Goal: Task Accomplishment & Management: Manage account settings

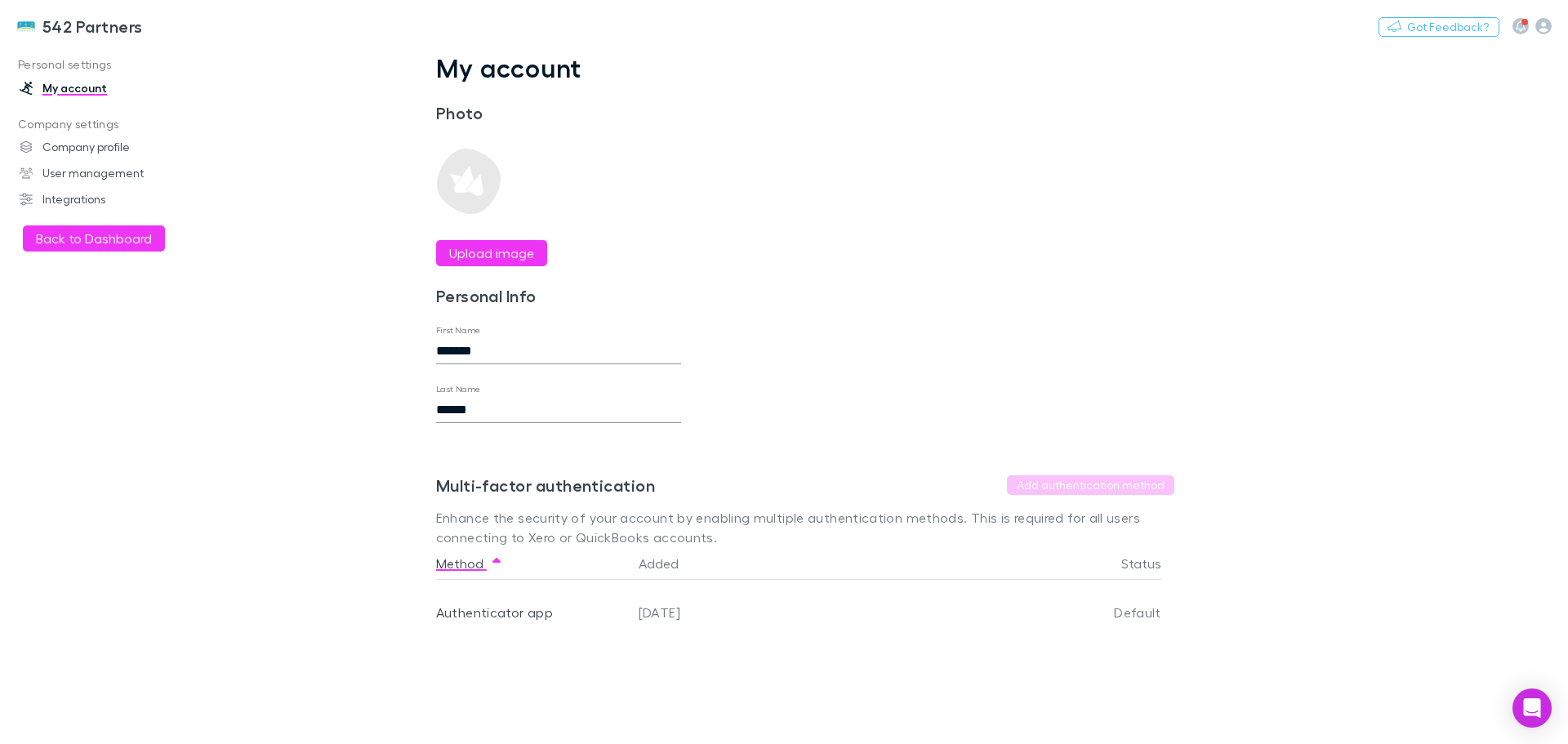
click at [118, 244] on button "Back to Dashboard" at bounding box center [94, 238] width 142 height 26
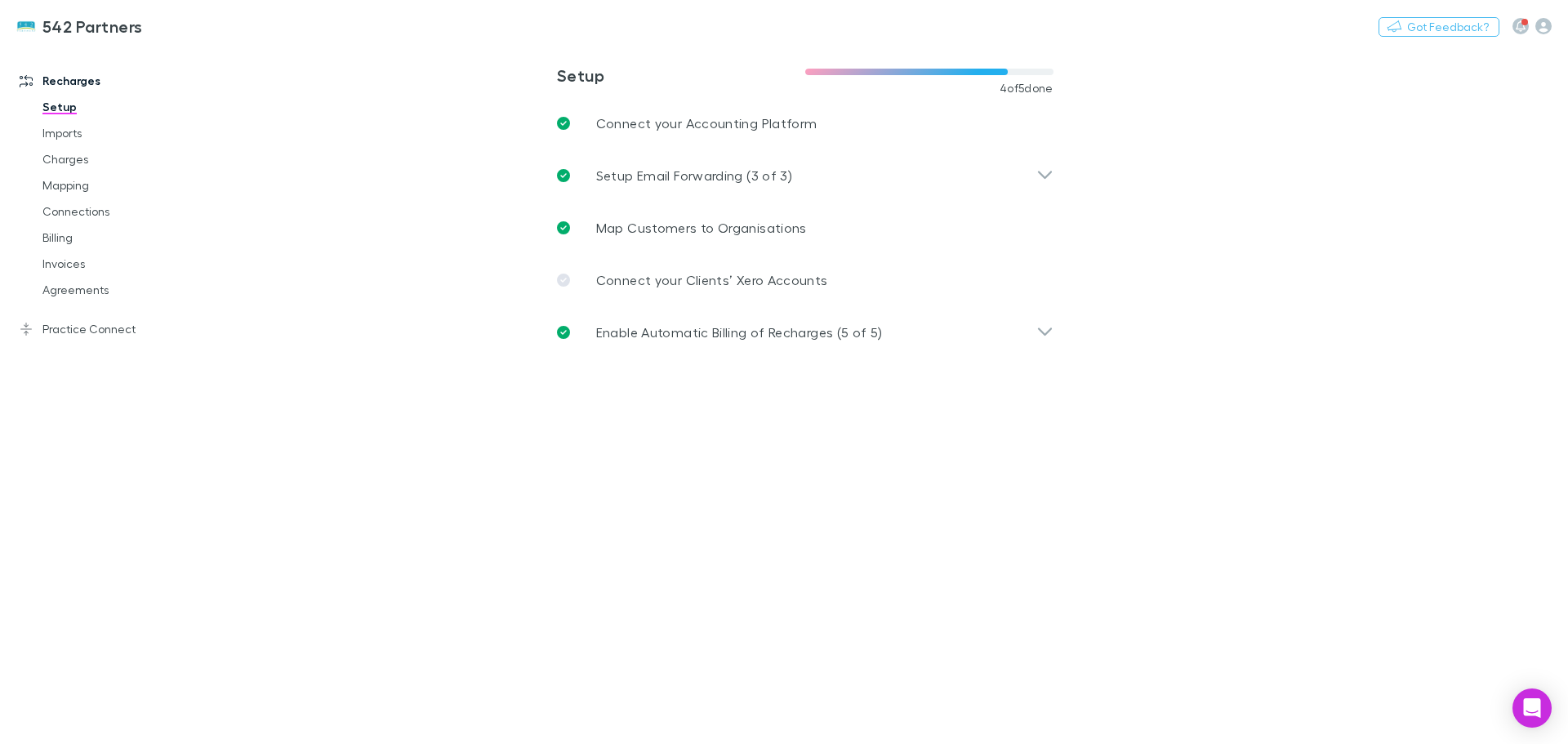
click at [76, 181] on link "Mapping" at bounding box center [123, 185] width 194 height 26
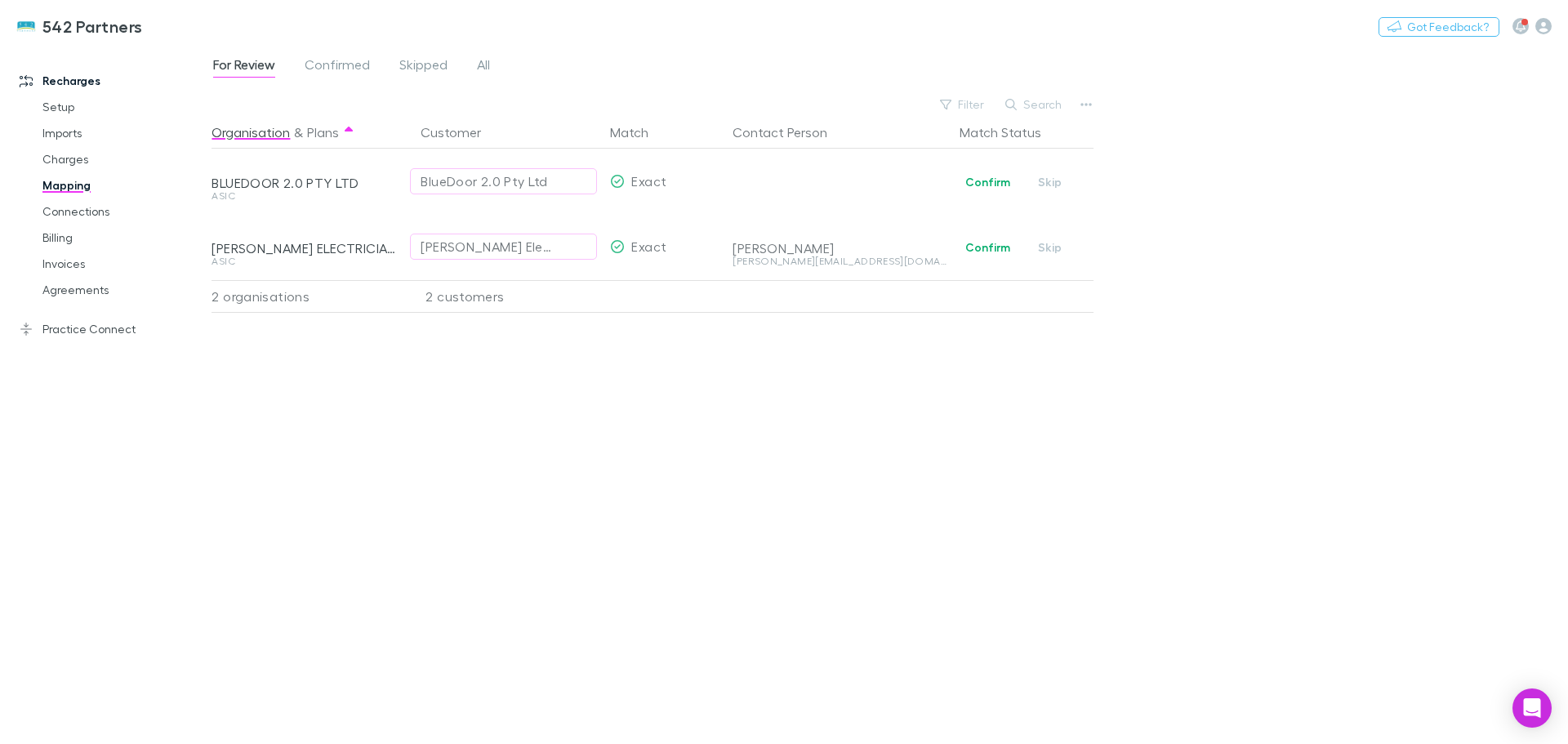
click at [996, 179] on button "Confirm" at bounding box center [988, 182] width 66 height 20
click at [984, 247] on button "Confirm" at bounding box center [988, 248] width 66 height 20
click at [56, 153] on link "Charges" at bounding box center [123, 159] width 194 height 26
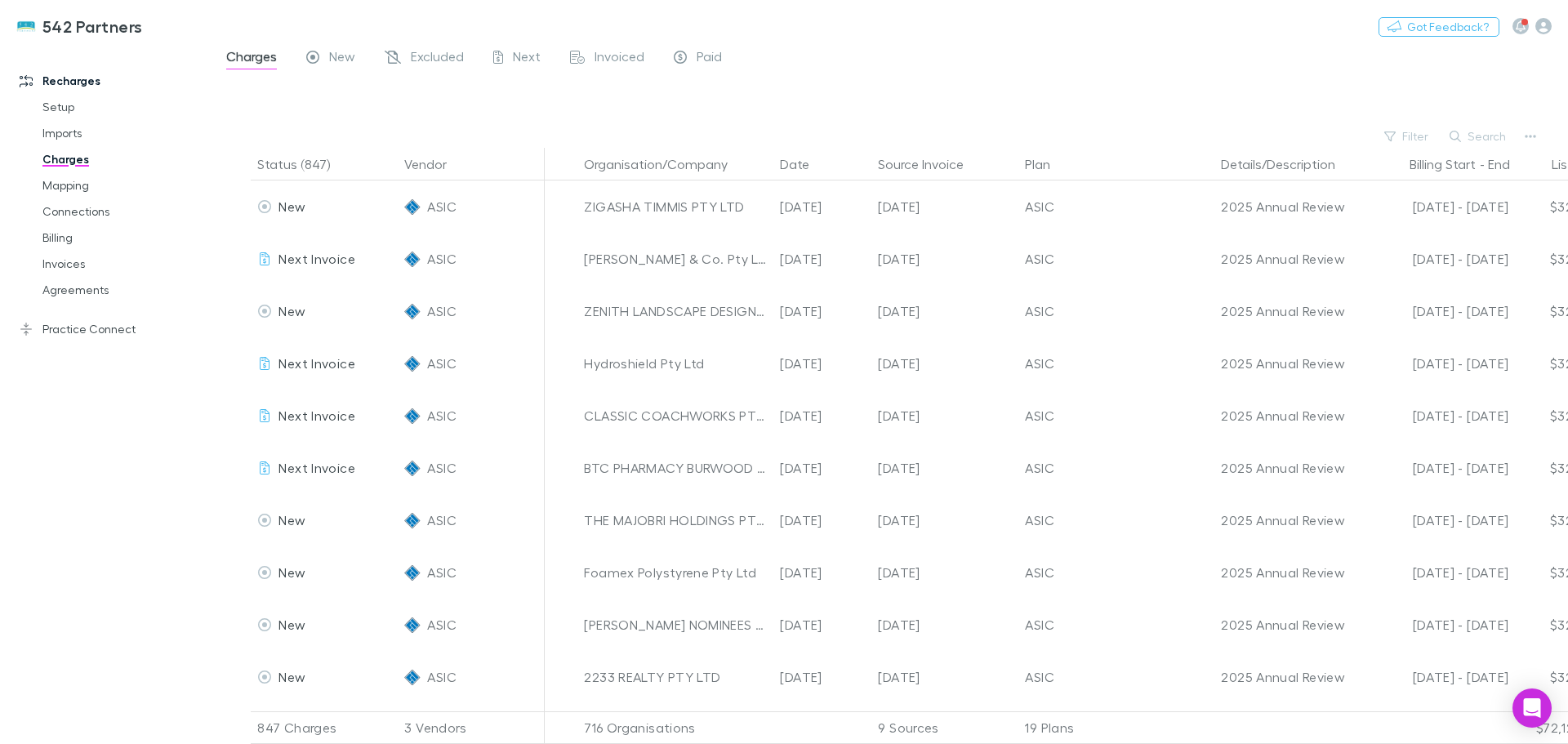
click at [1481, 133] on button "Search" at bounding box center [1478, 137] width 74 height 20
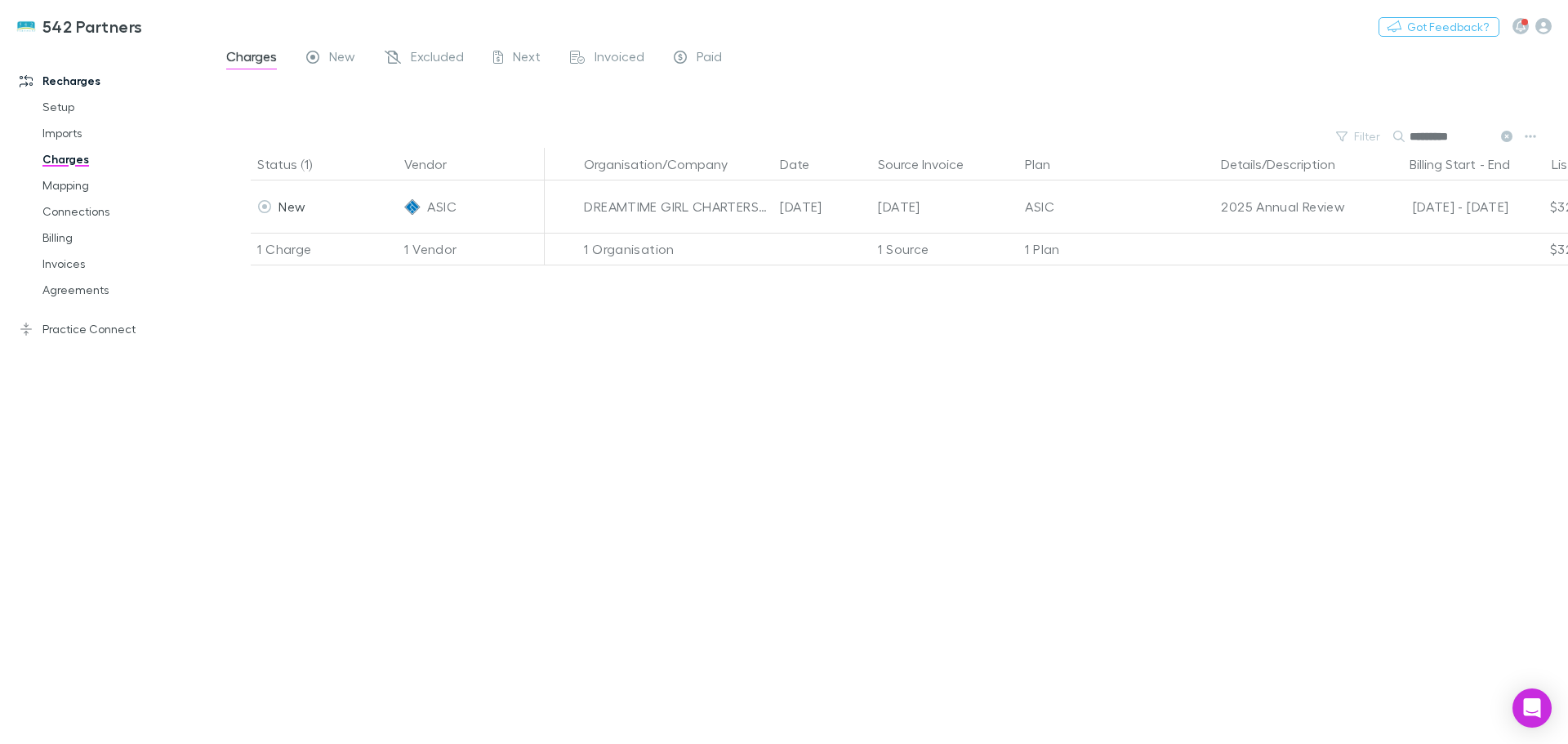
type input "*********"
click at [256, 208] on div at bounding box center [264, 206] width 23 height 23
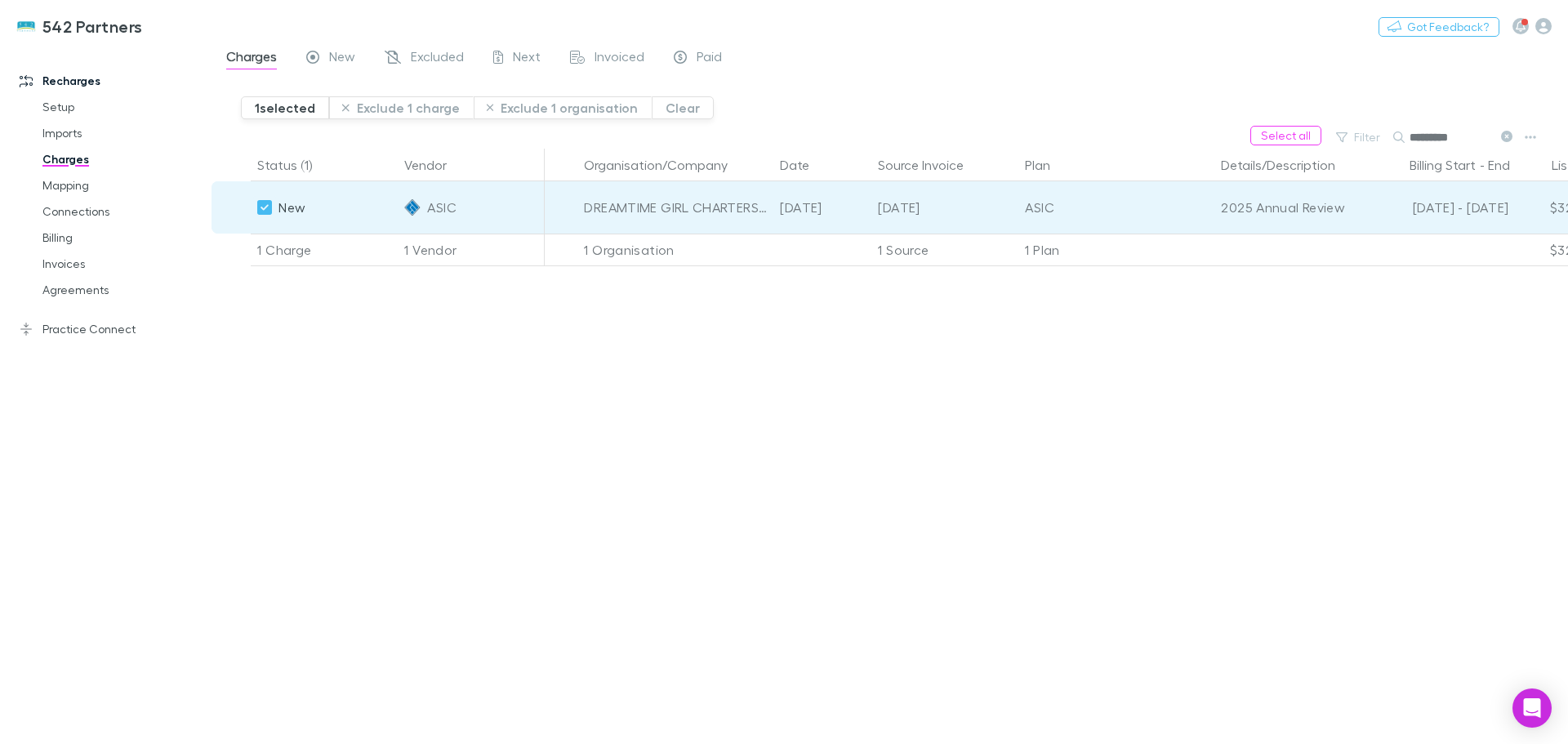
click at [389, 104] on button "Exclude 1 charge" at bounding box center [401, 107] width 145 height 23
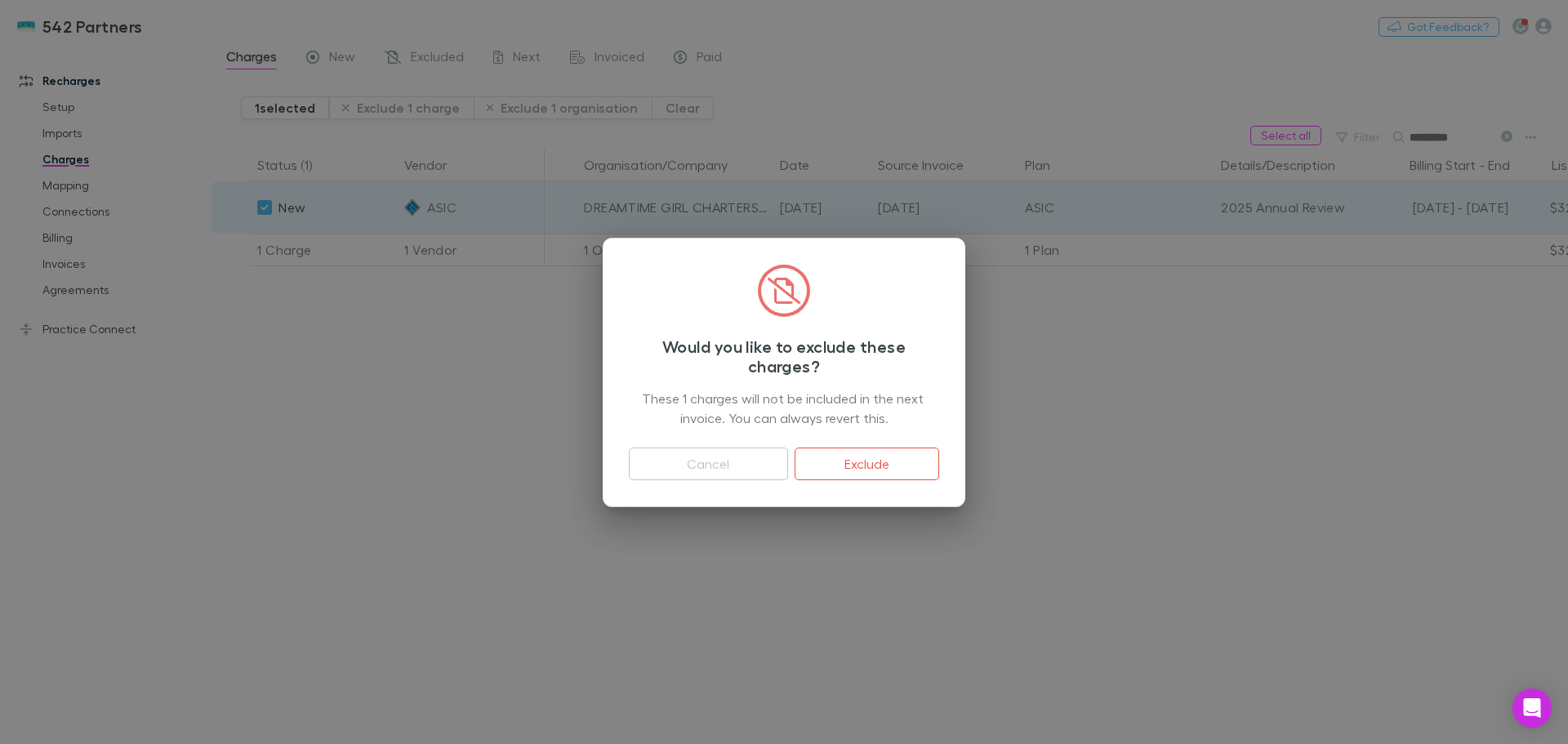
click at [857, 466] on button "Exclude" at bounding box center [867, 463] width 145 height 33
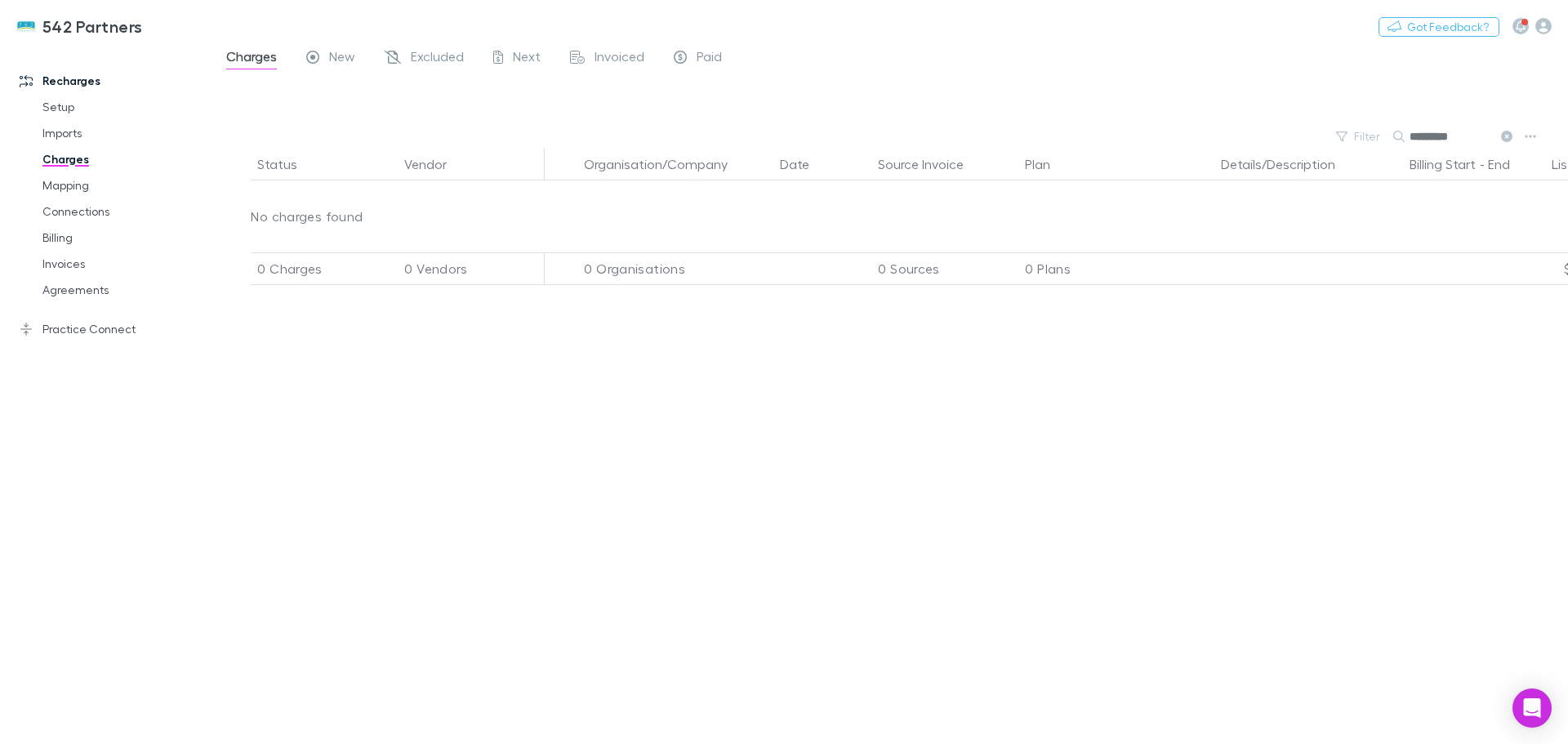
click at [449, 55] on span "Excluded" at bounding box center [437, 58] width 53 height 21
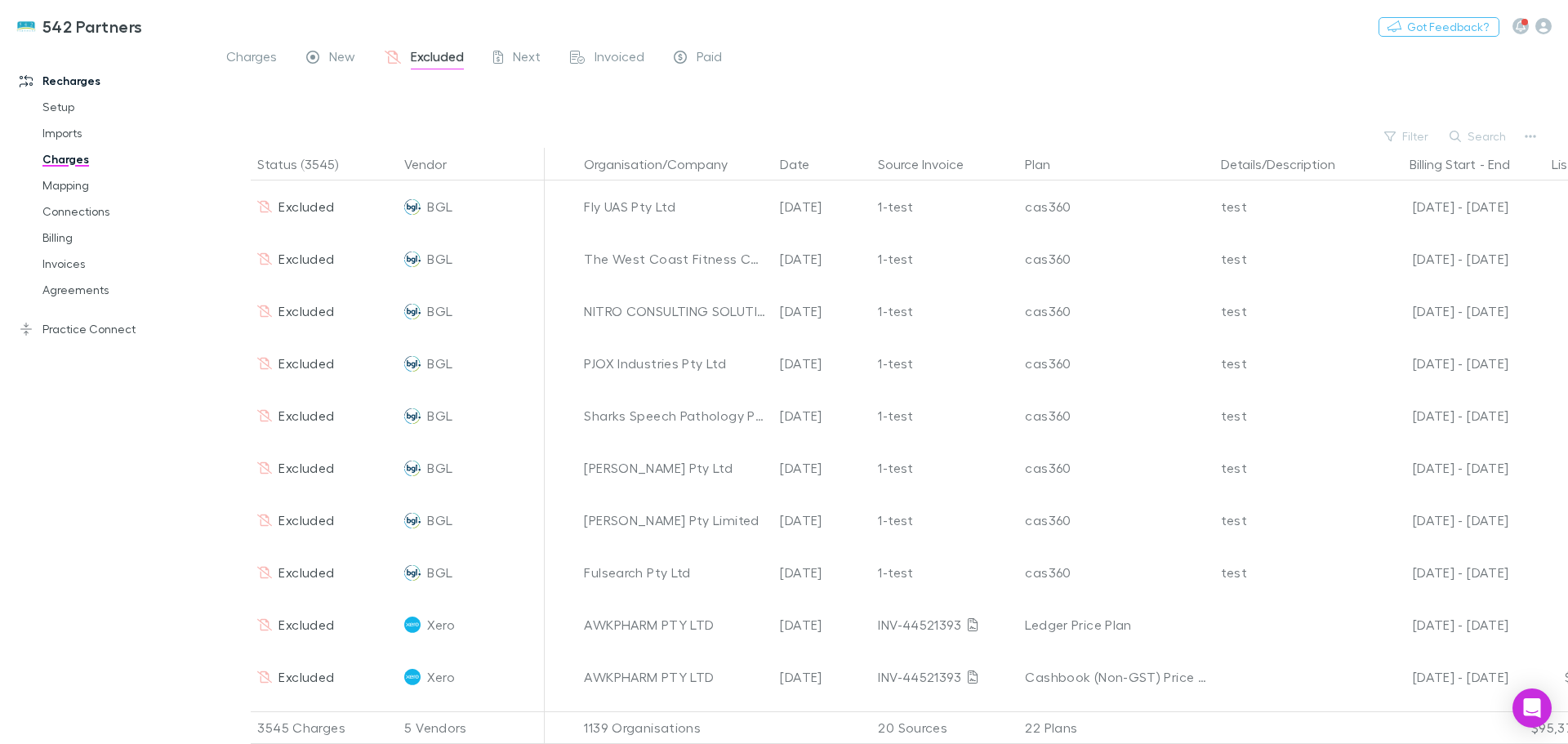
click at [342, 58] on span "New" at bounding box center [342, 58] width 26 height 21
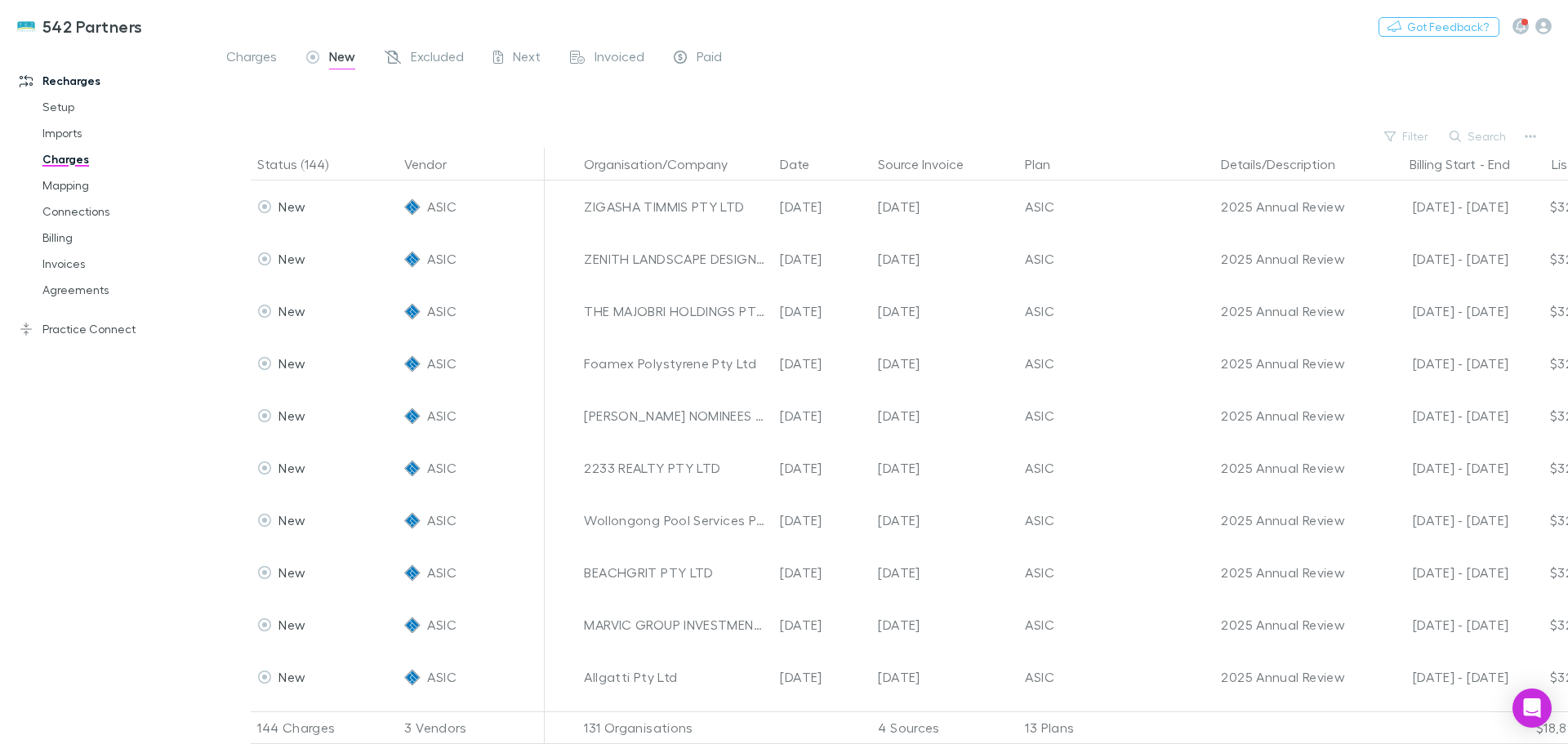
click at [1476, 138] on button "Search" at bounding box center [1478, 137] width 74 height 20
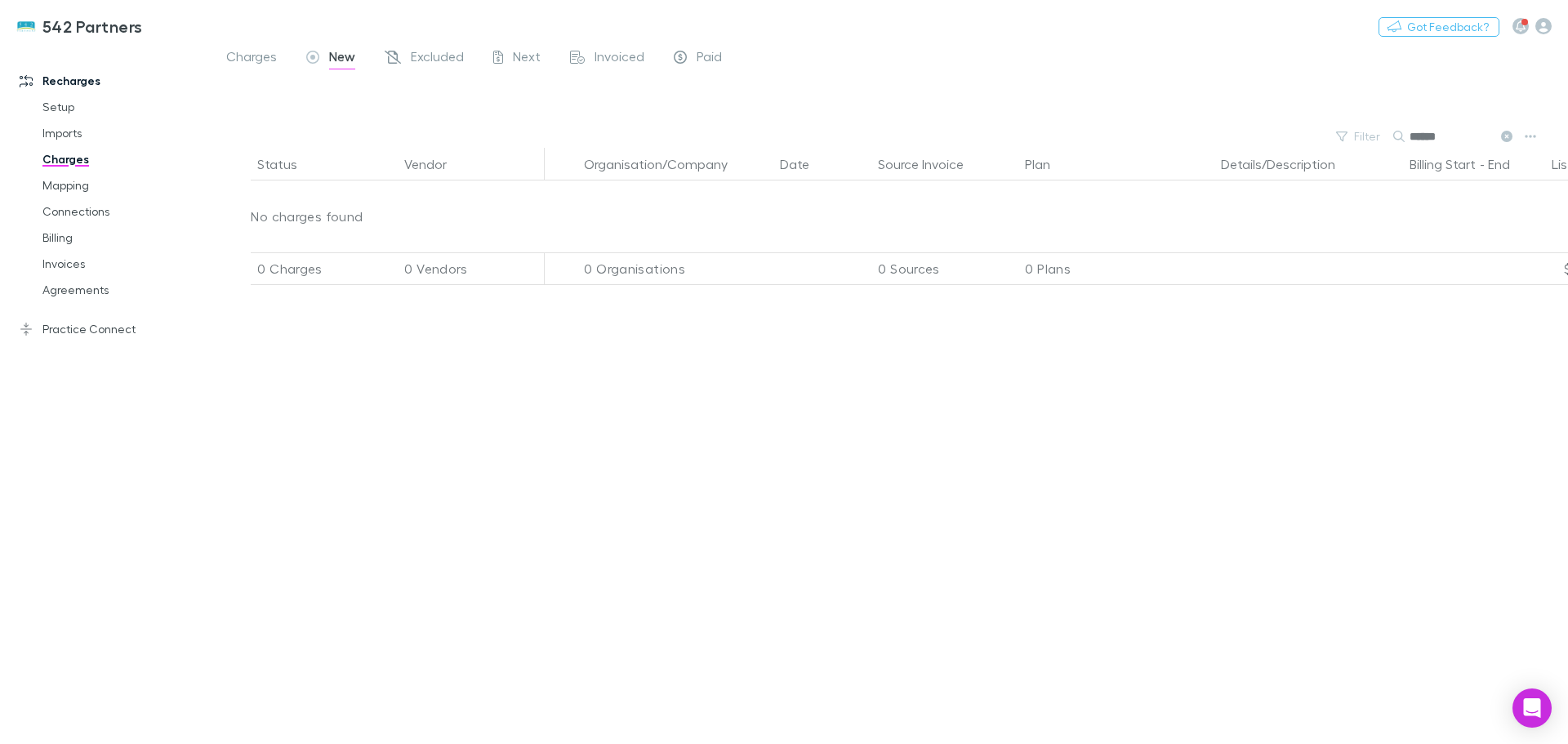
type input "******"
click at [256, 55] on span "Charges" at bounding box center [251, 58] width 51 height 21
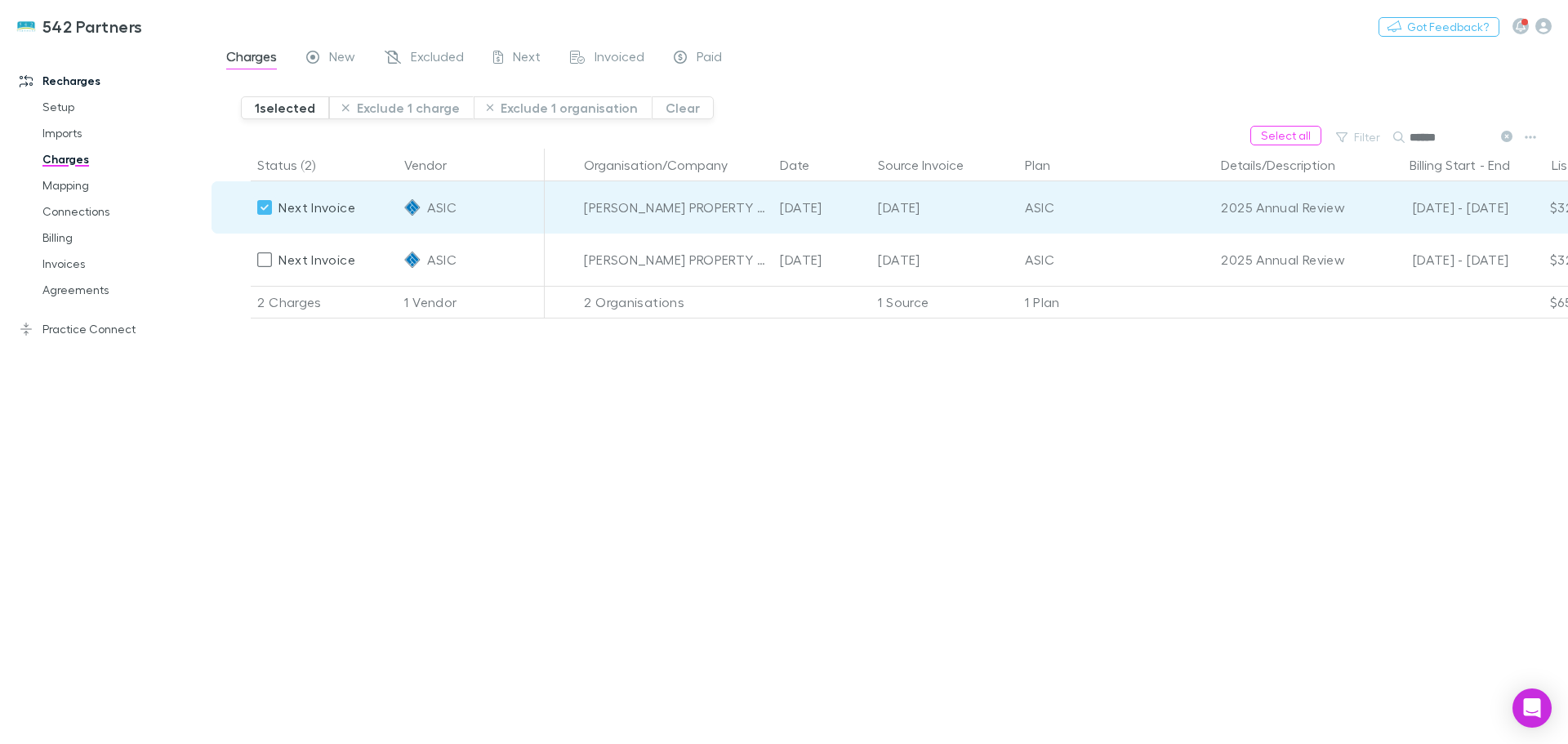
click at [381, 106] on button "Exclude 1 charge" at bounding box center [401, 107] width 145 height 23
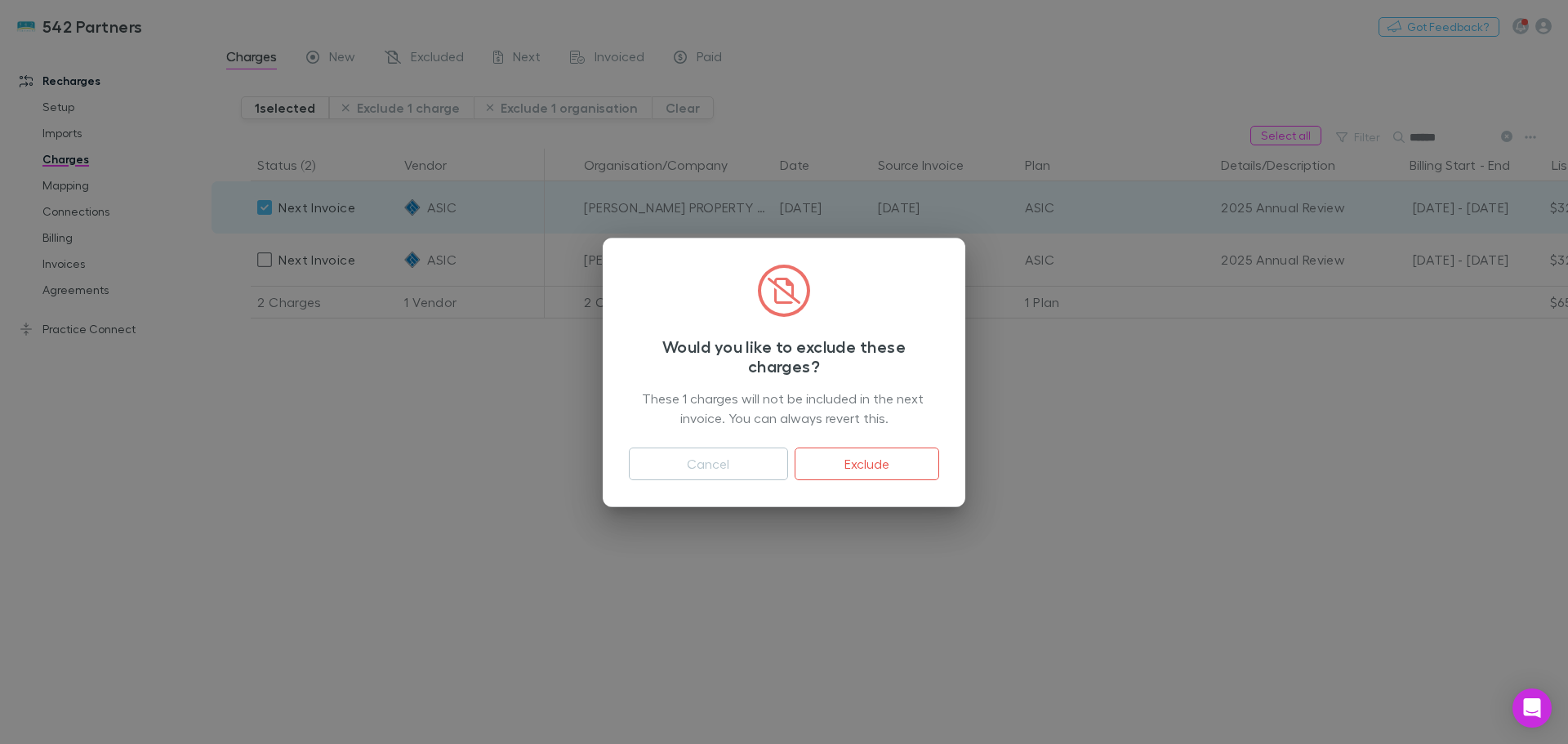
click at [857, 465] on button "Exclude" at bounding box center [867, 463] width 145 height 33
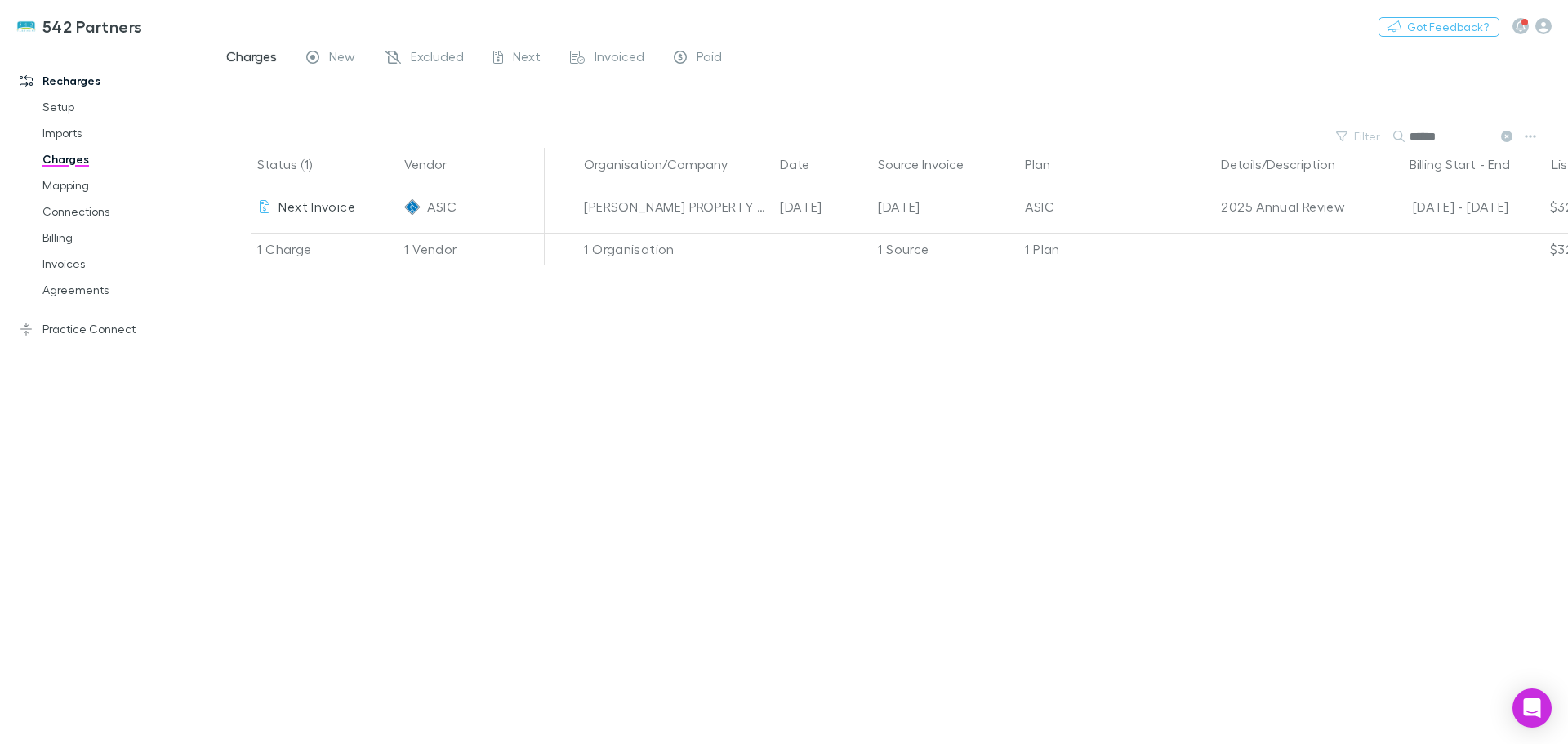
click at [62, 288] on link "Agreements" at bounding box center [123, 290] width 194 height 26
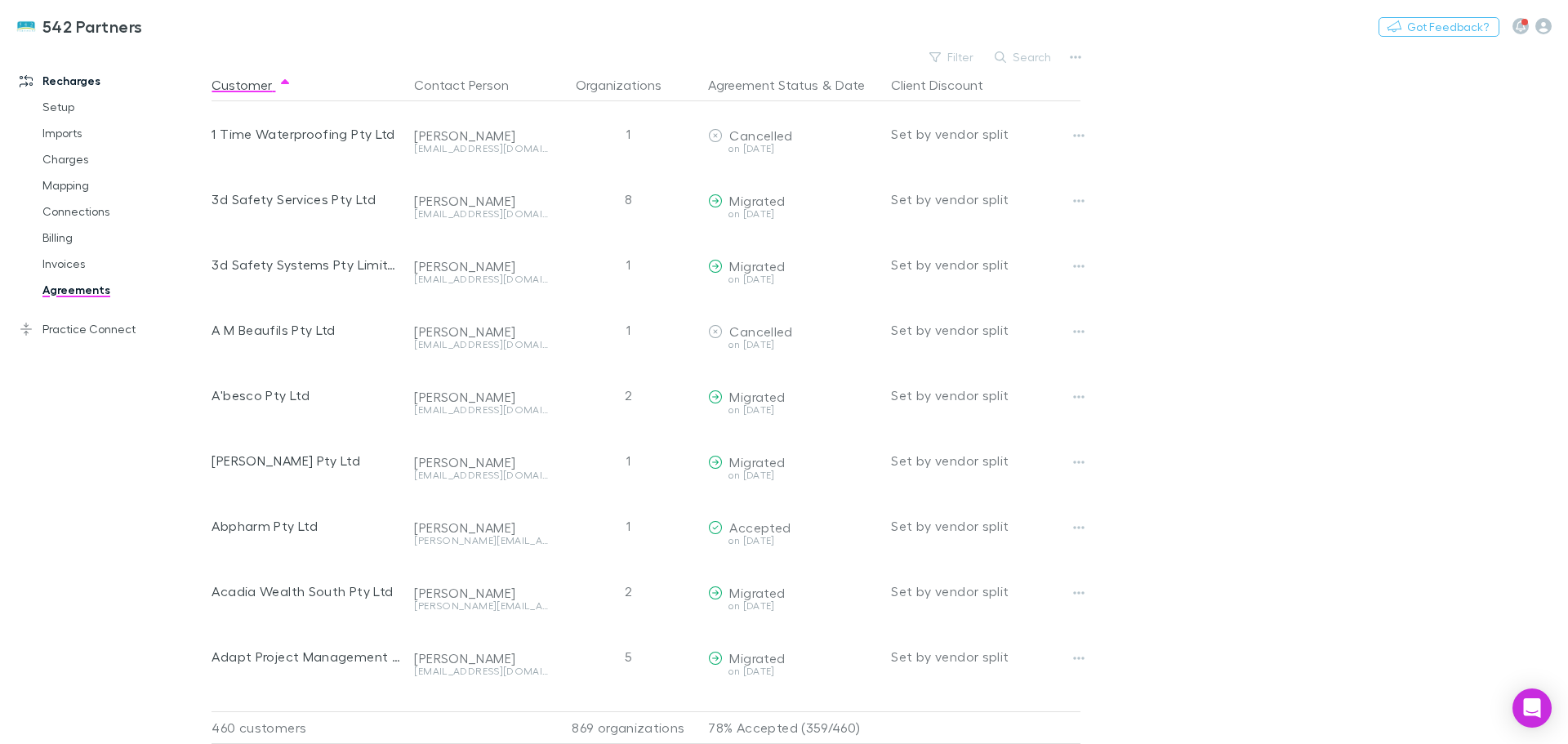
click at [965, 54] on button "Filter" at bounding box center [952, 57] width 62 height 20
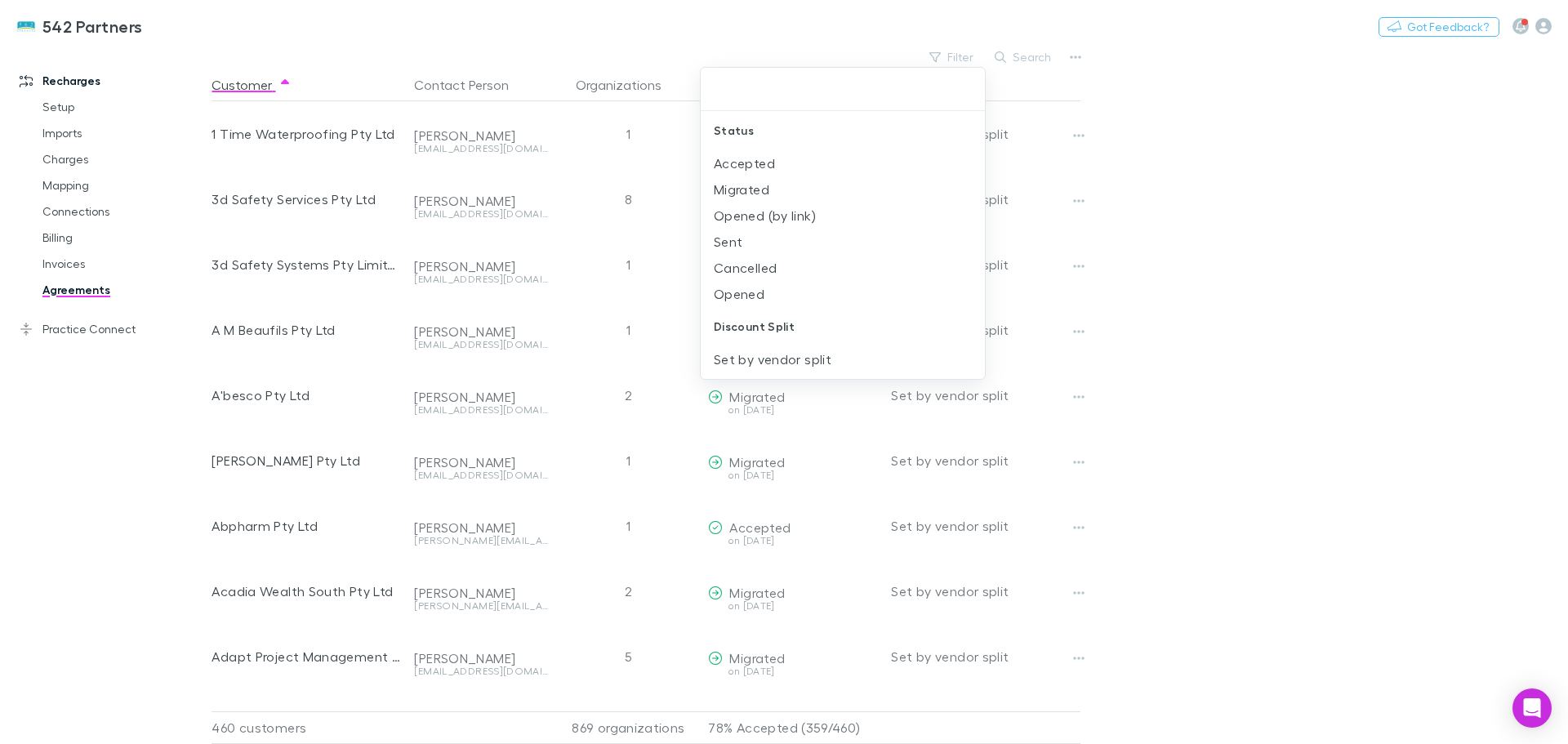
click at [965, 54] on div at bounding box center [784, 372] width 1568 height 744
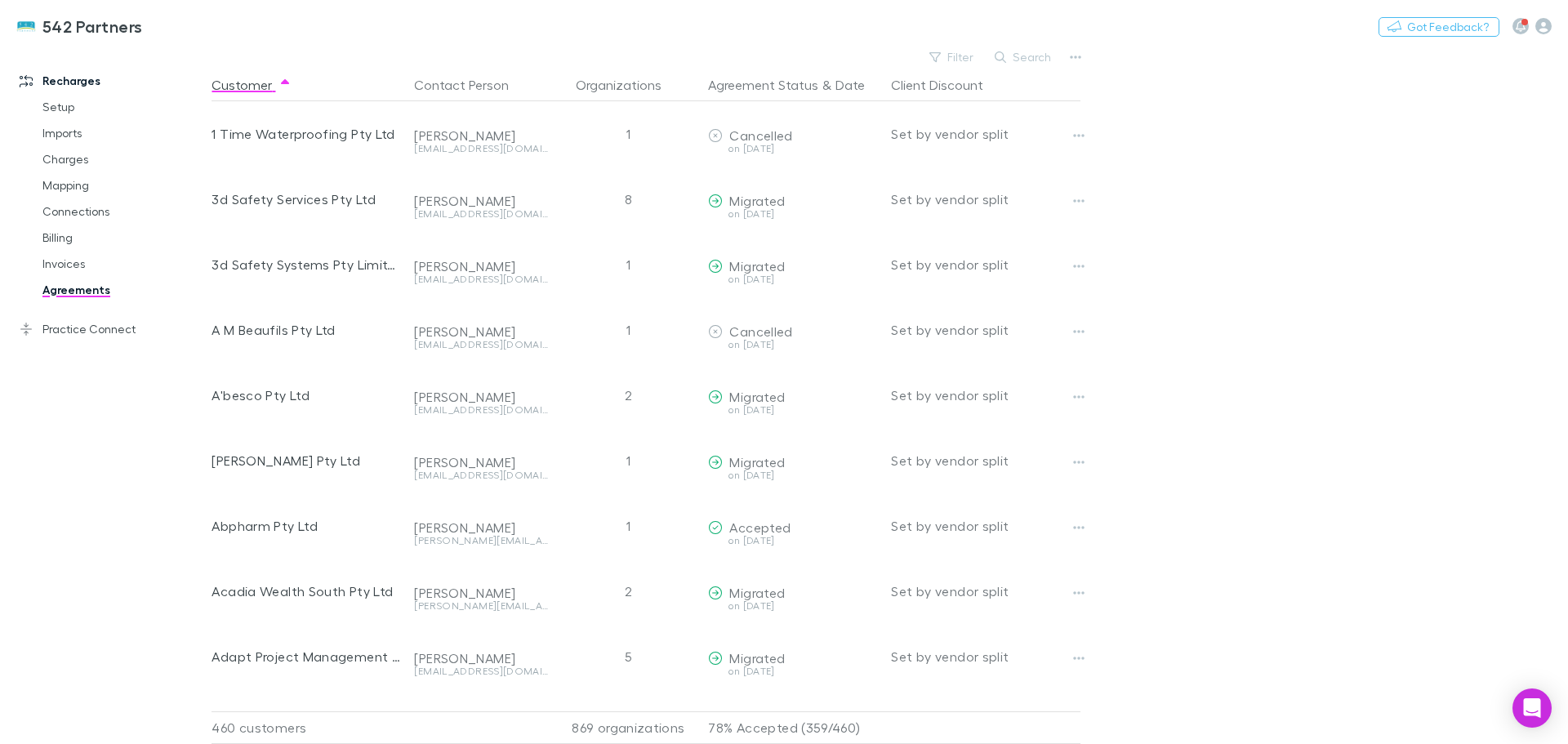
click at [65, 208] on link "Connections" at bounding box center [123, 211] width 194 height 26
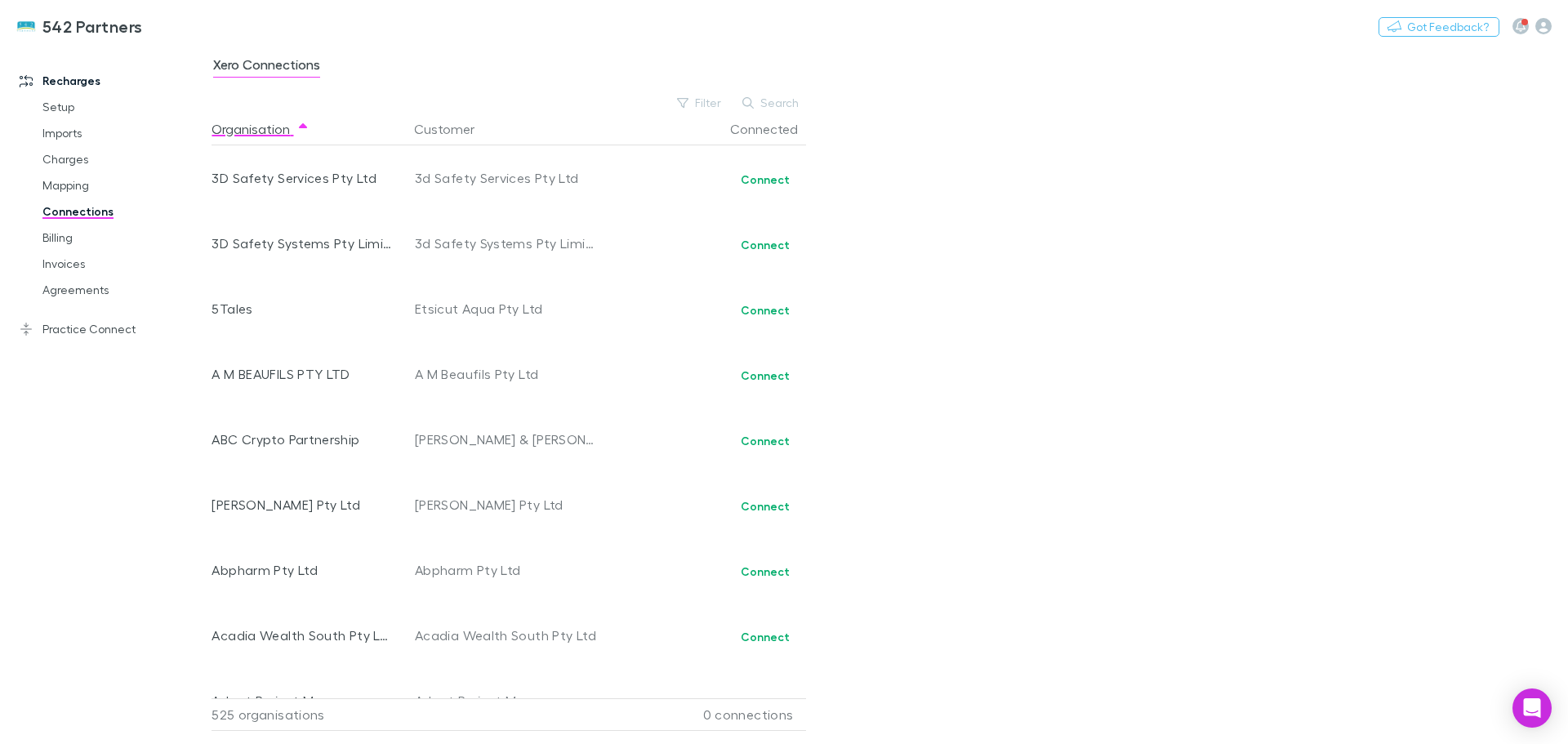
click at [65, 229] on link "Billing" at bounding box center [123, 238] width 194 height 26
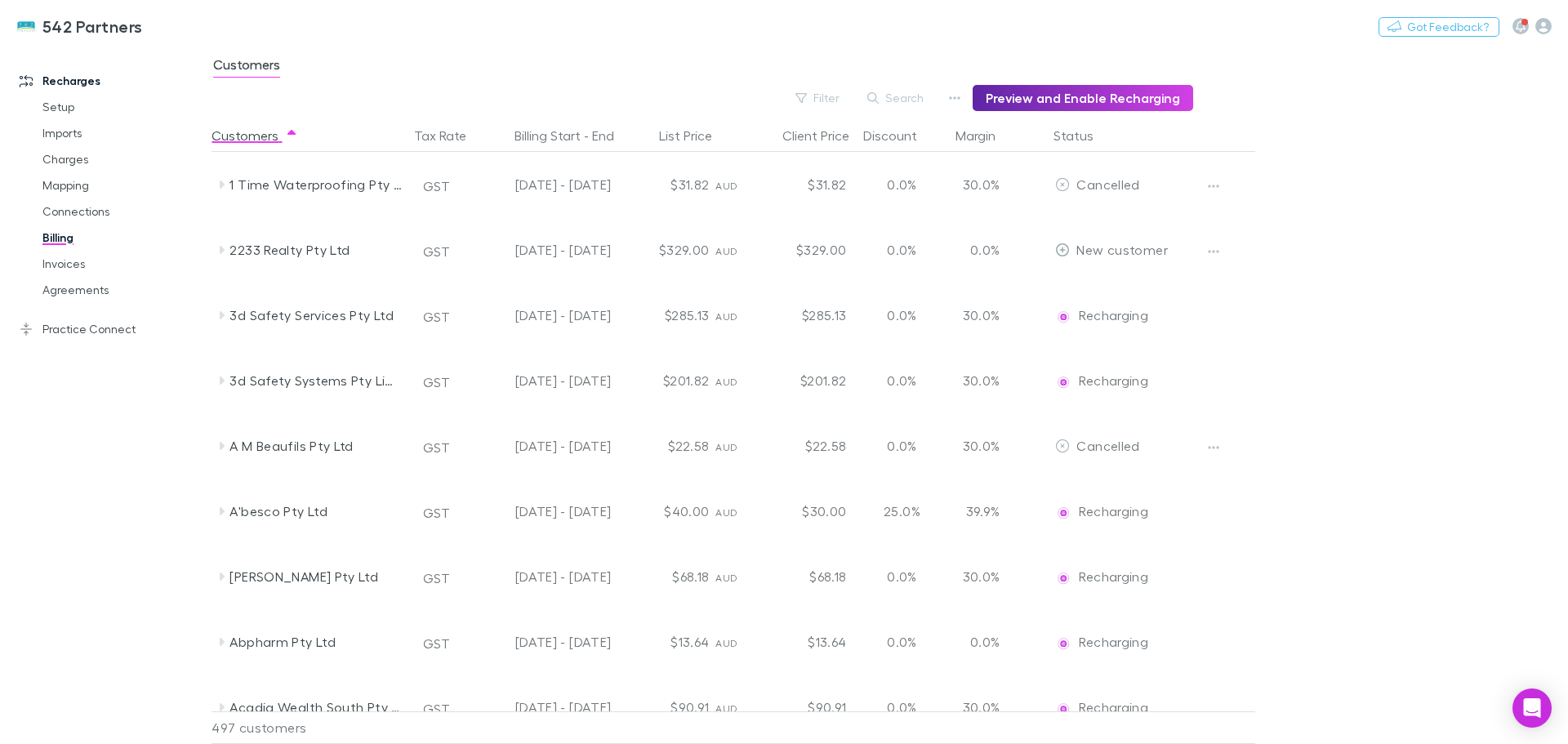
click at [830, 101] on button "Filter" at bounding box center [818, 98] width 62 height 20
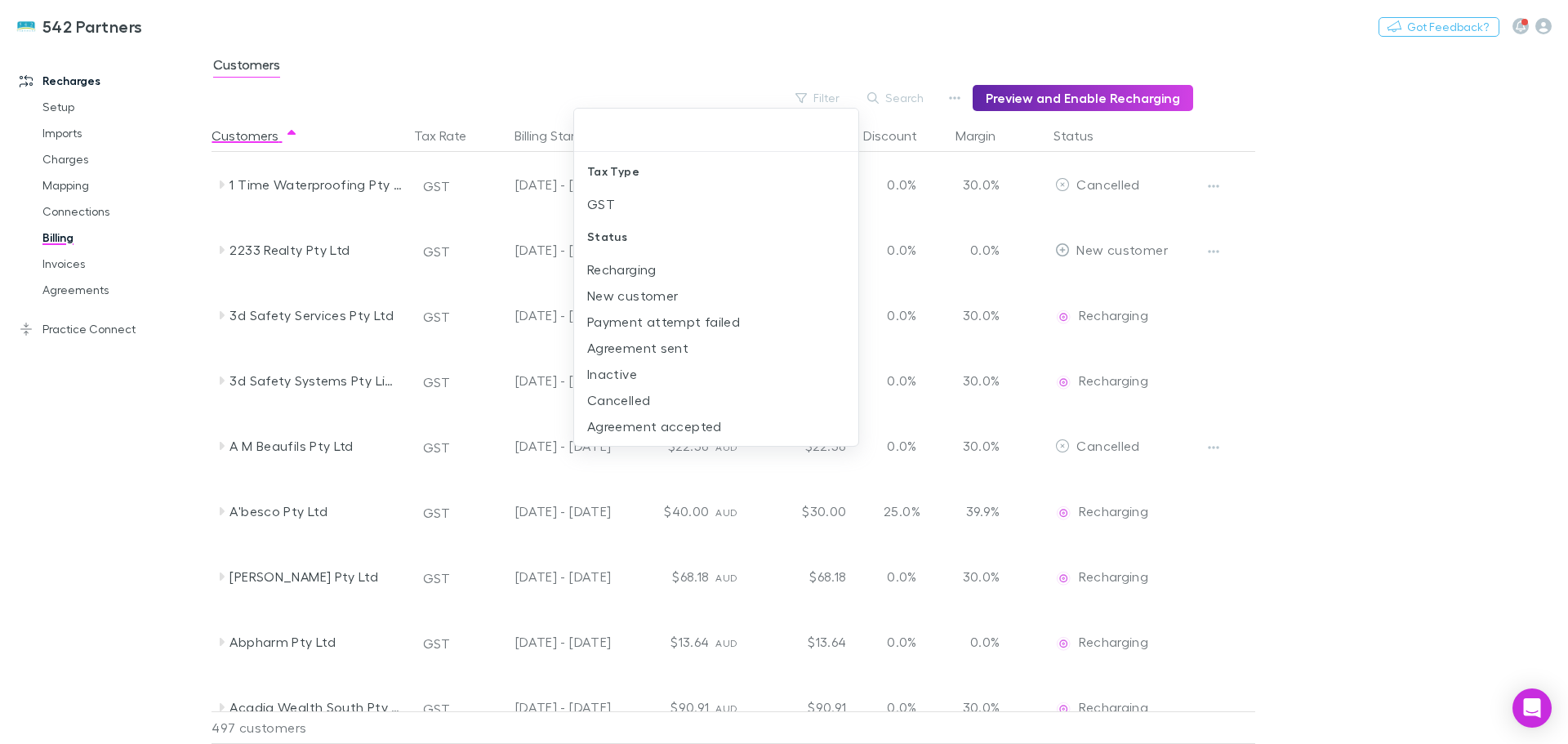
drag, startPoint x: 607, startPoint y: 297, endPoint x: 1408, endPoint y: 403, distance: 808.0
click at [608, 296] on li "New customer" at bounding box center [716, 296] width 284 height 26
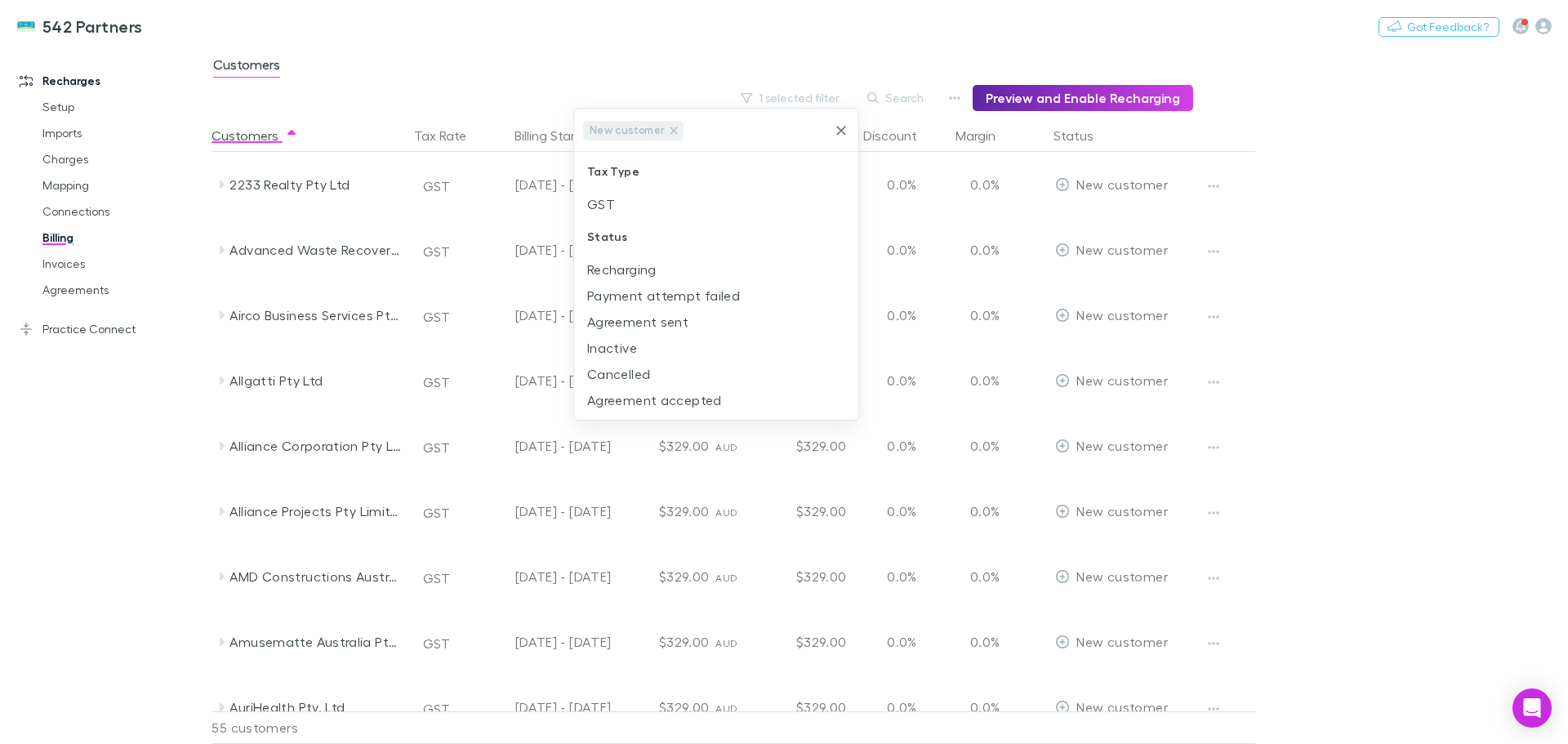
click at [1320, 256] on div at bounding box center [784, 372] width 1568 height 744
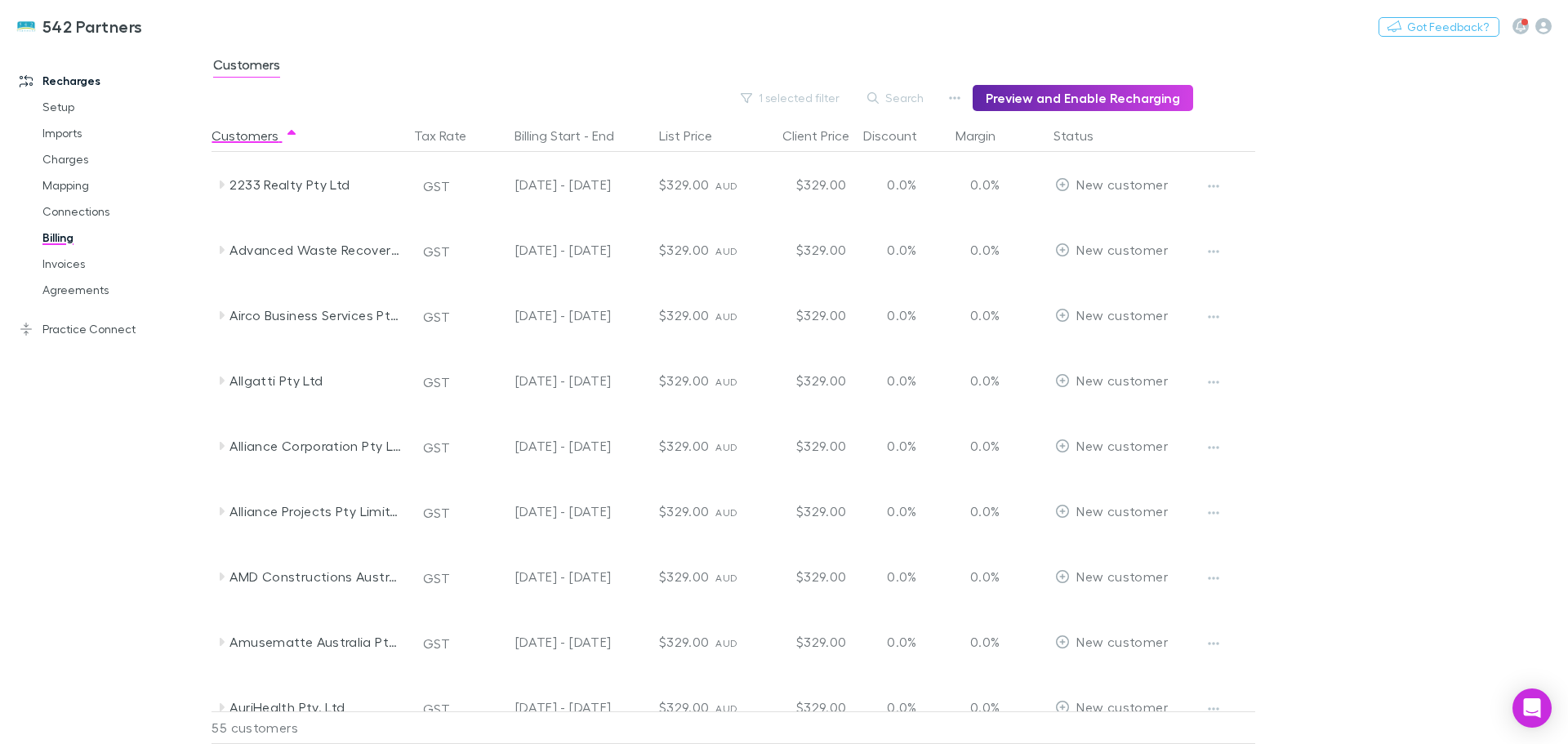
click at [223, 251] on icon at bounding box center [222, 250] width 5 height 8
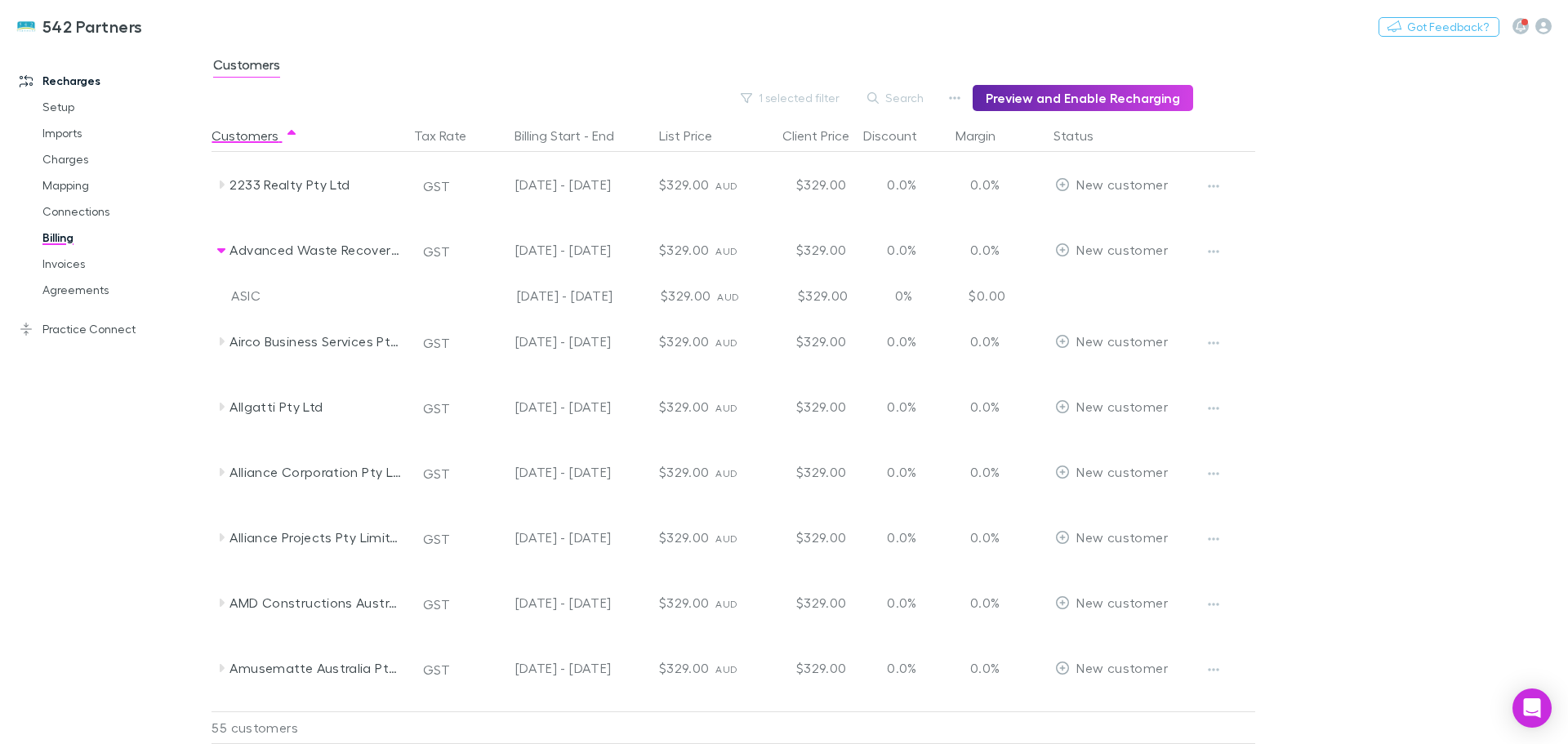
click at [223, 251] on icon at bounding box center [221, 250] width 8 height 5
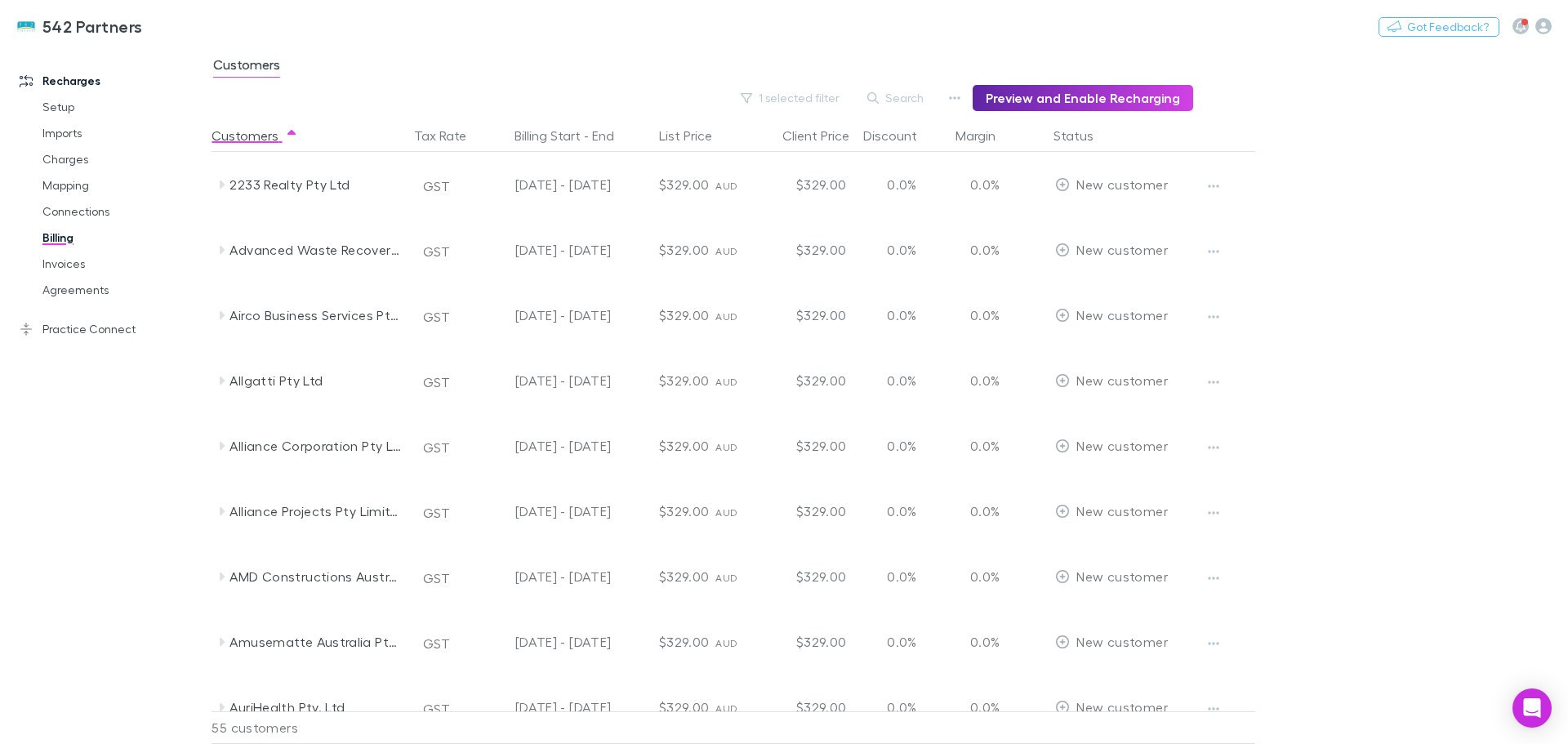
click at [220, 189] on icon at bounding box center [221, 184] width 13 height 13
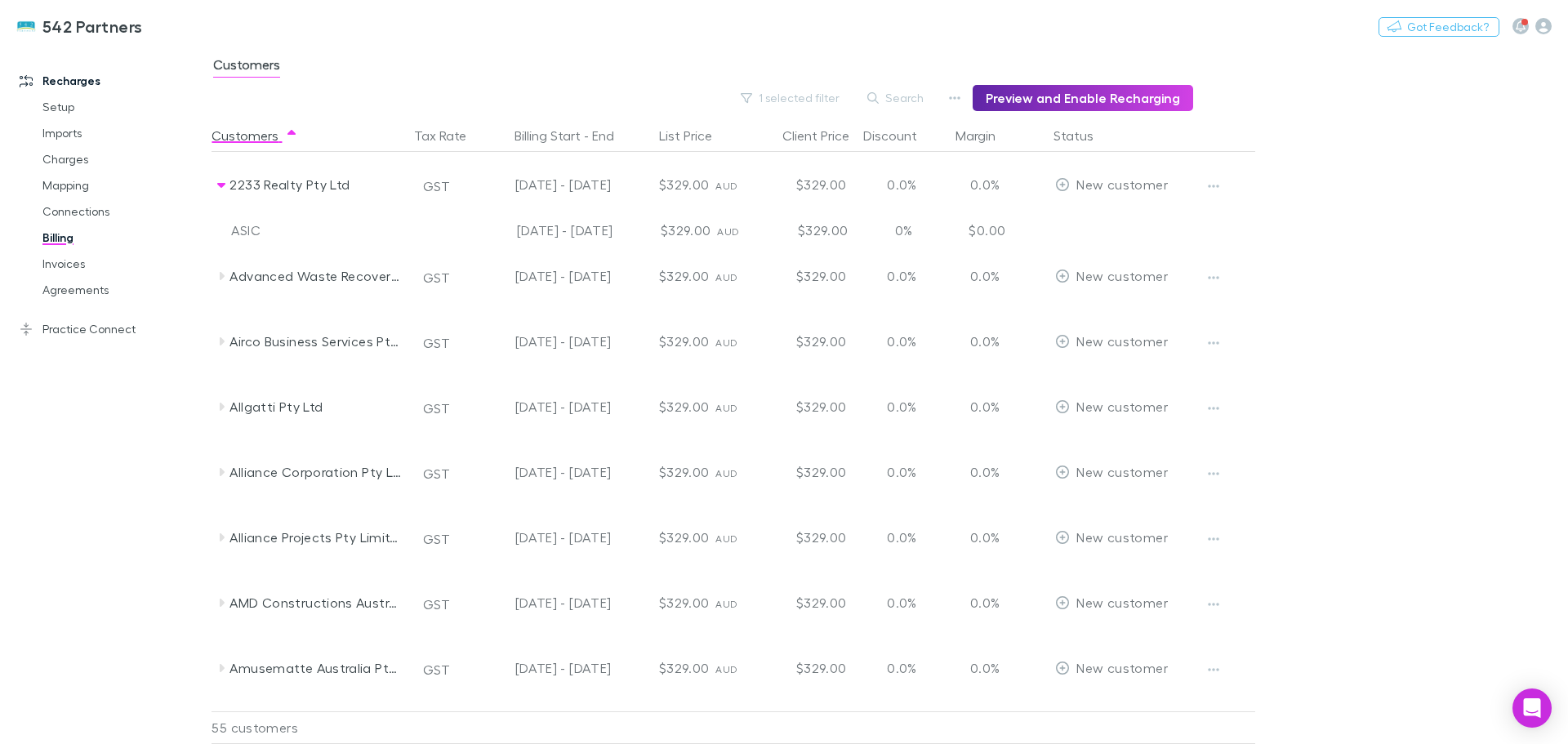
click at [220, 189] on icon at bounding box center [221, 184] width 13 height 13
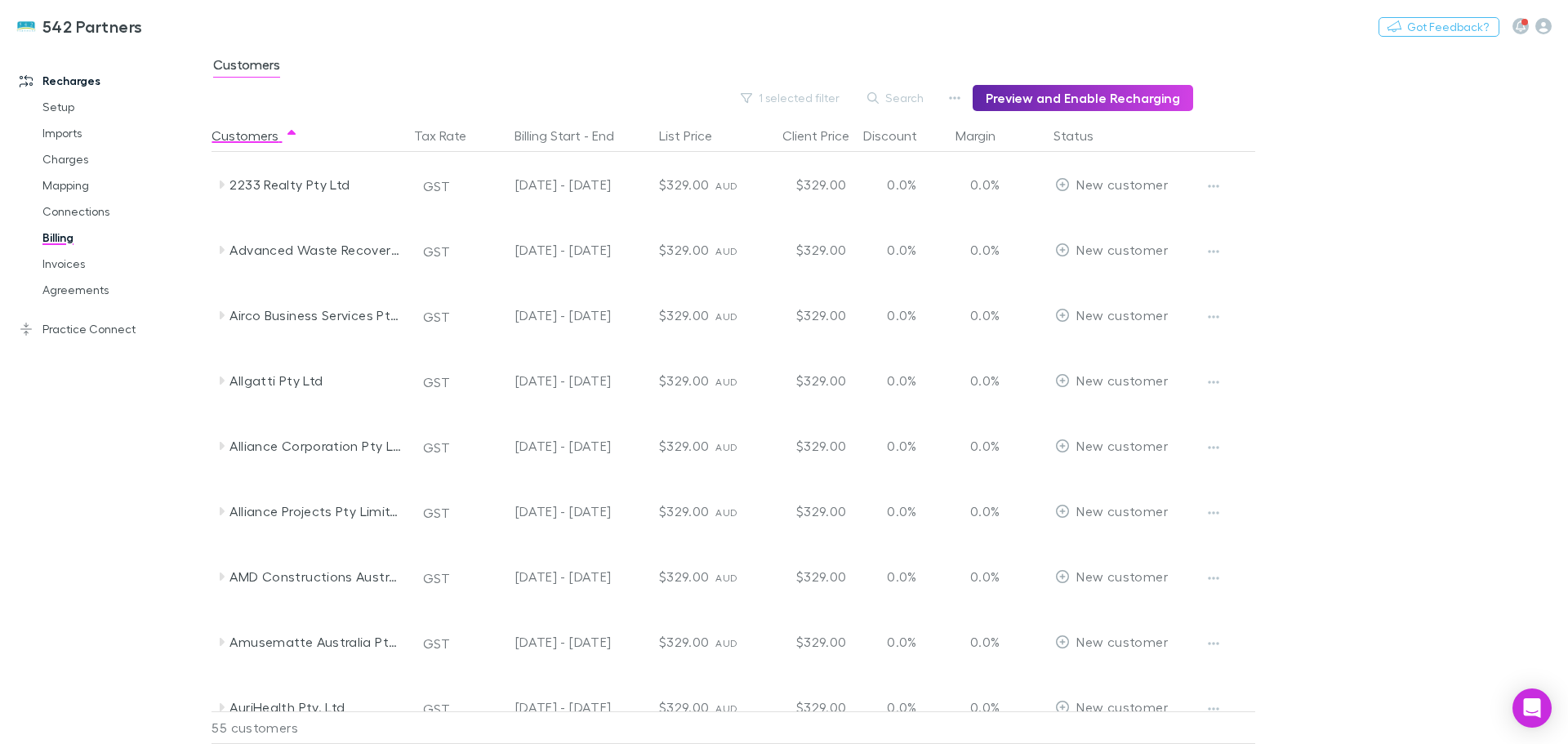
click at [220, 382] on icon at bounding box center [222, 380] width 5 height 8
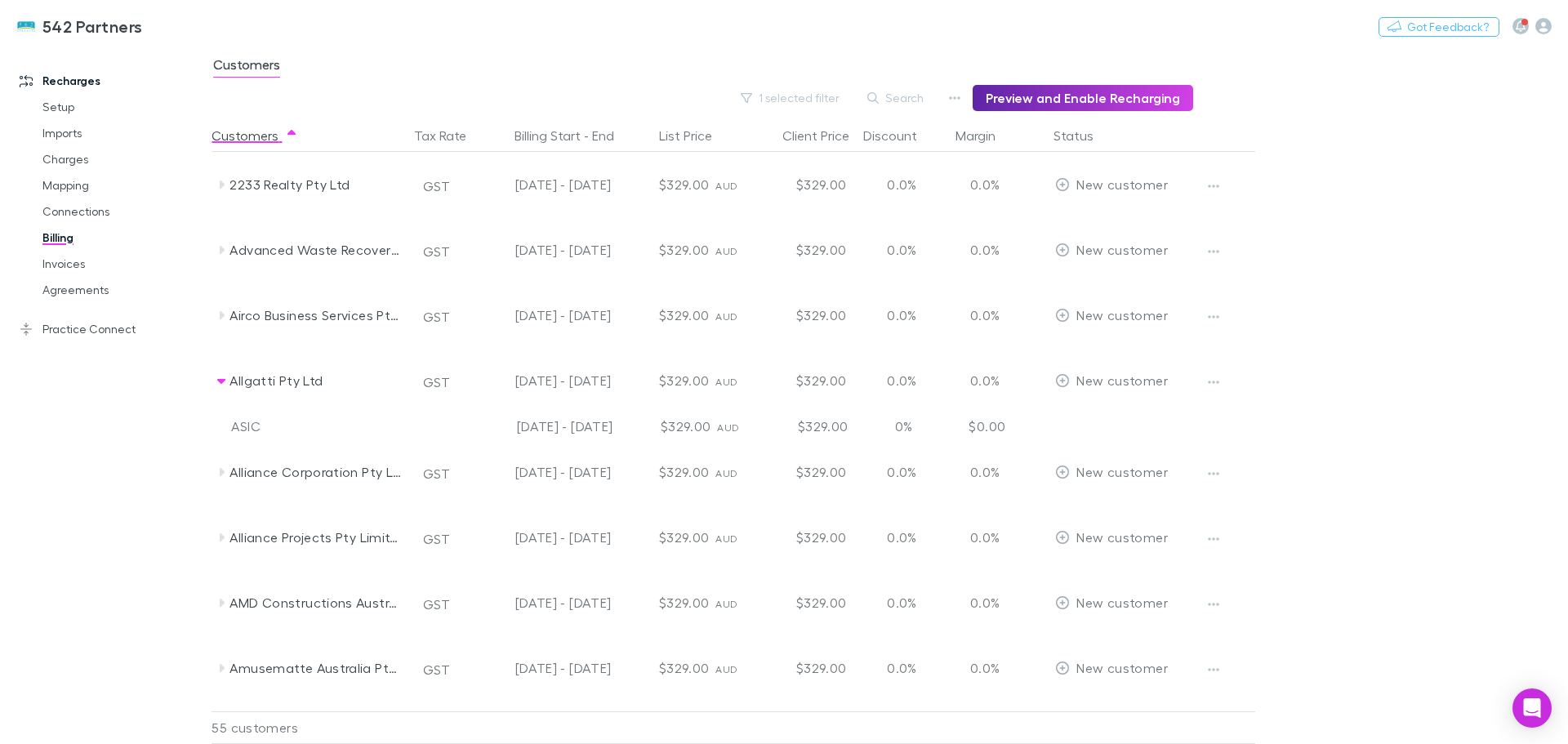
click at [220, 382] on icon at bounding box center [221, 381] width 8 height 5
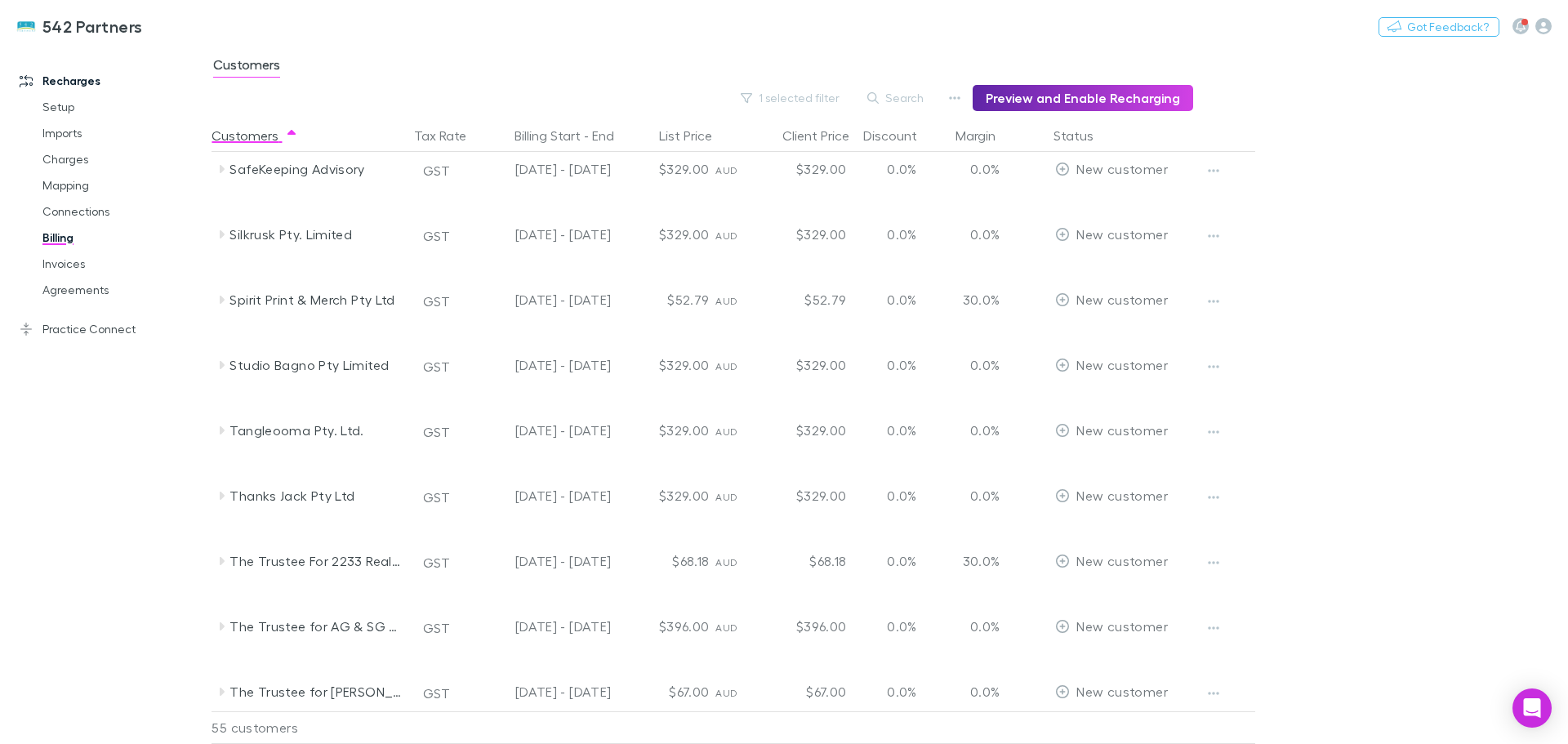
scroll to position [2217, 0]
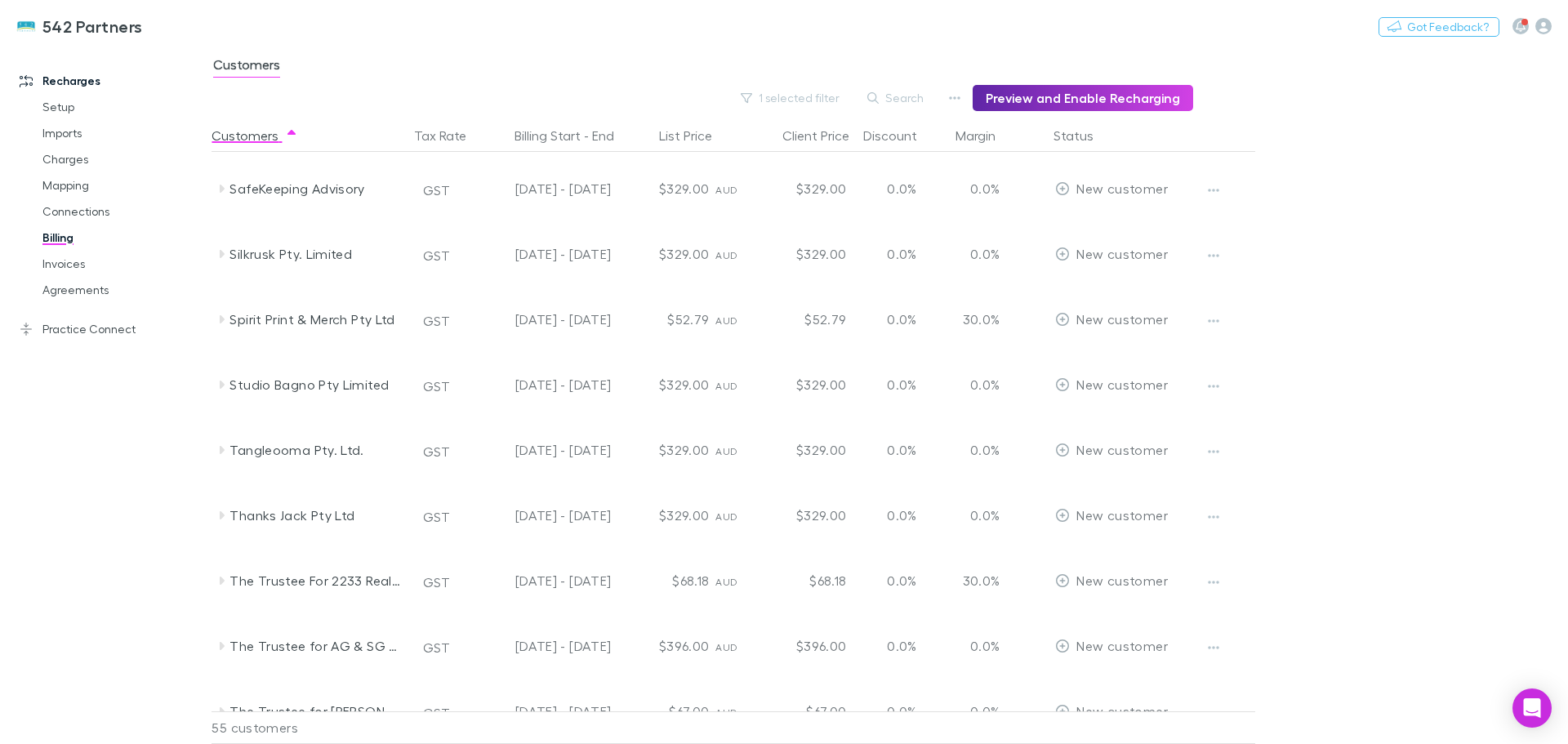
click at [222, 317] on icon at bounding box center [222, 319] width 5 height 8
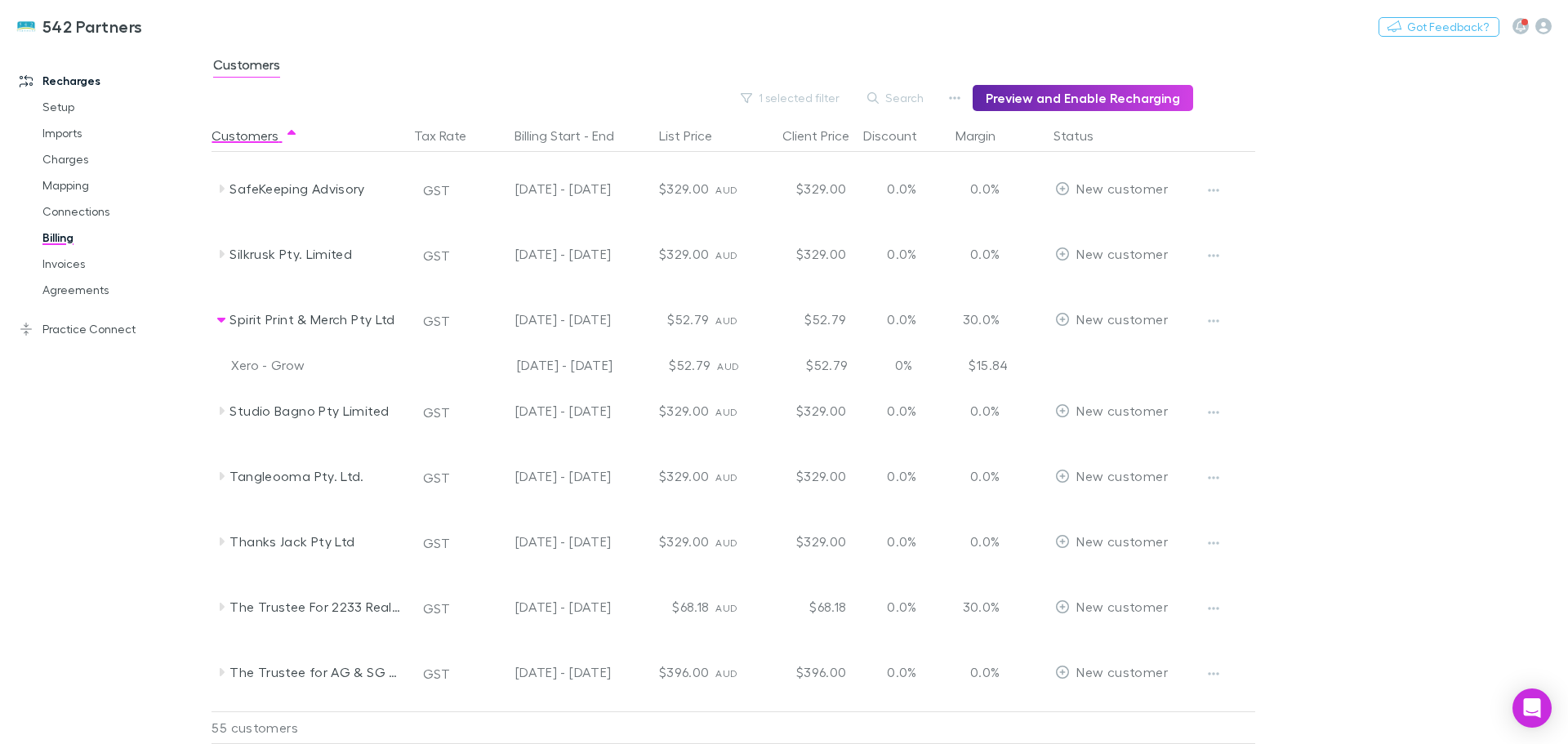
click at [222, 318] on icon at bounding box center [221, 320] width 8 height 5
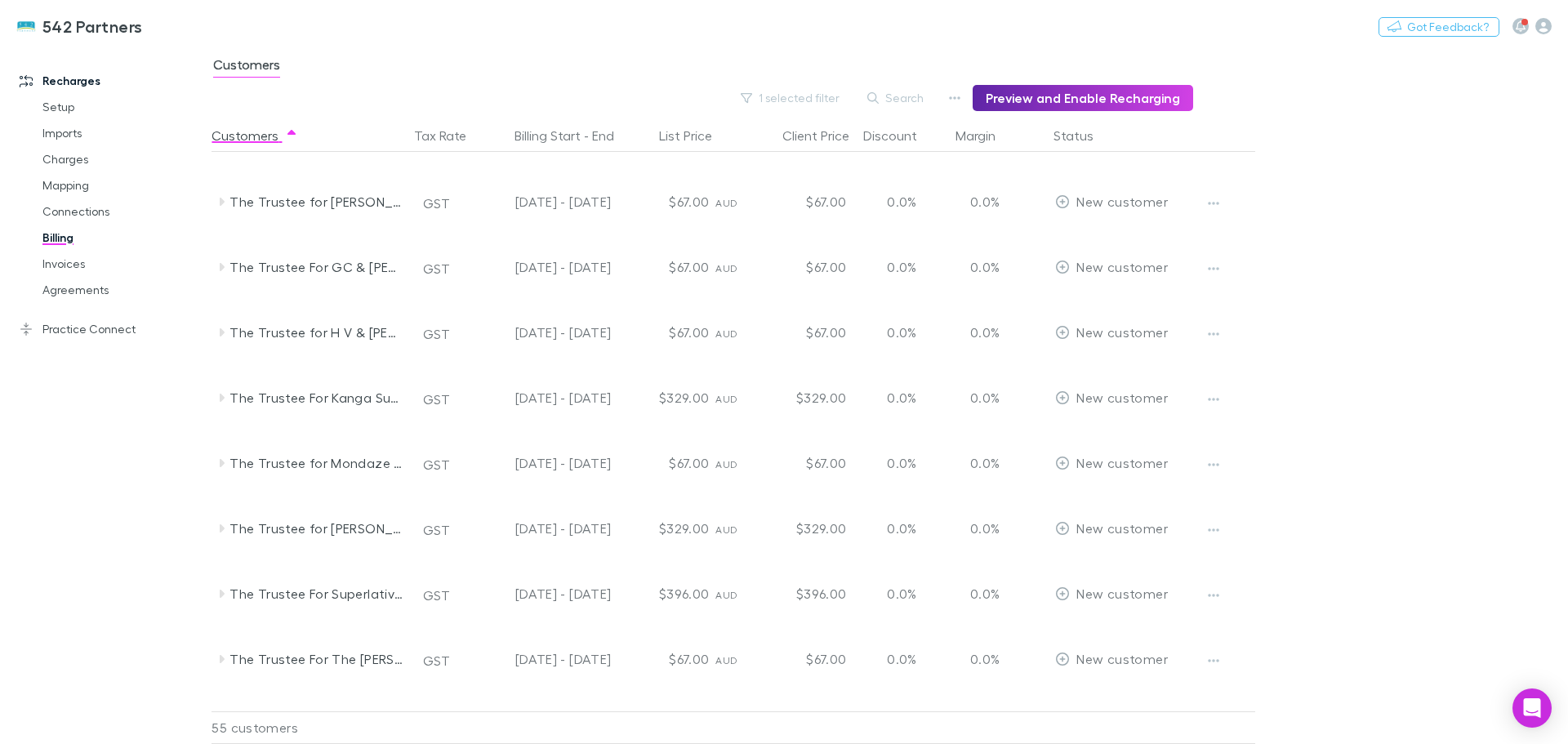
scroll to position [2952, 0]
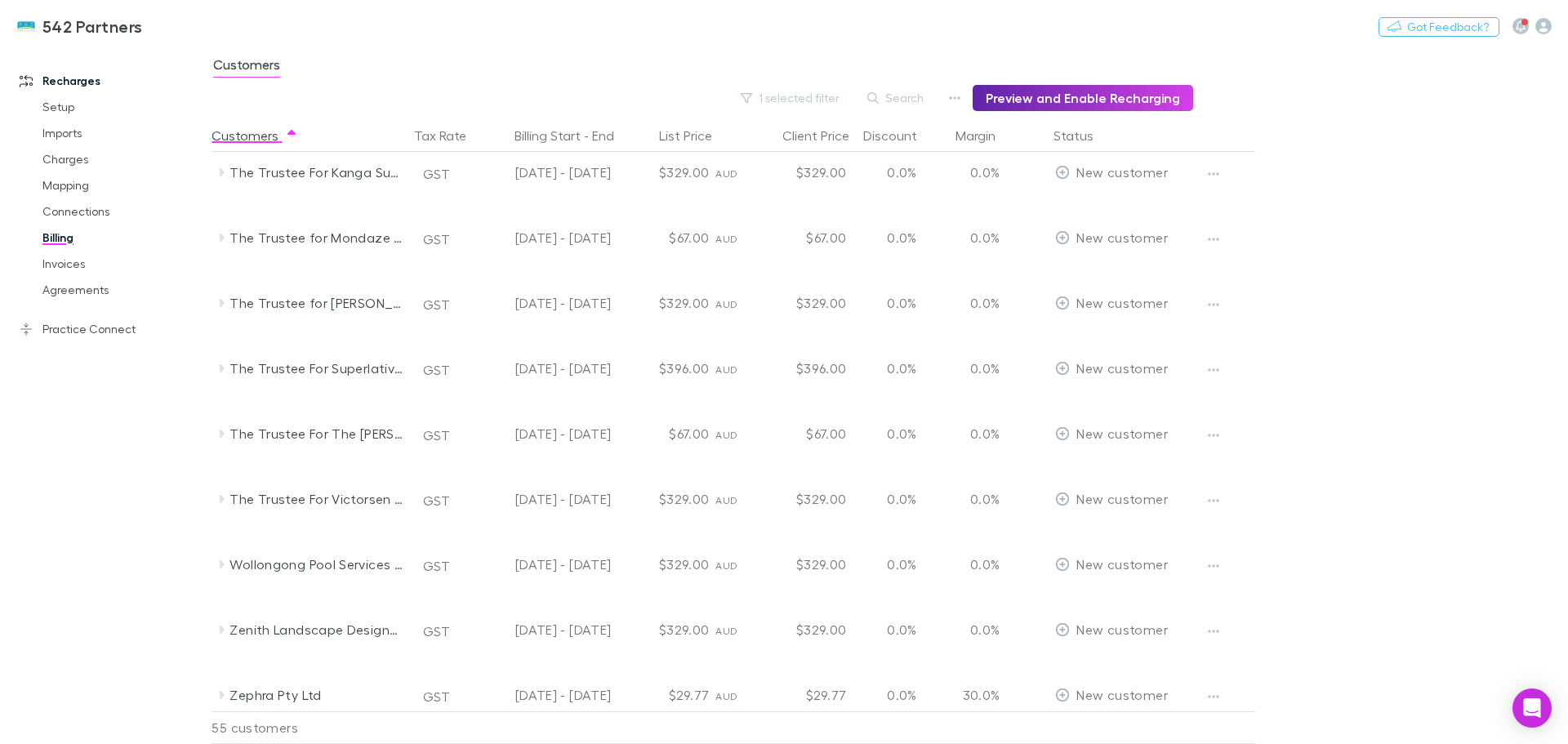
click at [222, 369] on icon at bounding box center [222, 368] width 5 height 8
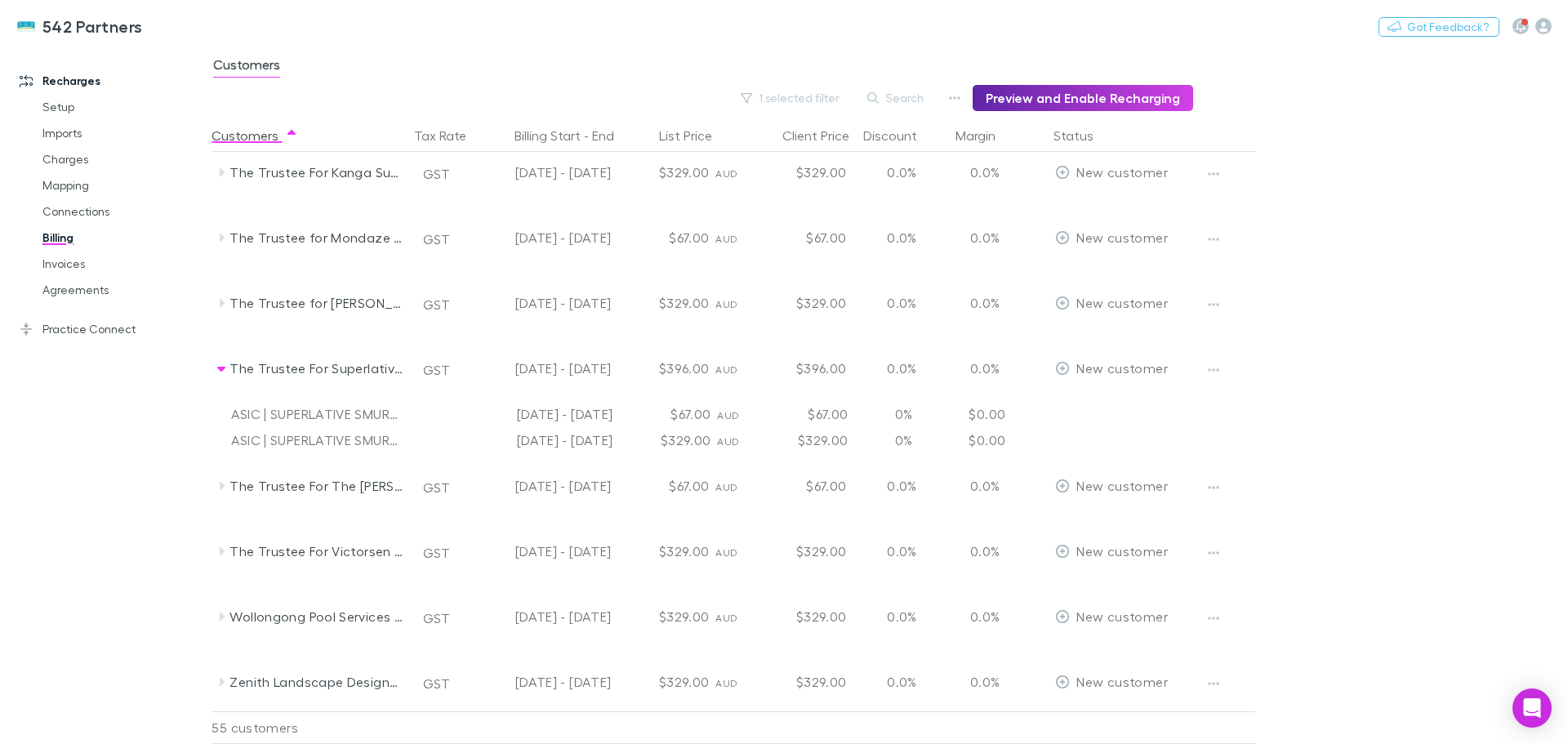
click at [220, 371] on icon at bounding box center [221, 369] width 8 height 5
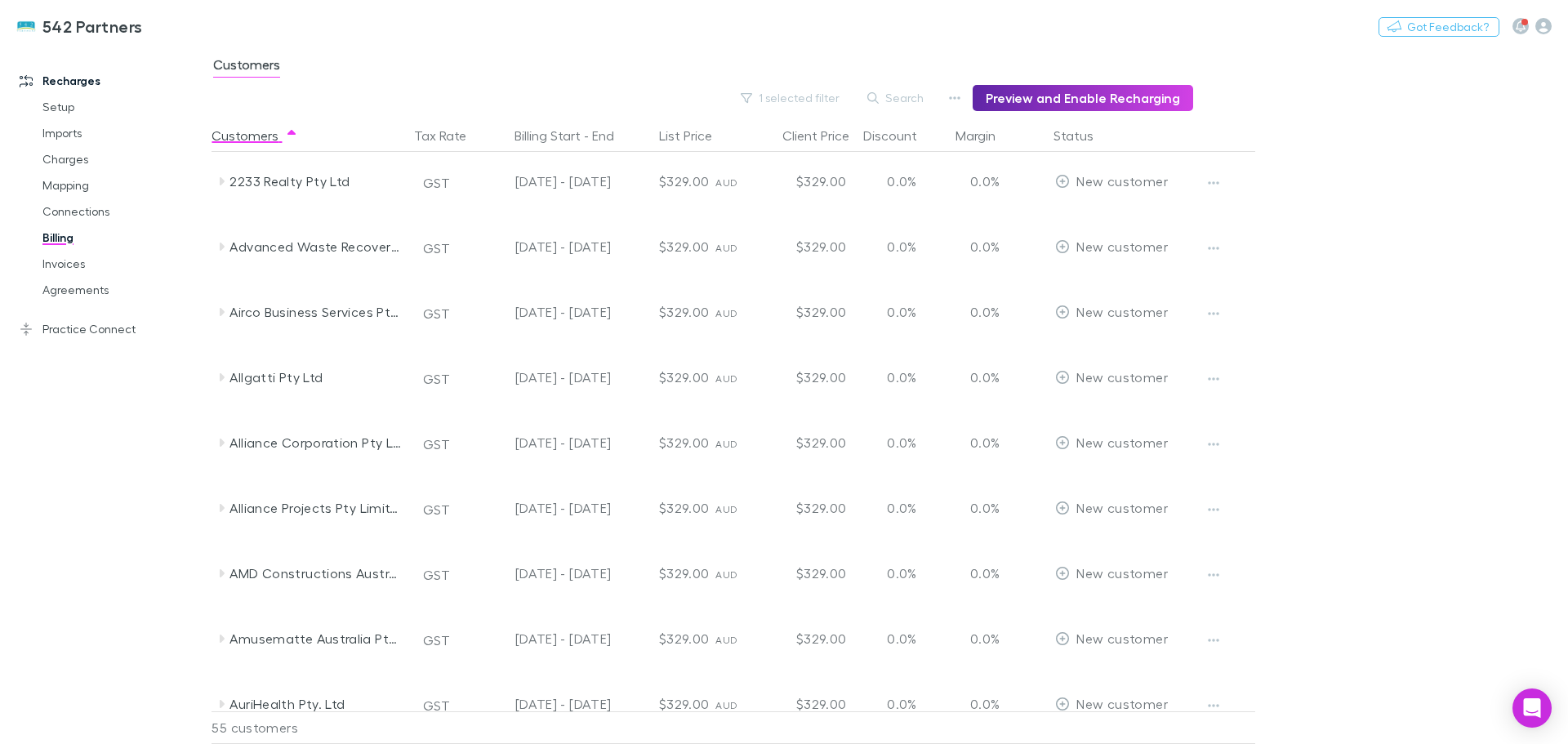
scroll to position [0, 0]
click at [219, 184] on icon at bounding box center [221, 184] width 13 height 13
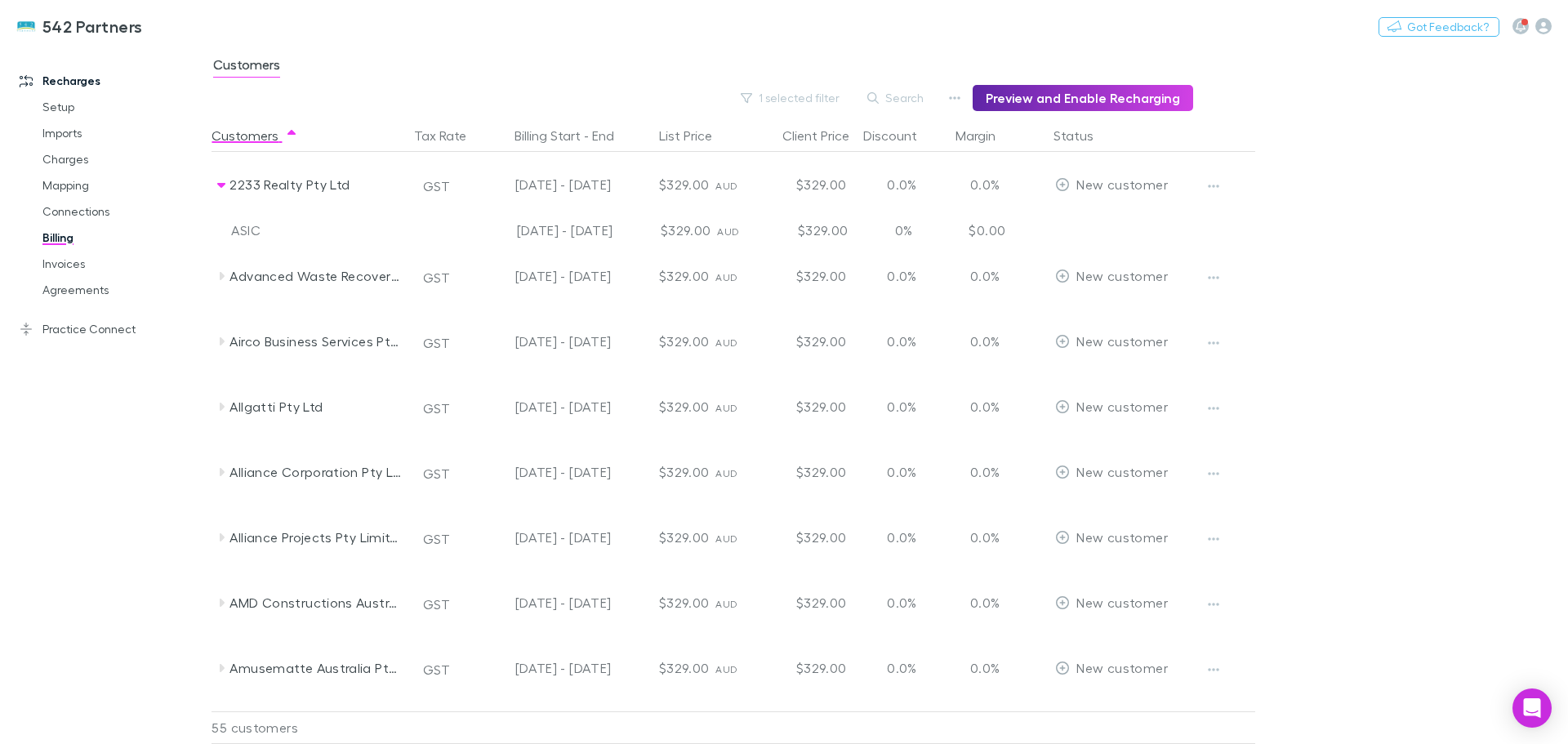
click at [219, 184] on icon at bounding box center [221, 185] width 8 height 5
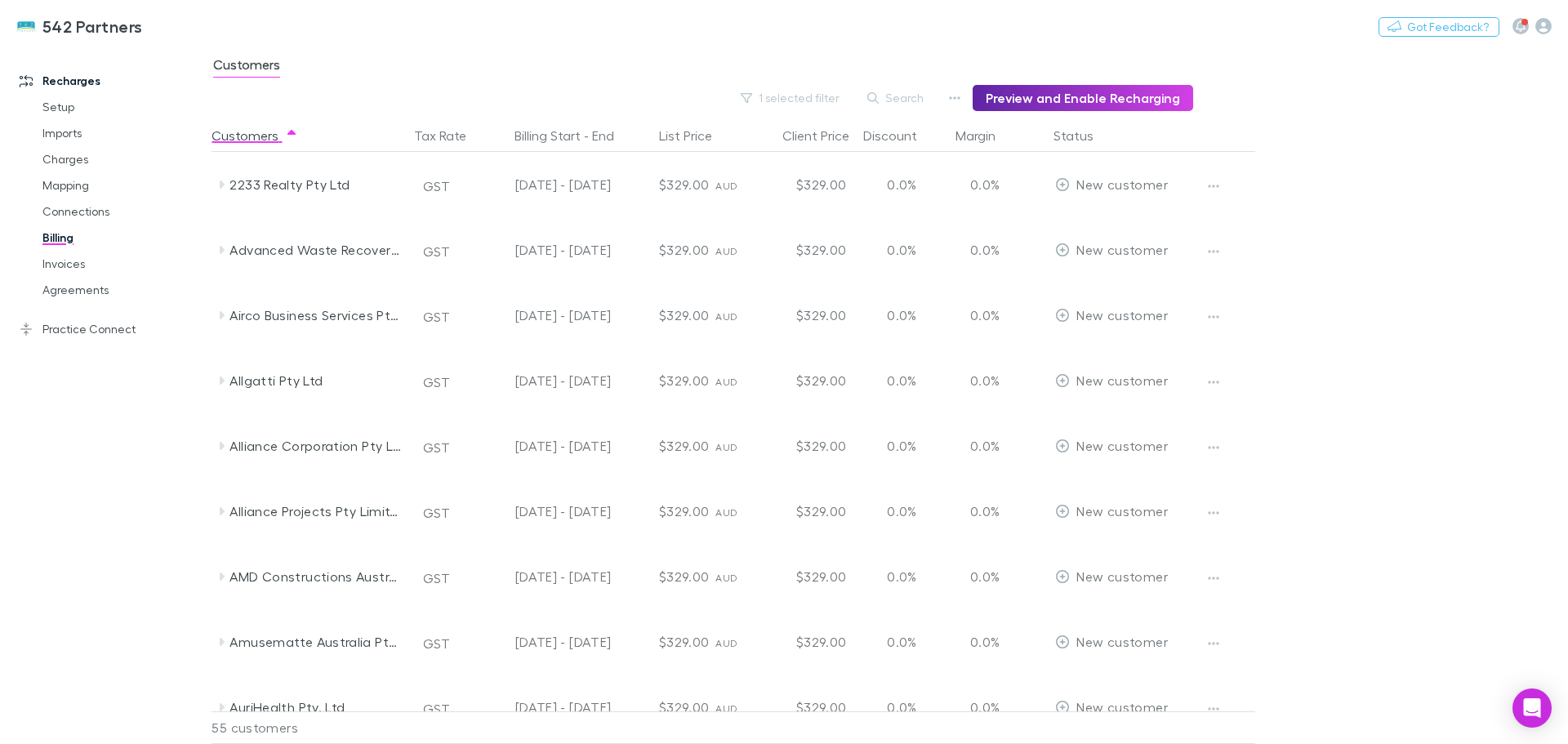
click at [219, 184] on icon at bounding box center [221, 184] width 13 height 13
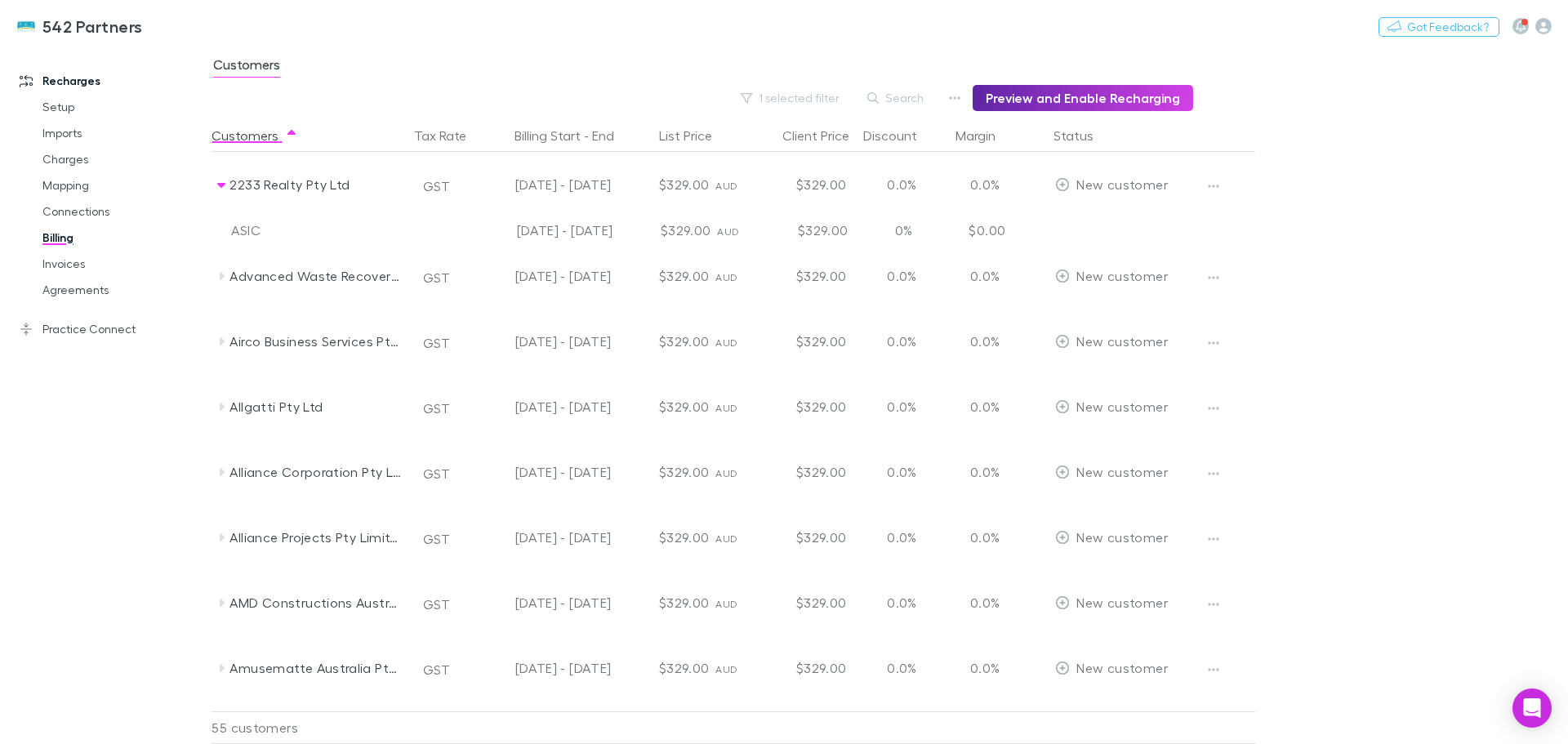
click at [219, 184] on icon at bounding box center [221, 185] width 8 height 5
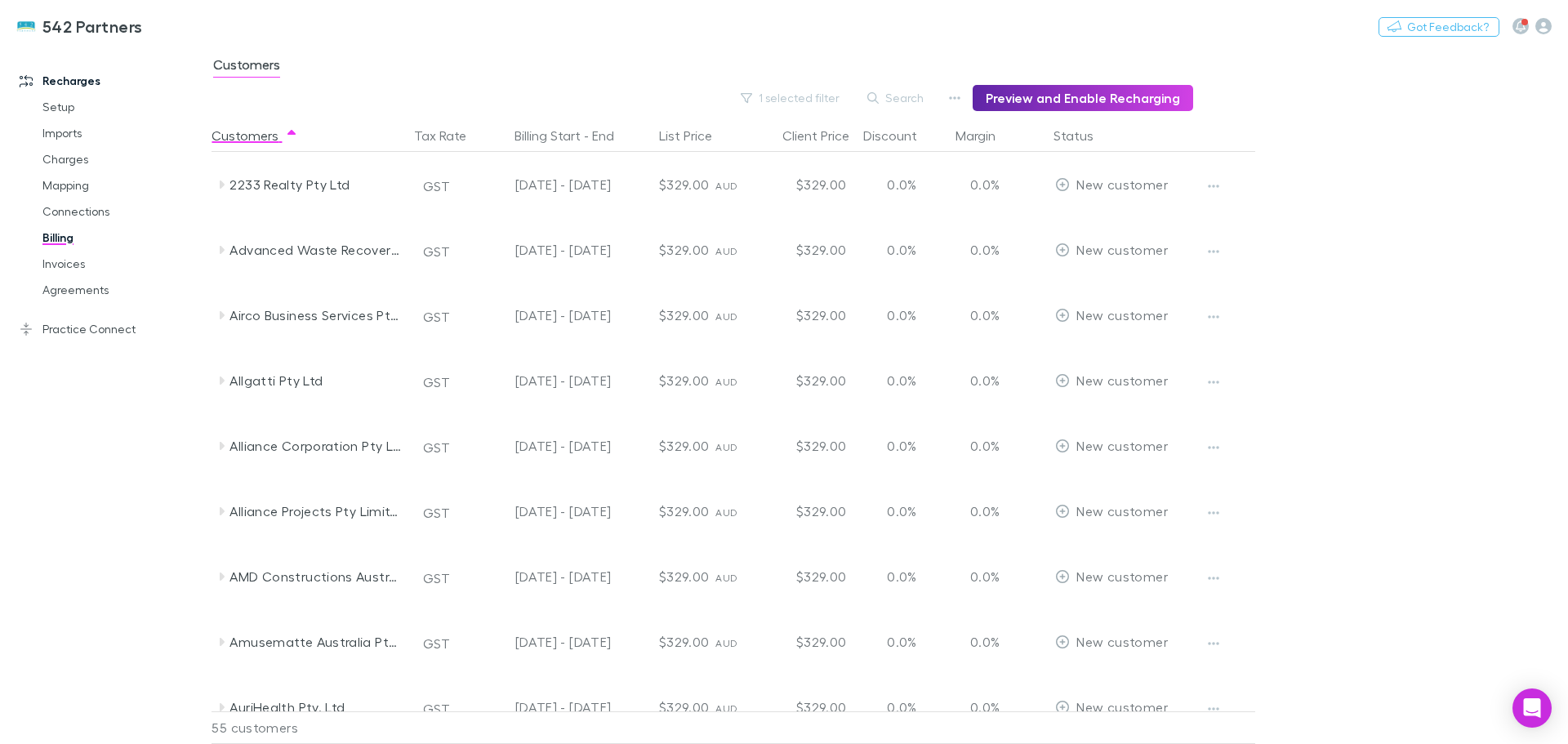
click at [222, 377] on icon at bounding box center [221, 380] width 13 height 13
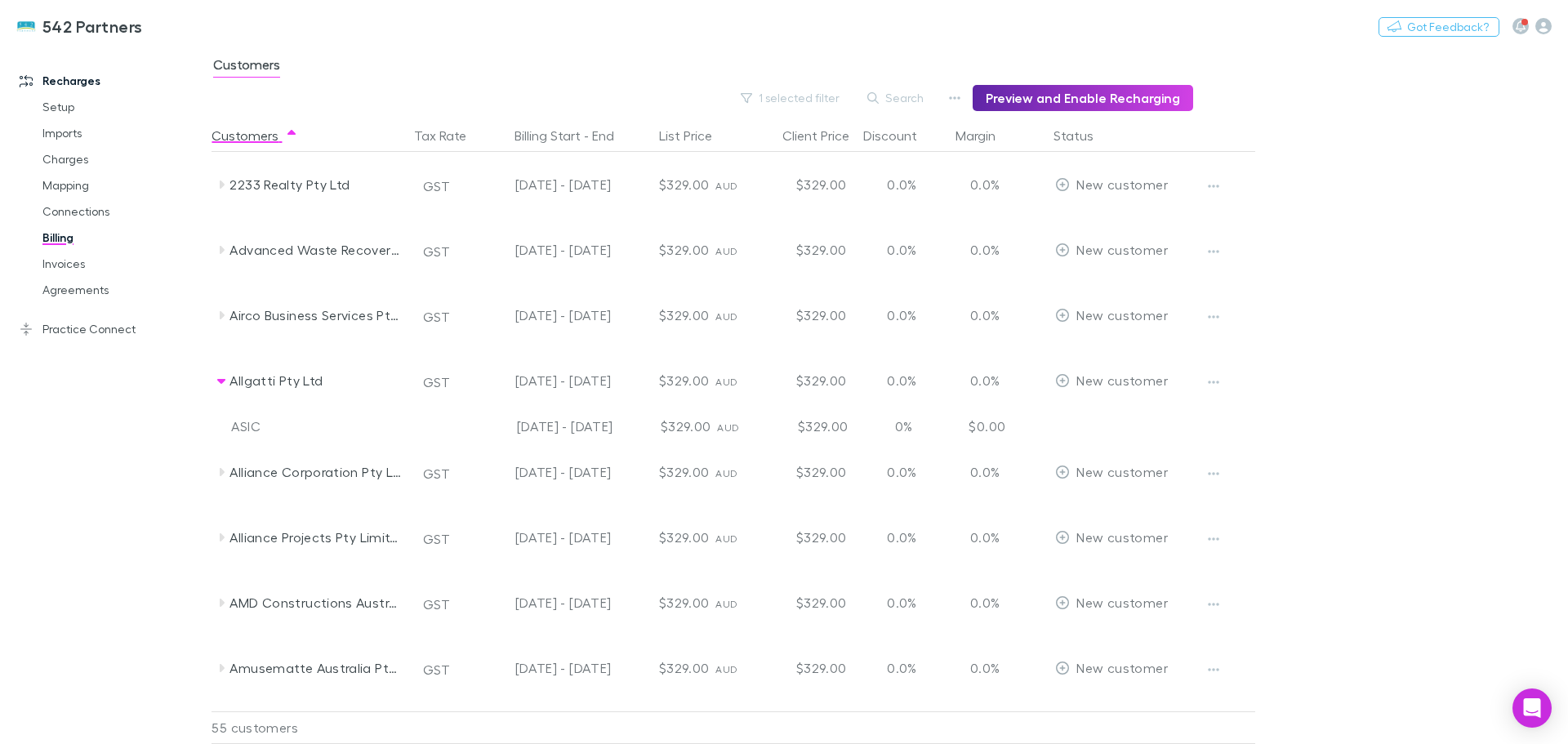
click at [222, 377] on icon at bounding box center [221, 380] width 13 height 13
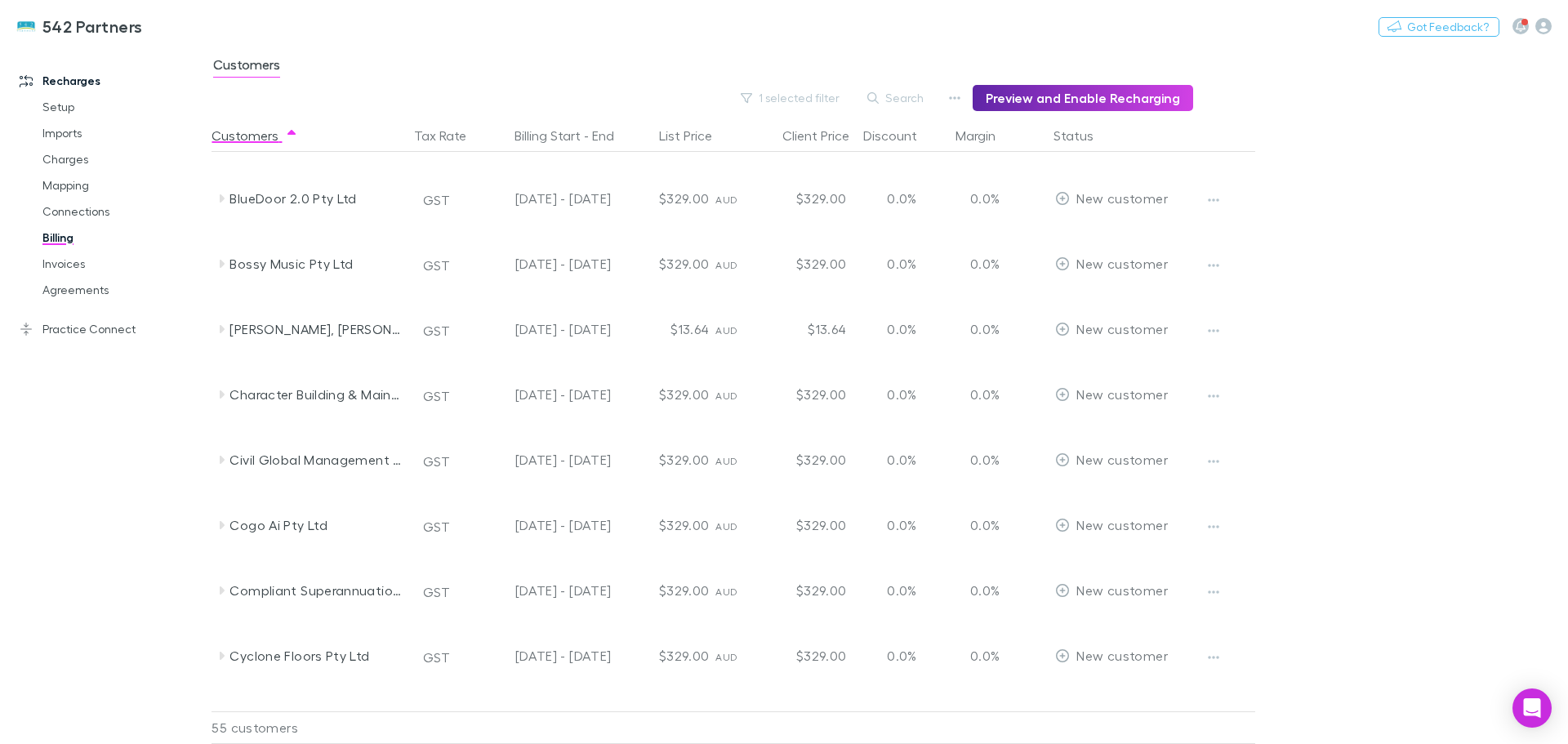
scroll to position [653, 0]
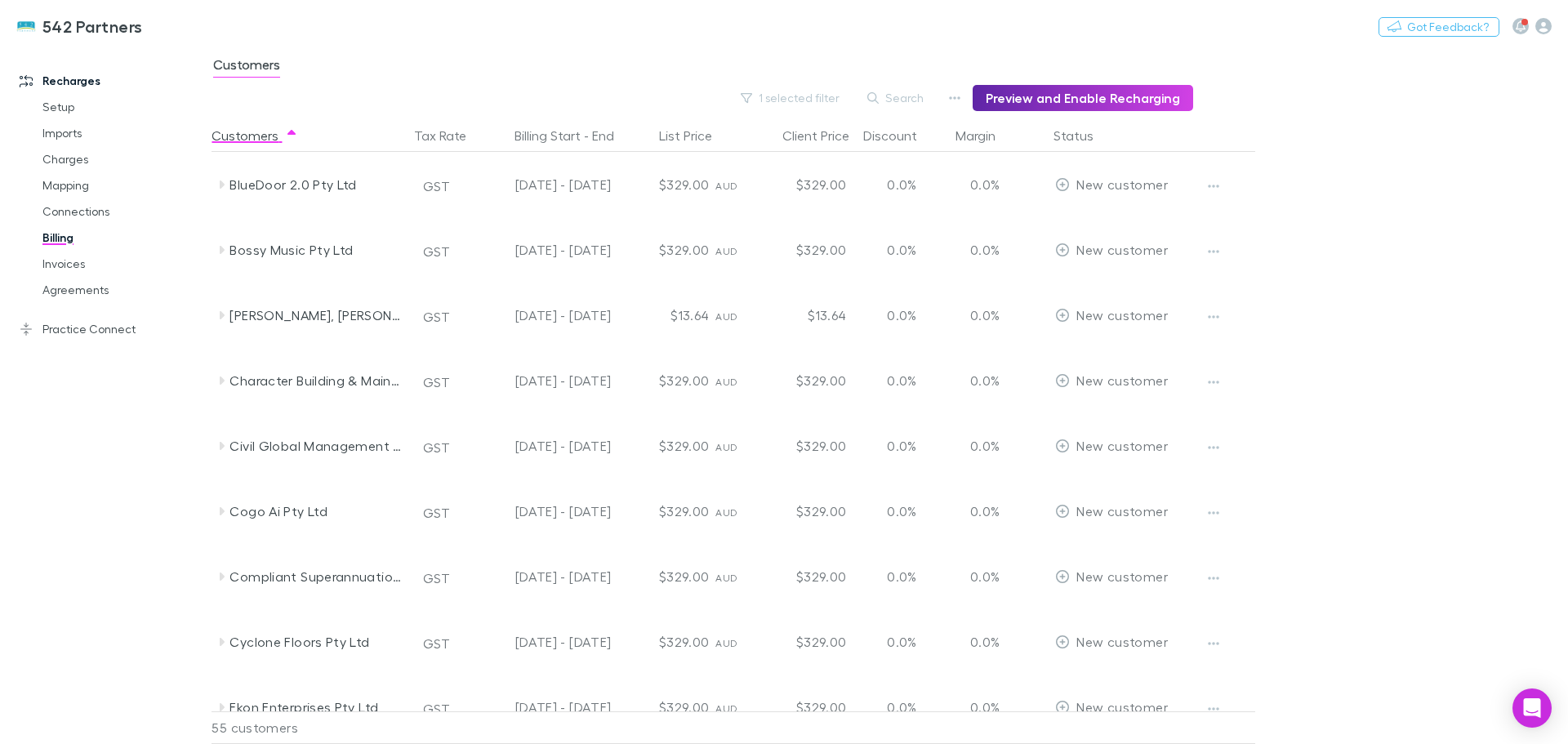
click at [220, 313] on icon at bounding box center [221, 315] width 13 height 13
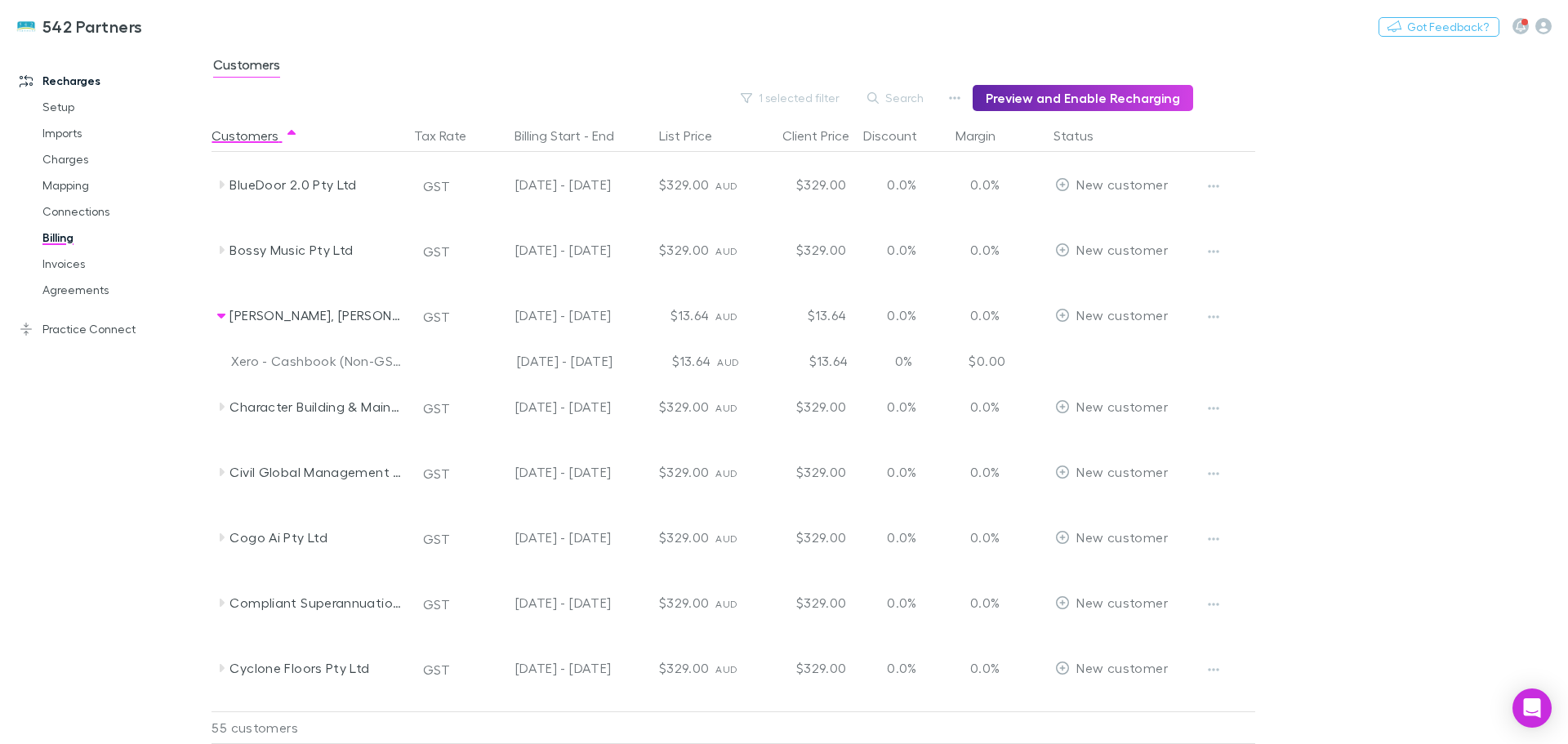
scroll to position [572, 0]
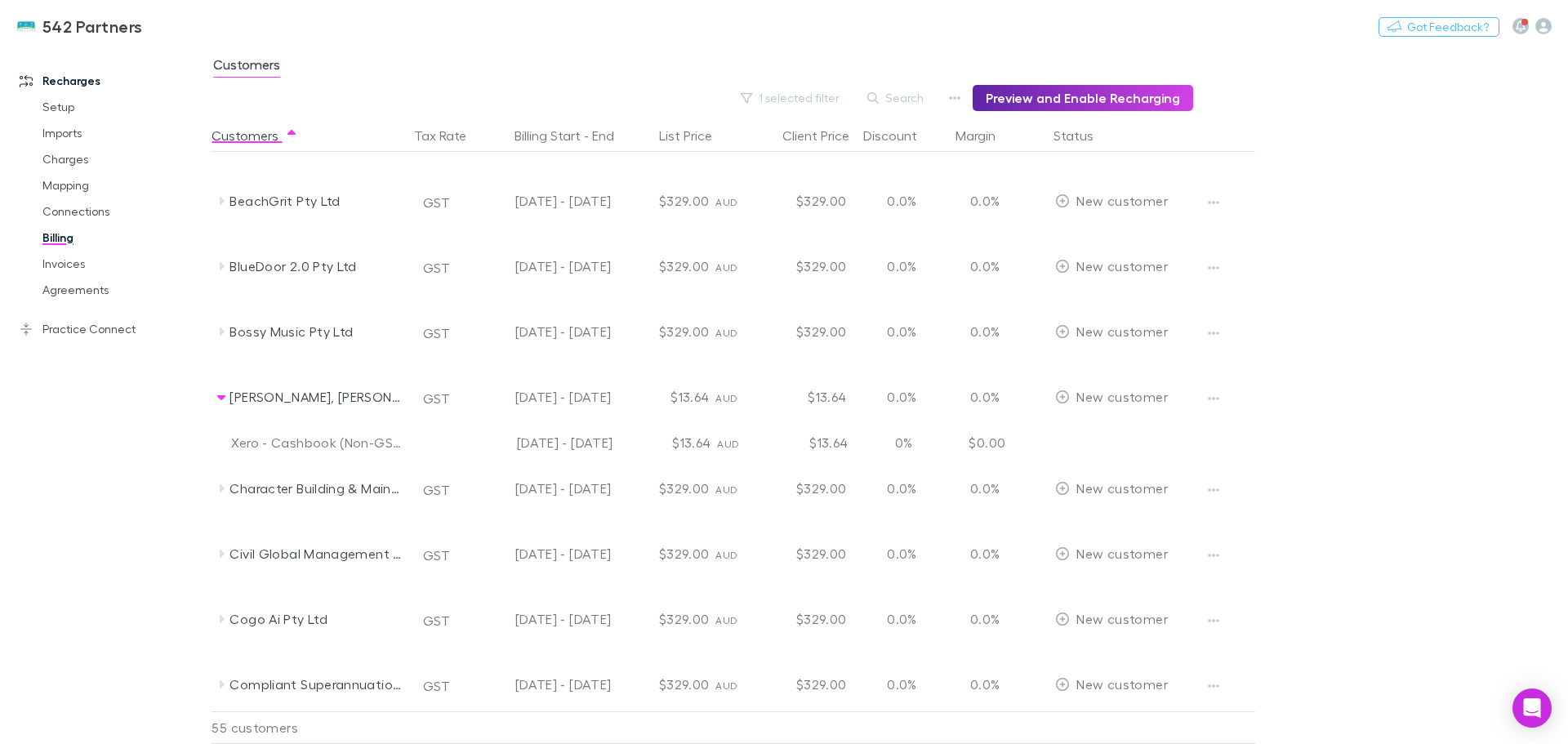
click at [221, 397] on icon at bounding box center [221, 397] width 8 height 5
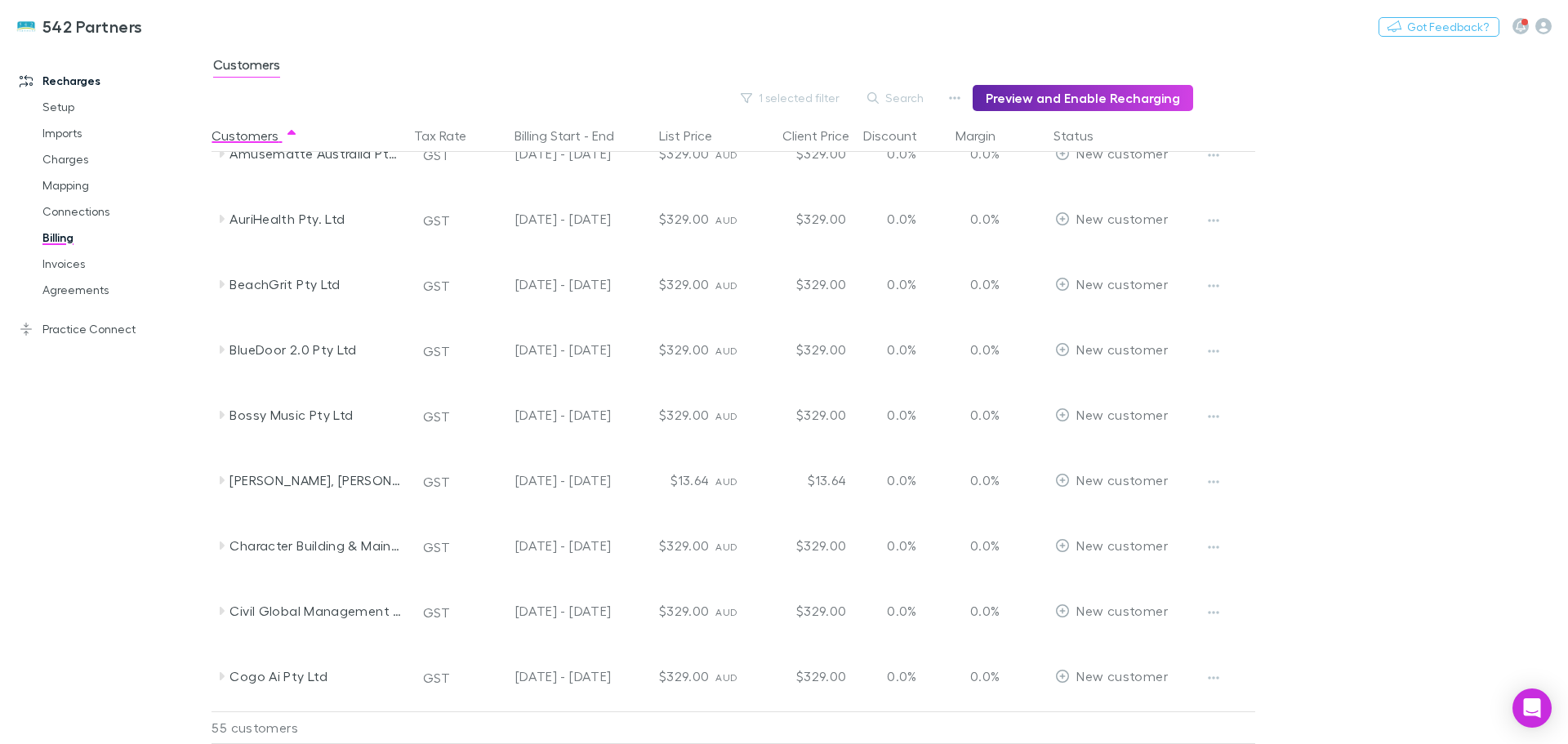
scroll to position [490, 0]
click at [1218, 479] on icon "button" at bounding box center [1213, 480] width 11 height 13
click at [1218, 478] on div at bounding box center [784, 372] width 1568 height 744
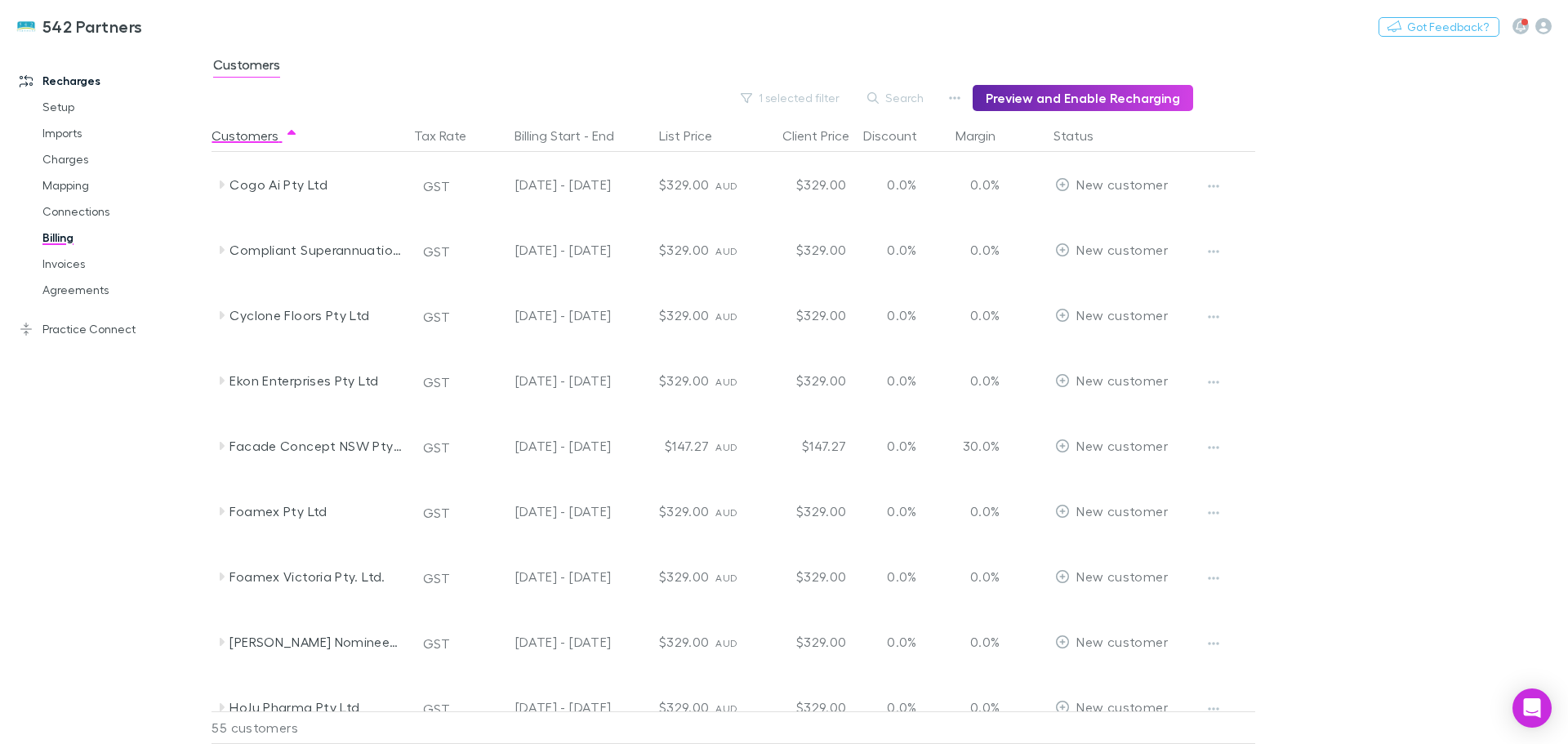
scroll to position [1062, 0]
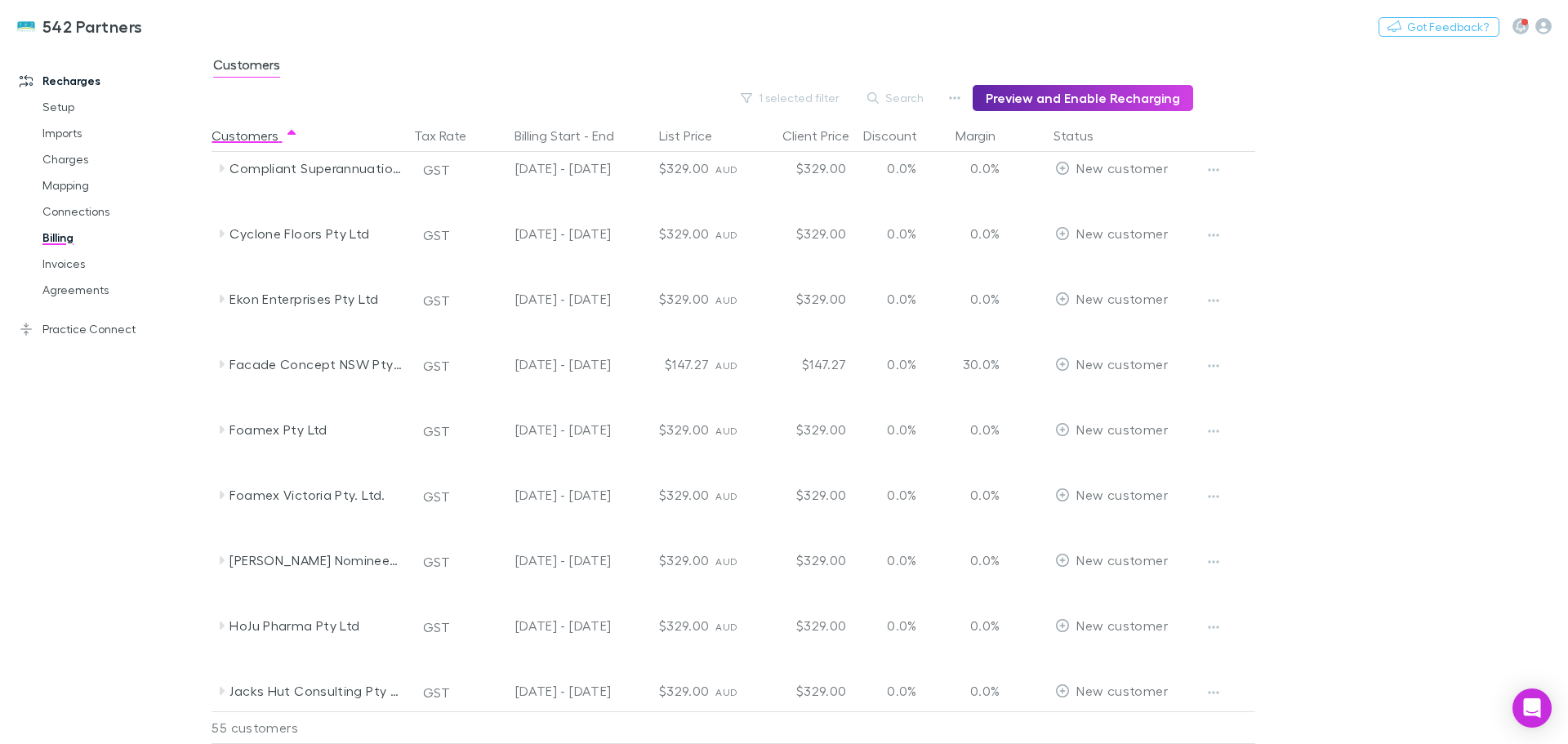
click at [222, 365] on icon at bounding box center [222, 364] width 5 height 8
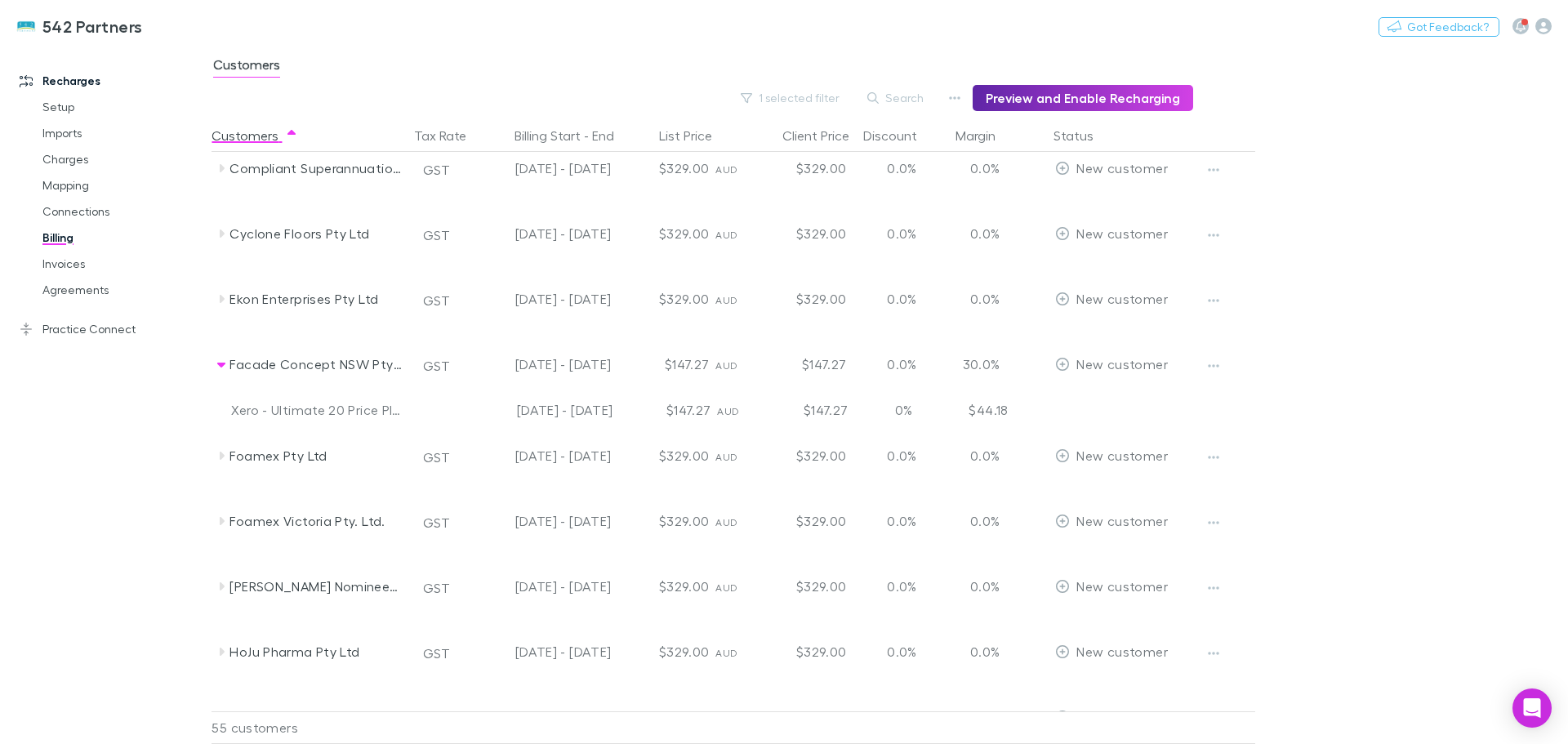
click at [222, 365] on icon at bounding box center [221, 365] width 8 height 5
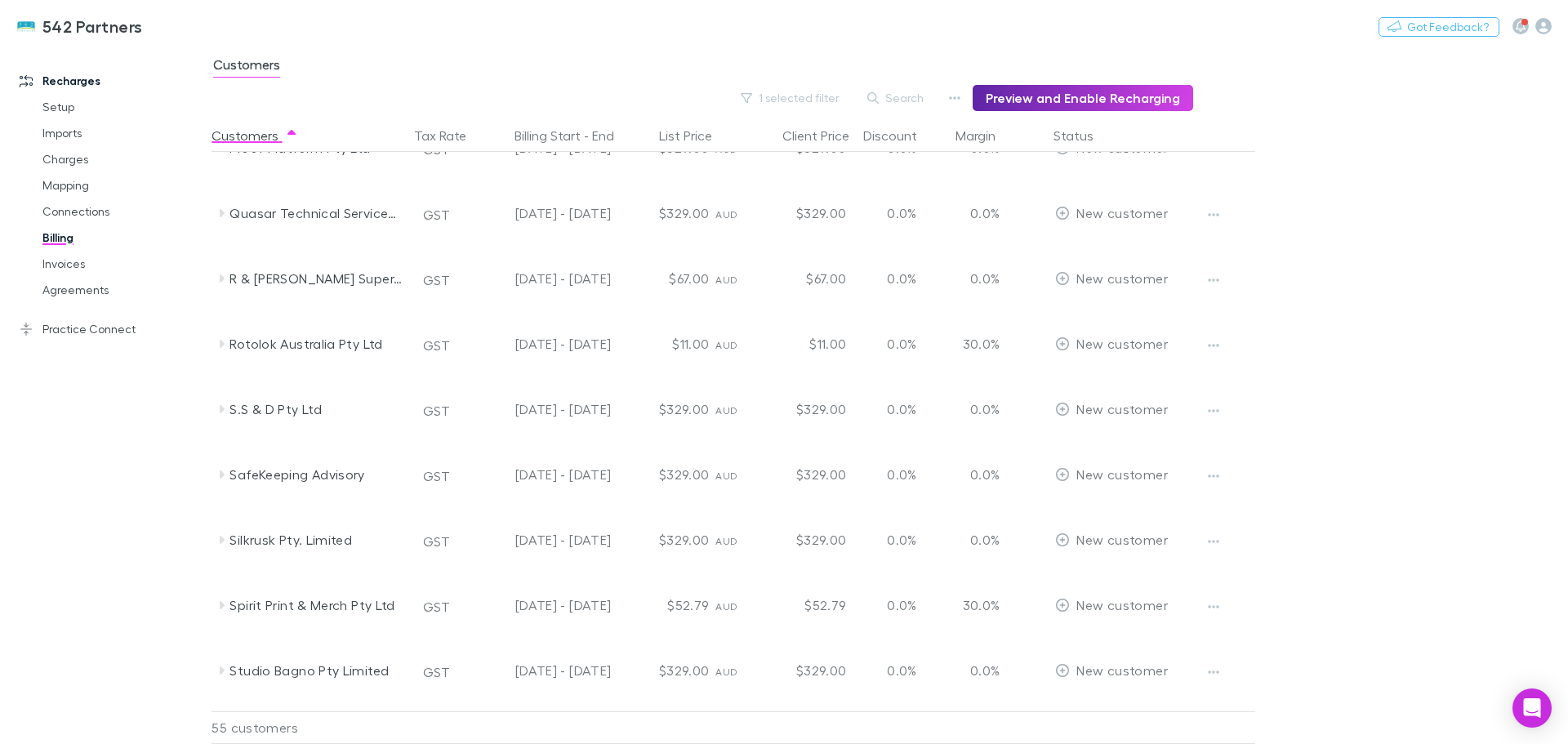
scroll to position [1960, 0]
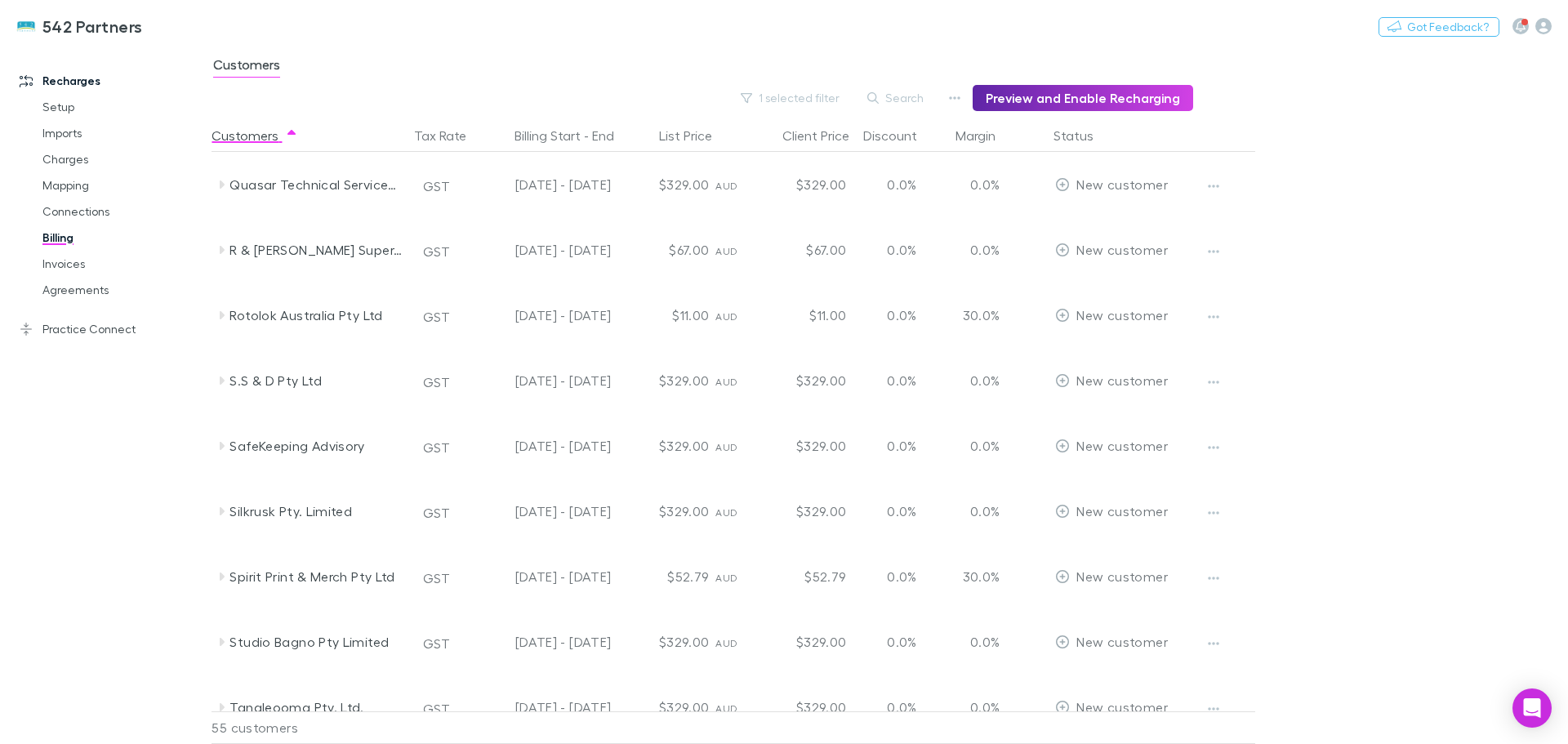
click at [221, 320] on icon at bounding box center [221, 315] width 13 height 13
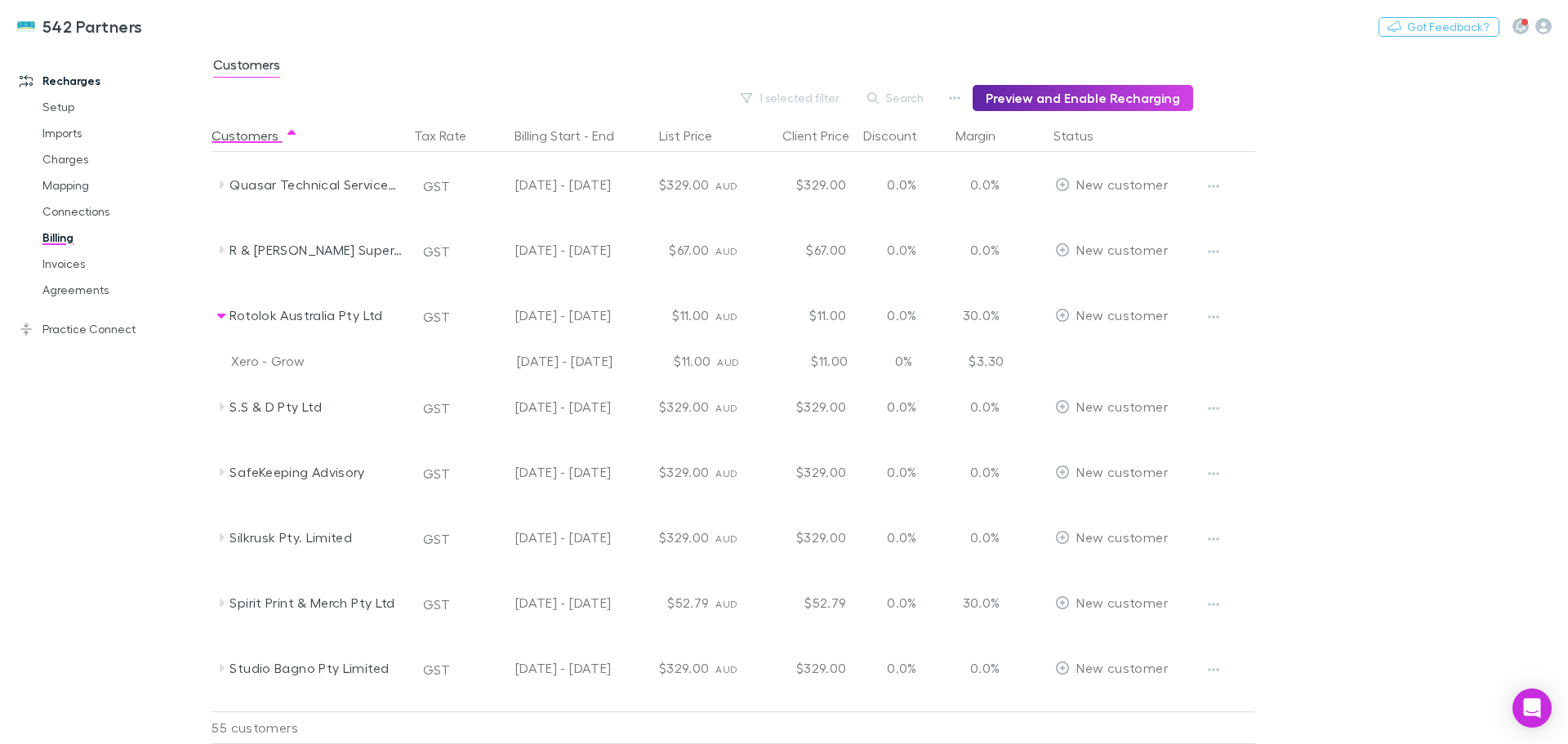
click at [221, 320] on icon at bounding box center [221, 315] width 13 height 13
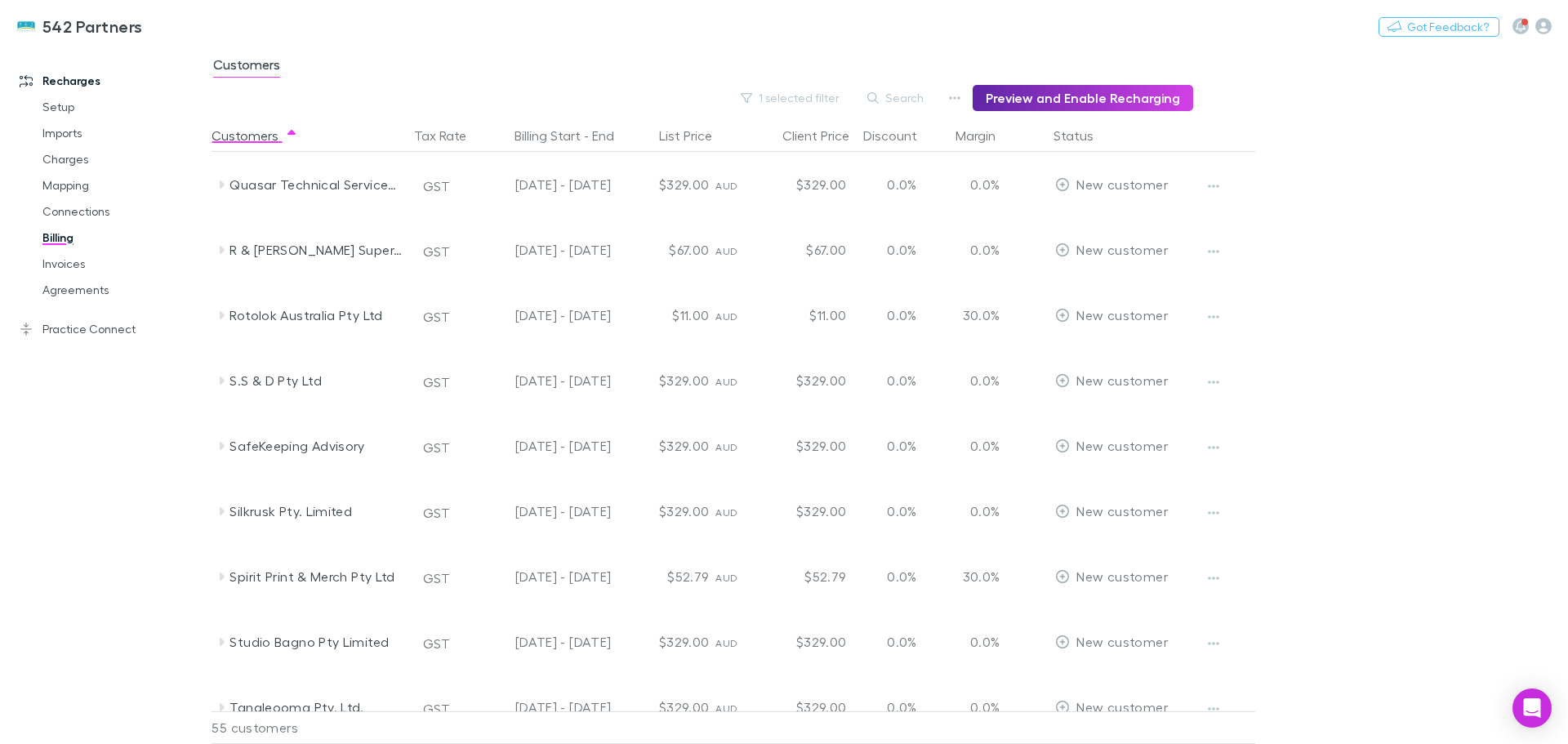
click at [219, 253] on icon at bounding box center [221, 249] width 13 height 13
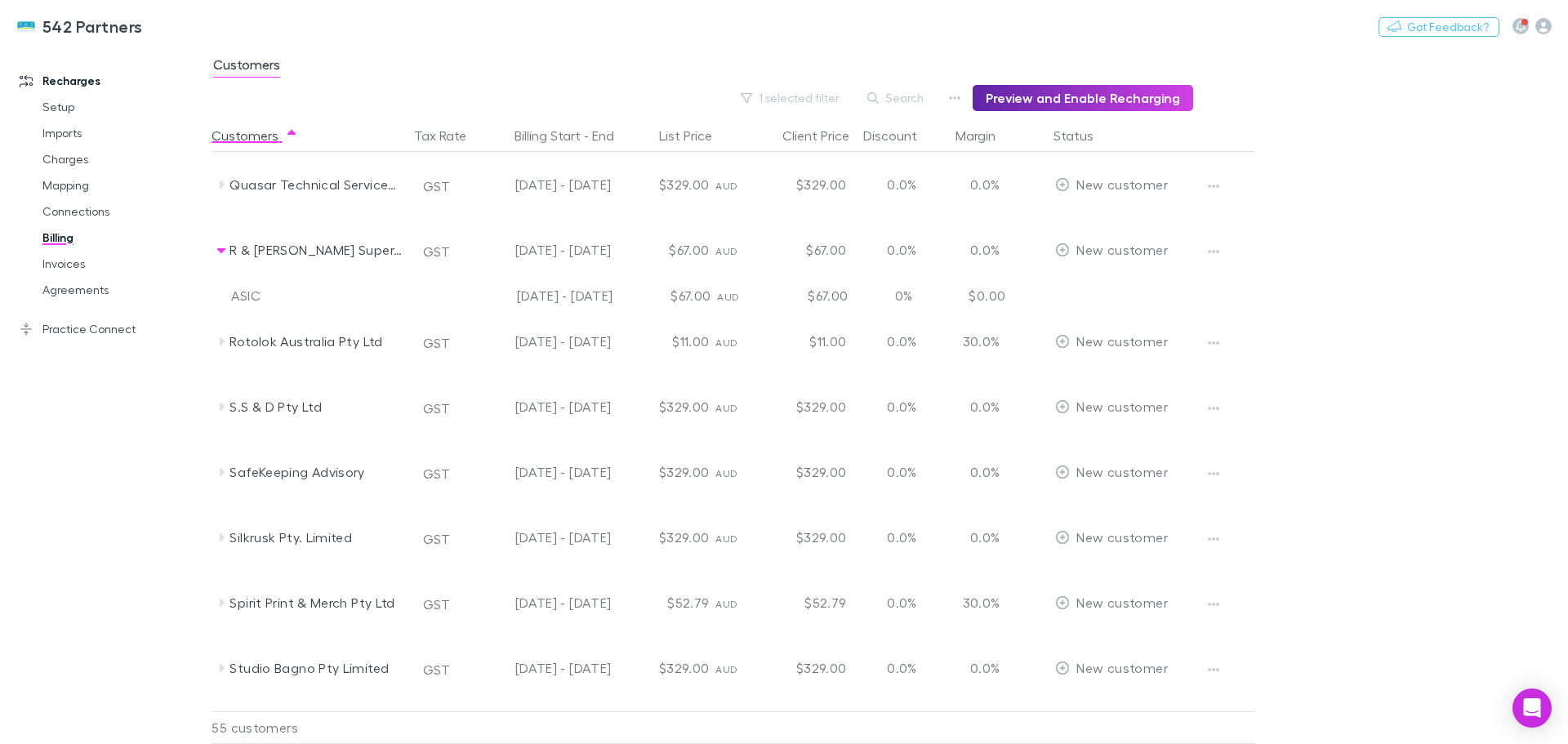
click at [219, 253] on icon at bounding box center [221, 249] width 13 height 13
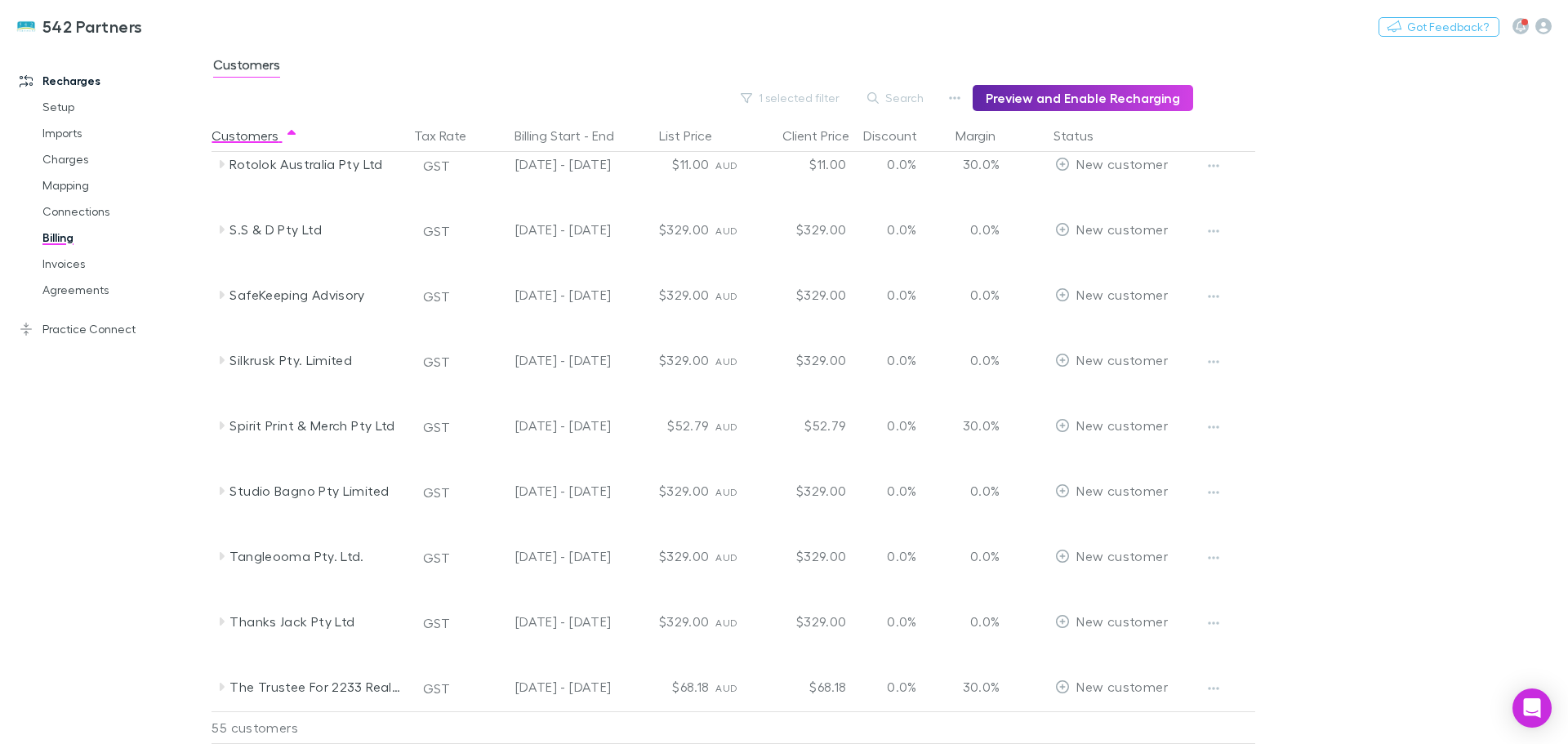
scroll to position [2123, 0]
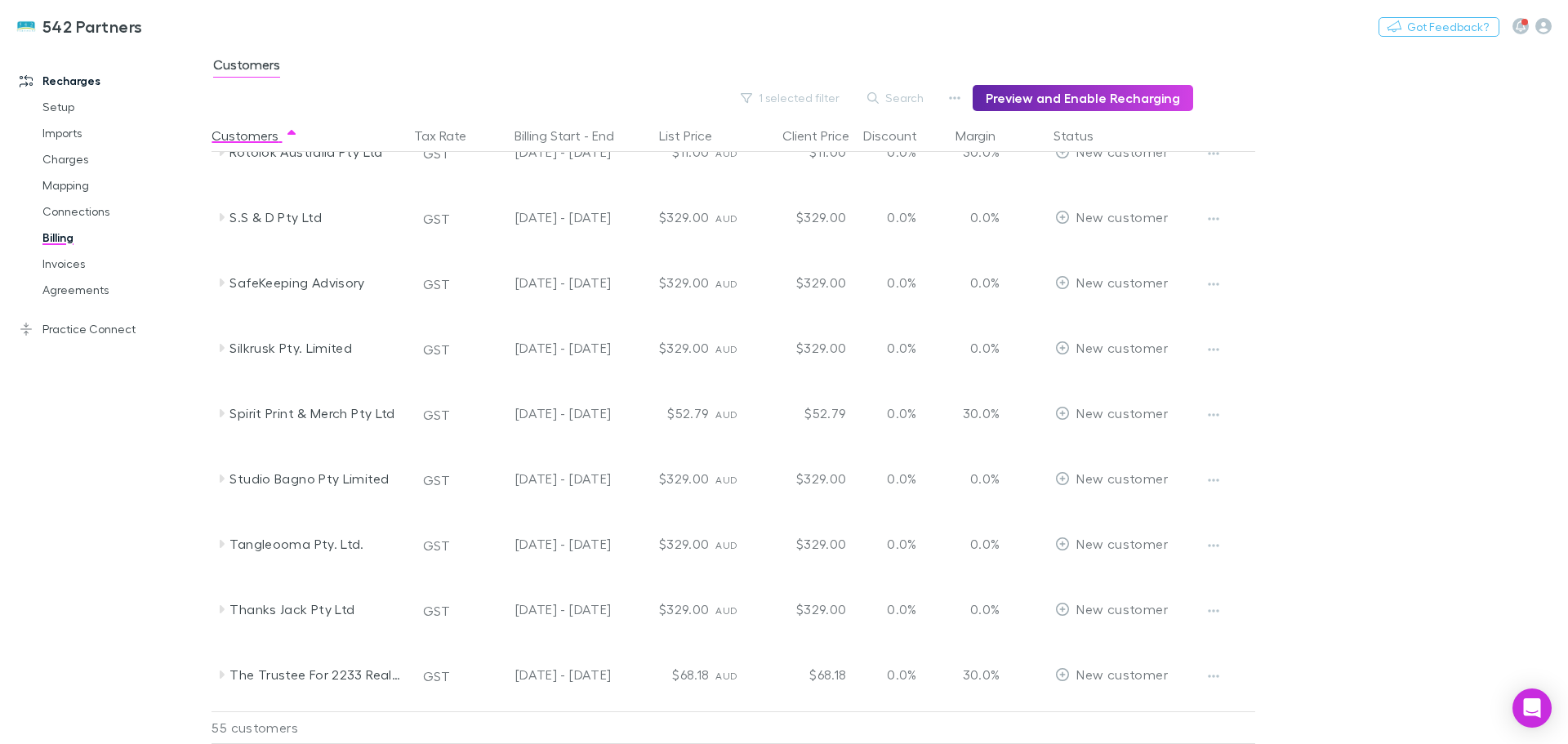
click at [223, 412] on icon at bounding box center [222, 413] width 5 height 8
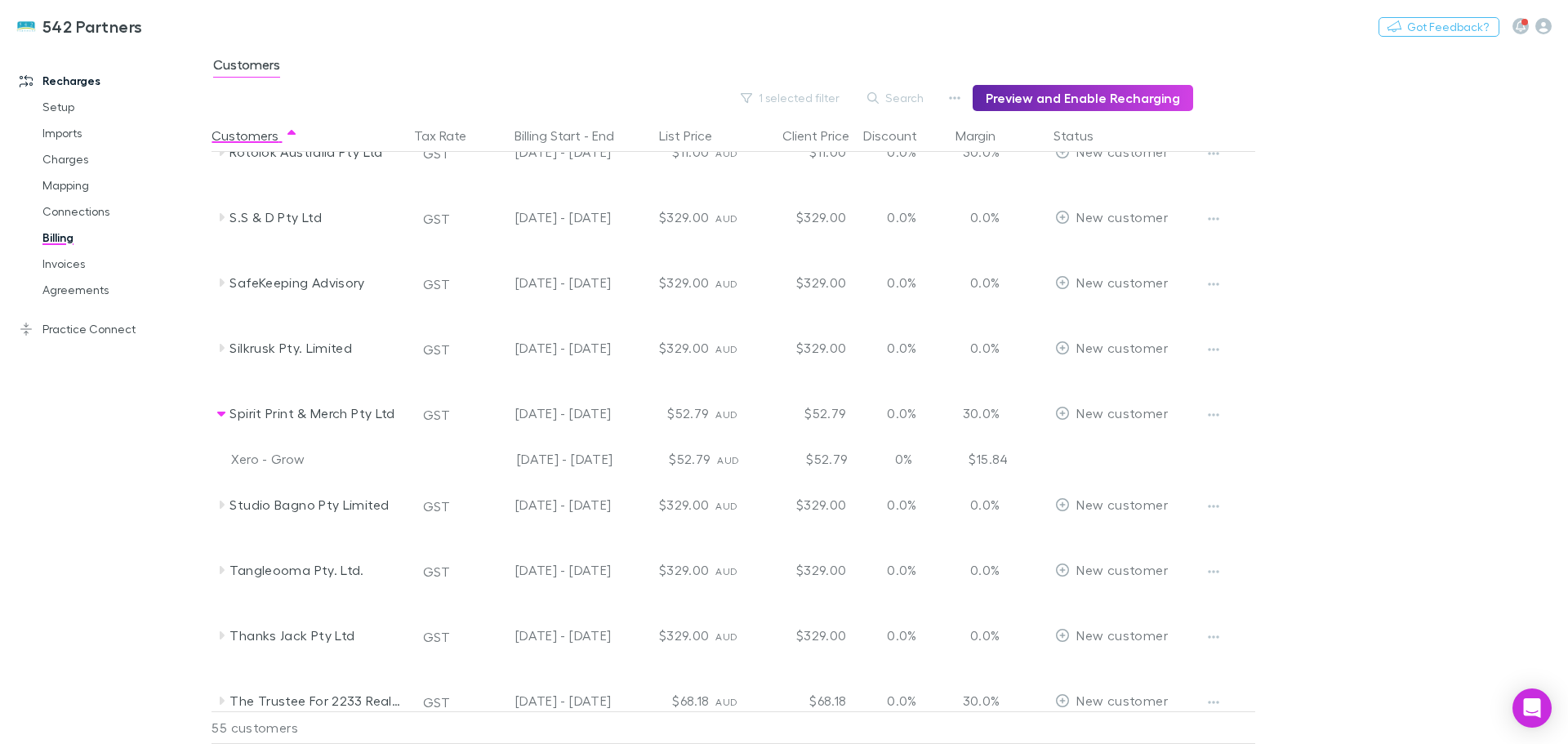
click at [223, 412] on icon at bounding box center [221, 414] width 8 height 5
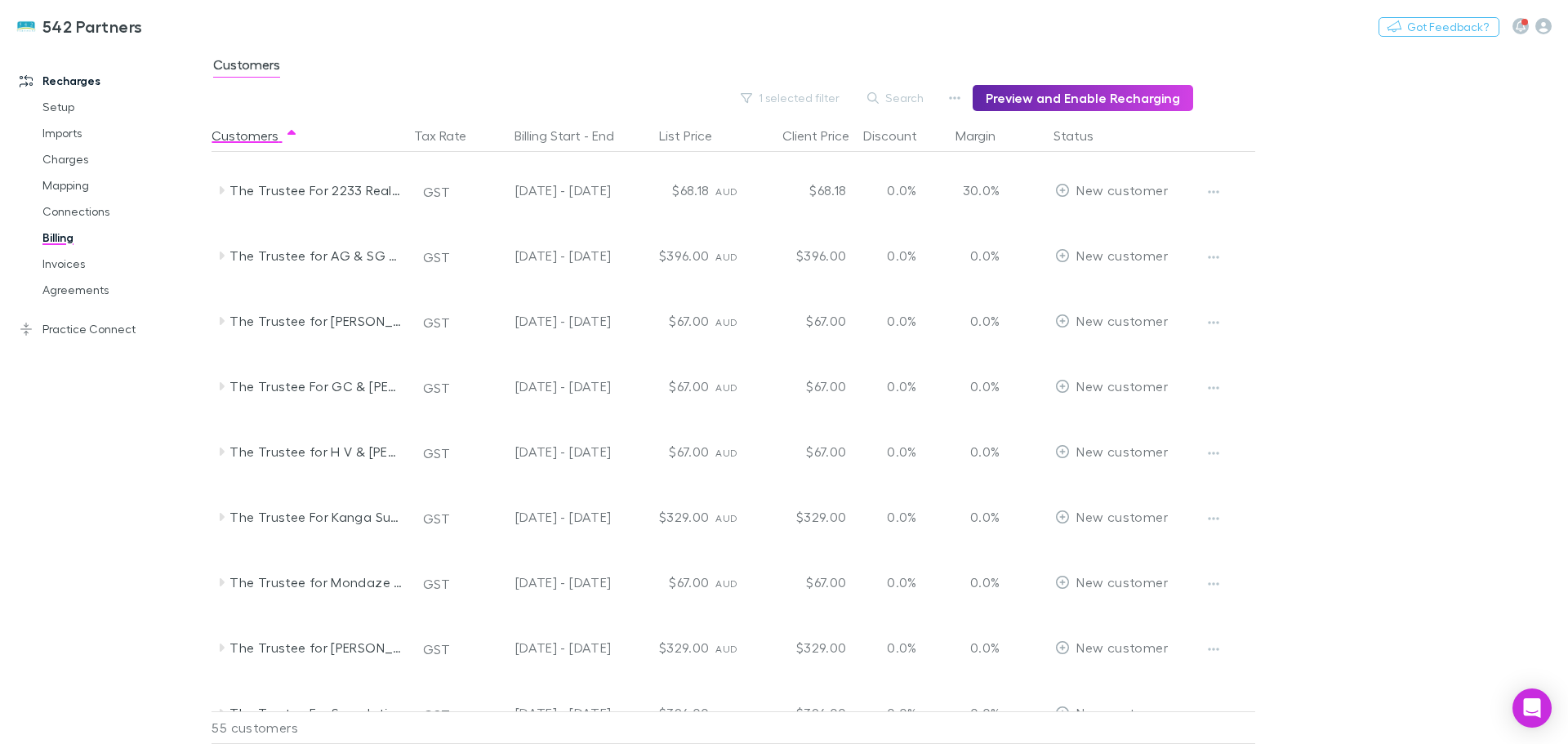
scroll to position [2613, 0]
click at [220, 312] on icon at bounding box center [221, 315] width 13 height 13
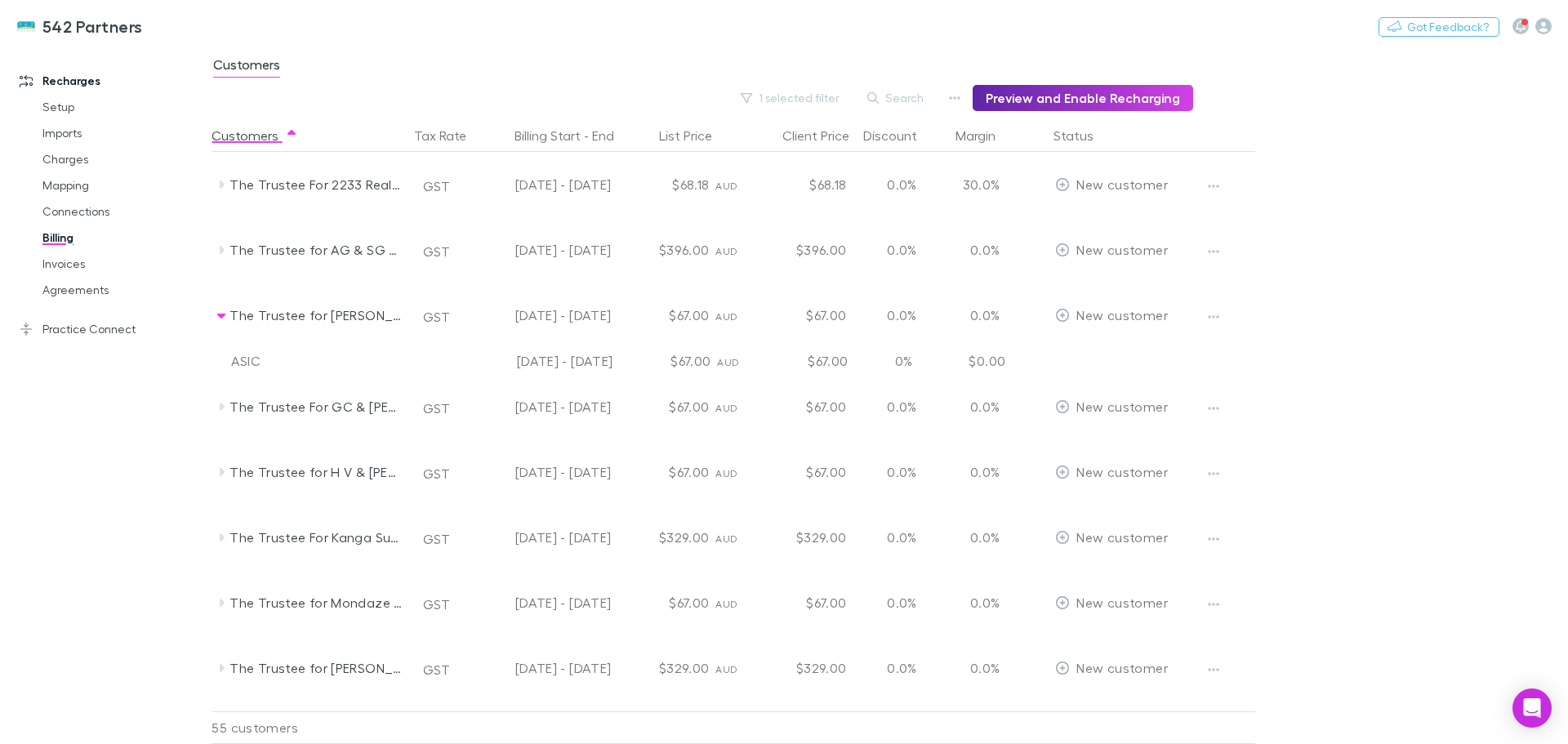
click at [220, 312] on icon at bounding box center [221, 315] width 13 height 13
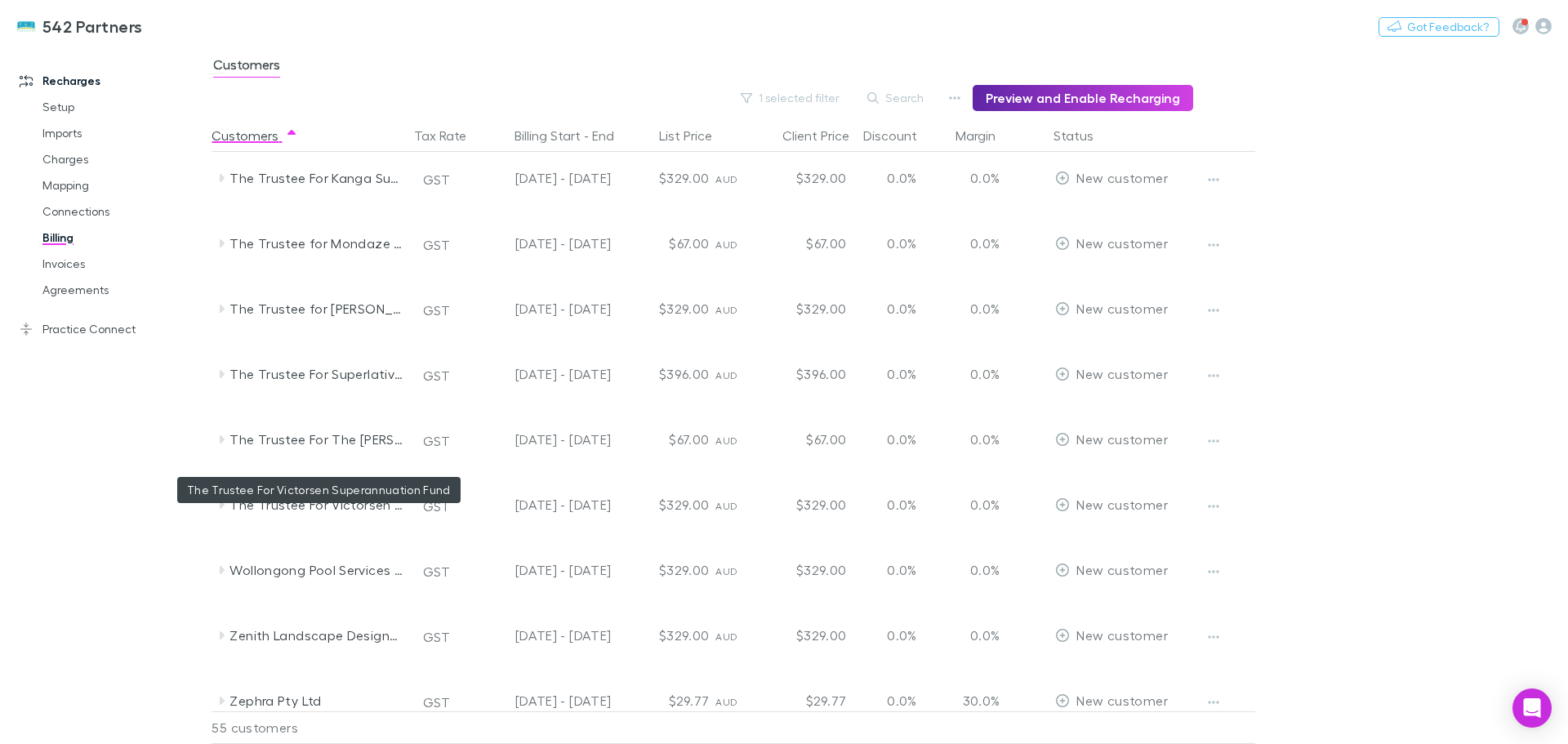
scroll to position [3034, 0]
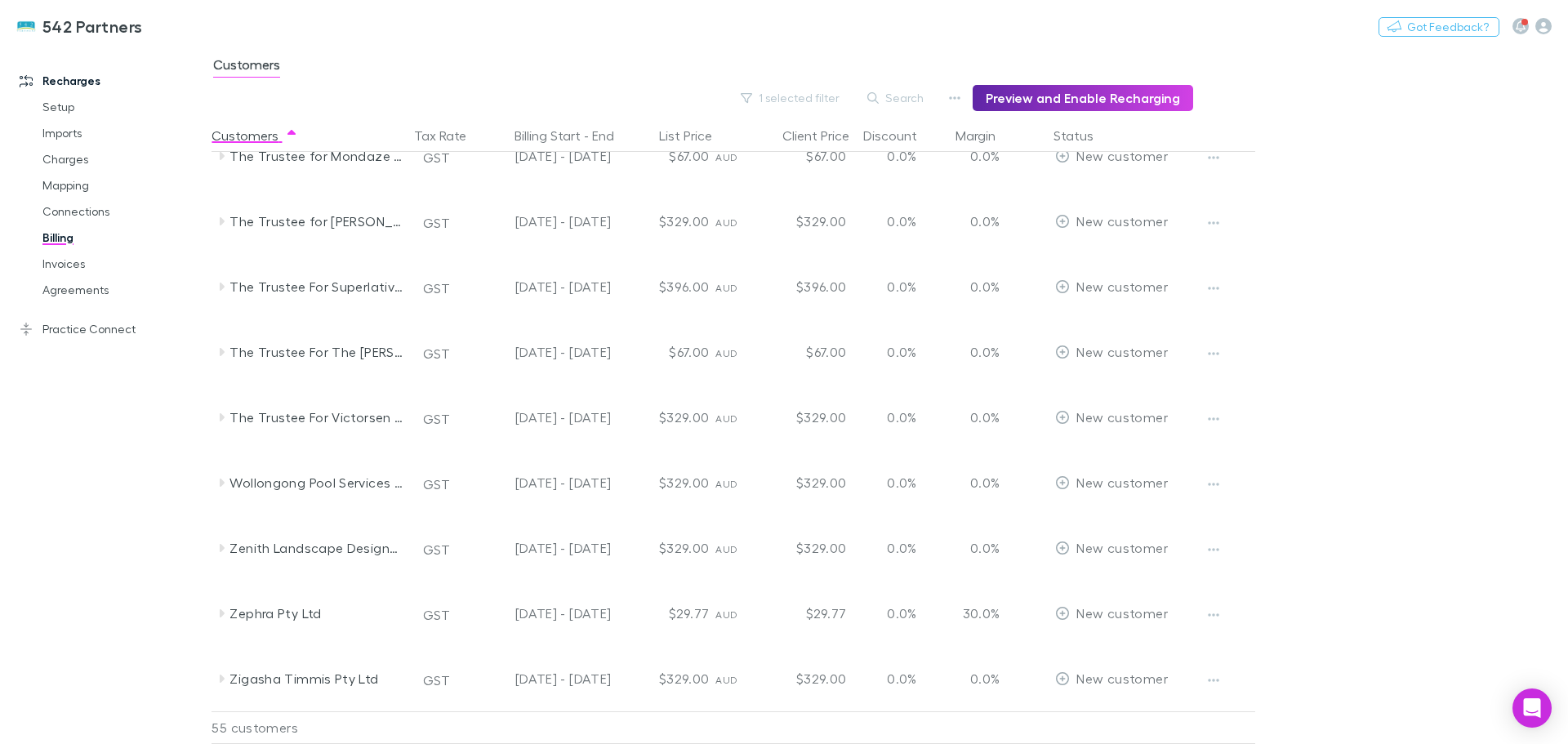
click at [221, 618] on icon at bounding box center [221, 613] width 13 height 13
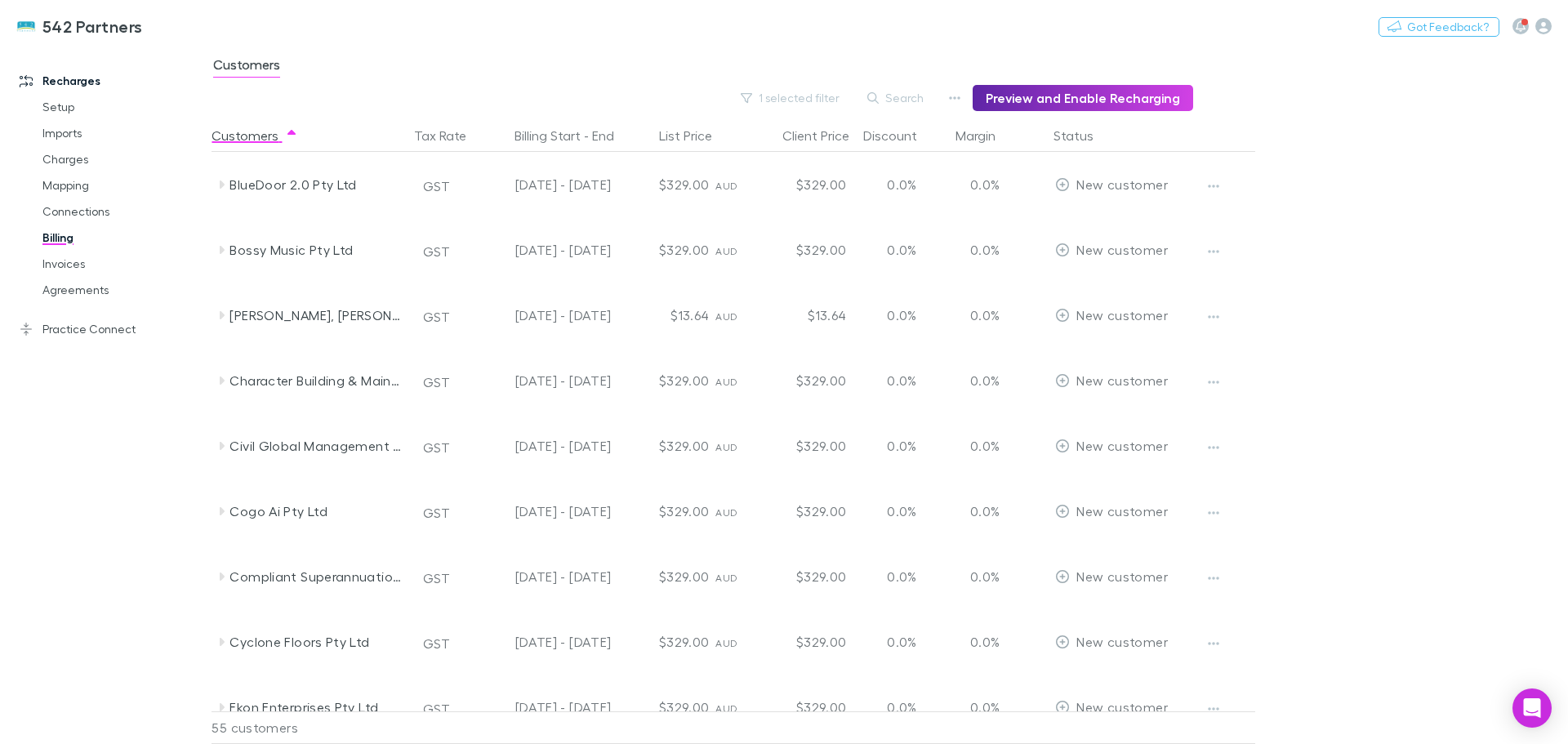
click at [1210, 313] on icon "button" at bounding box center [1213, 316] width 11 height 13
click at [1071, 352] on p "Enable Customer" at bounding box center [1112, 350] width 198 height 20
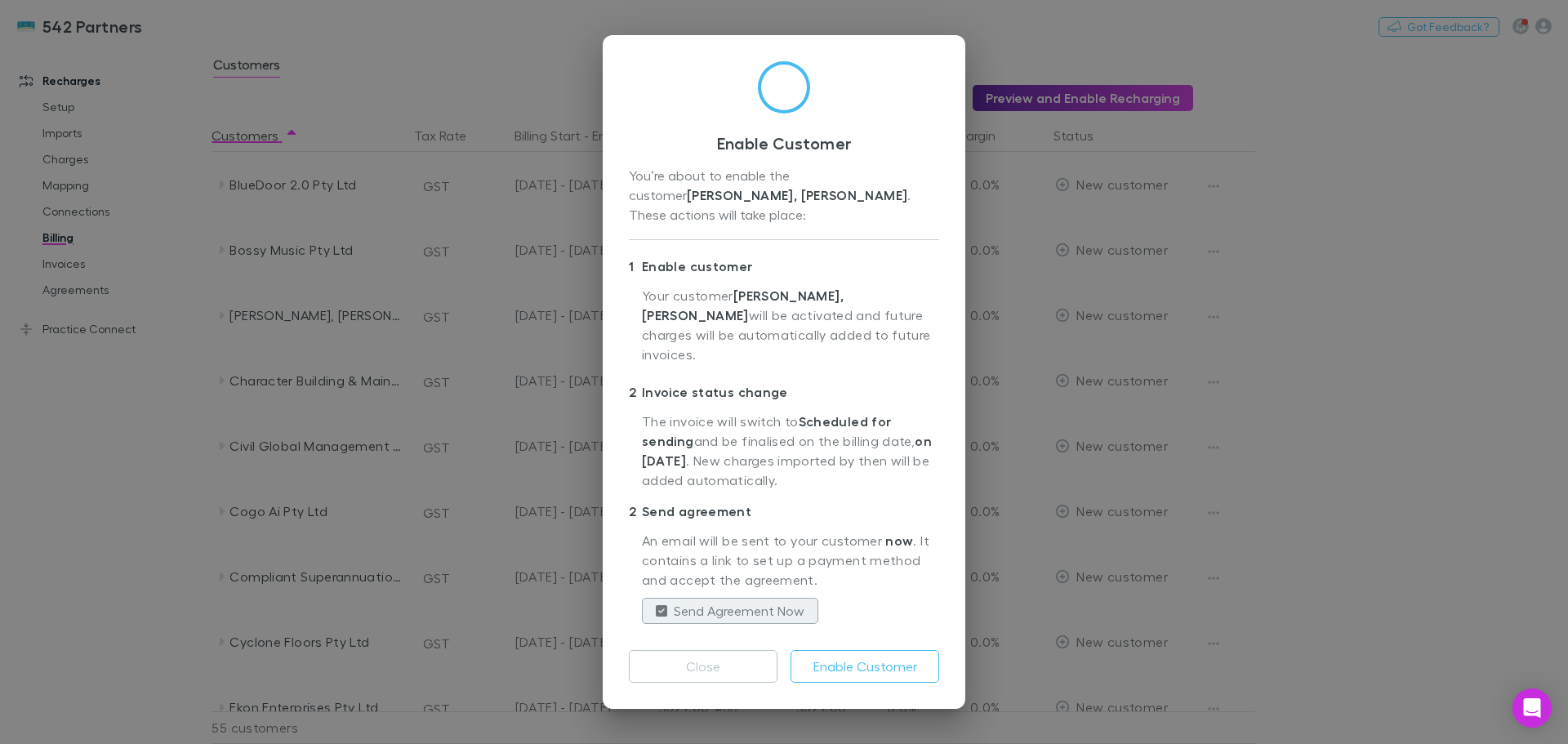
click at [866, 652] on button "Enable Customer" at bounding box center [864, 666] width 149 height 33
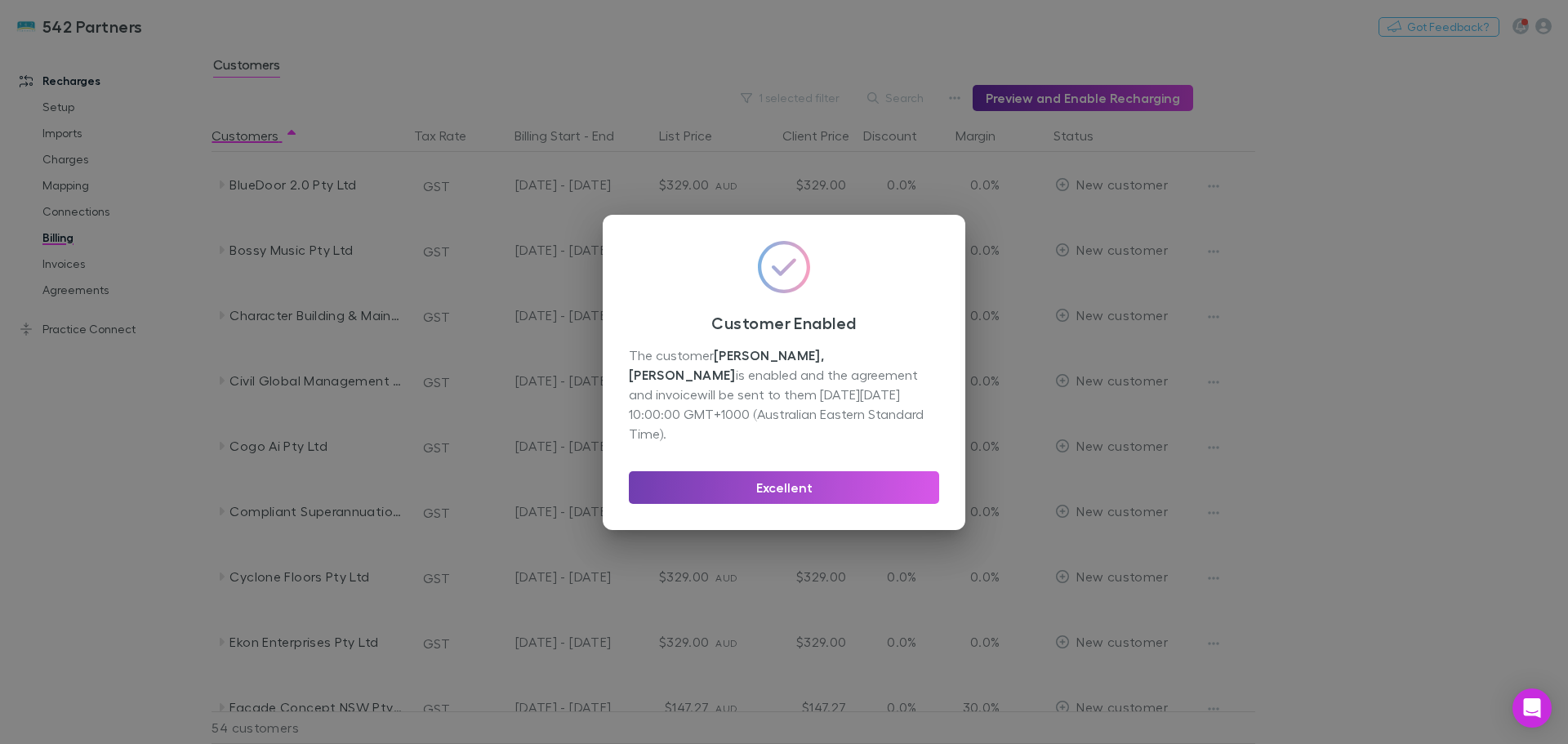
click at [753, 475] on button "Excellent" at bounding box center [784, 487] width 310 height 33
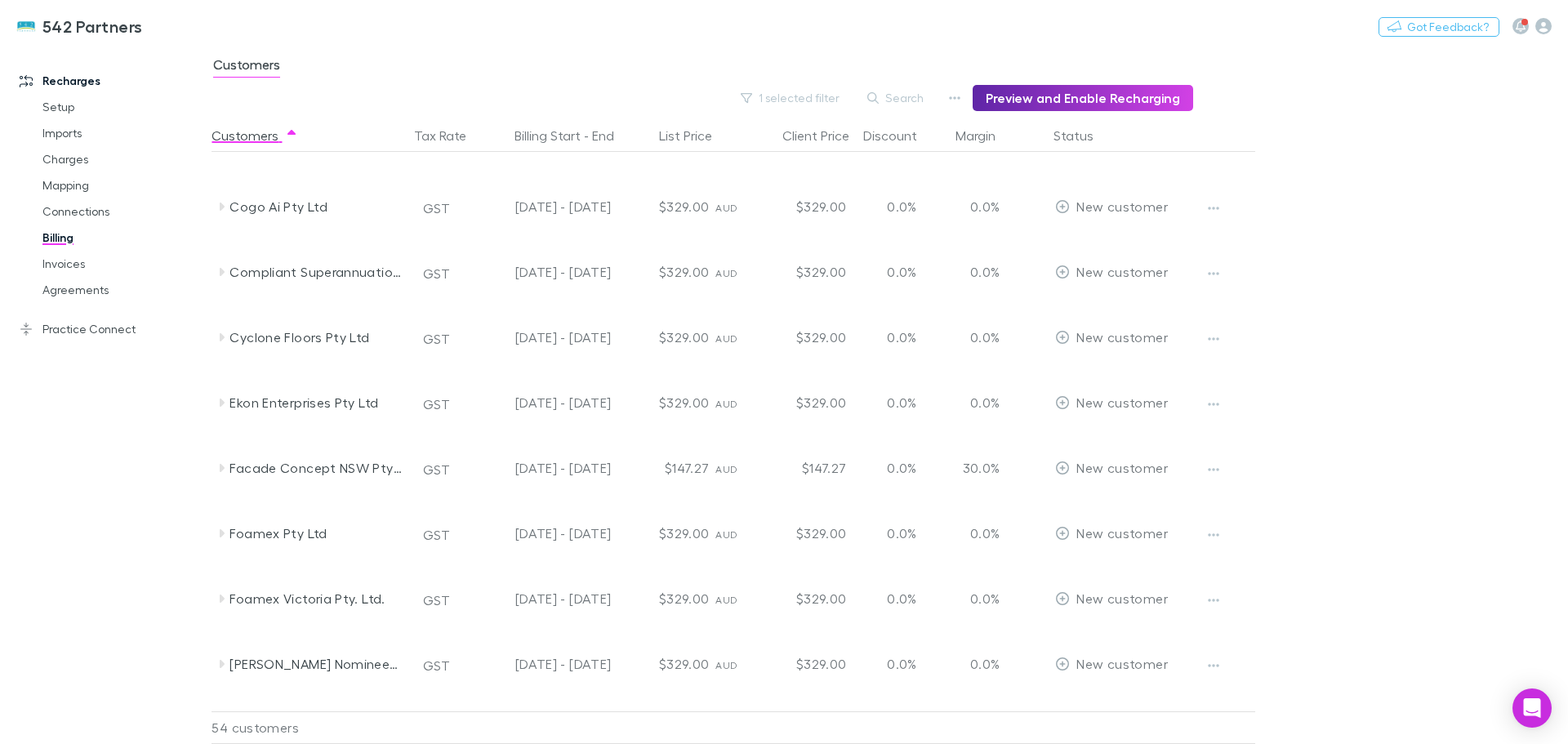
scroll to position [898, 0]
click at [221, 467] on icon at bounding box center [221, 462] width 13 height 13
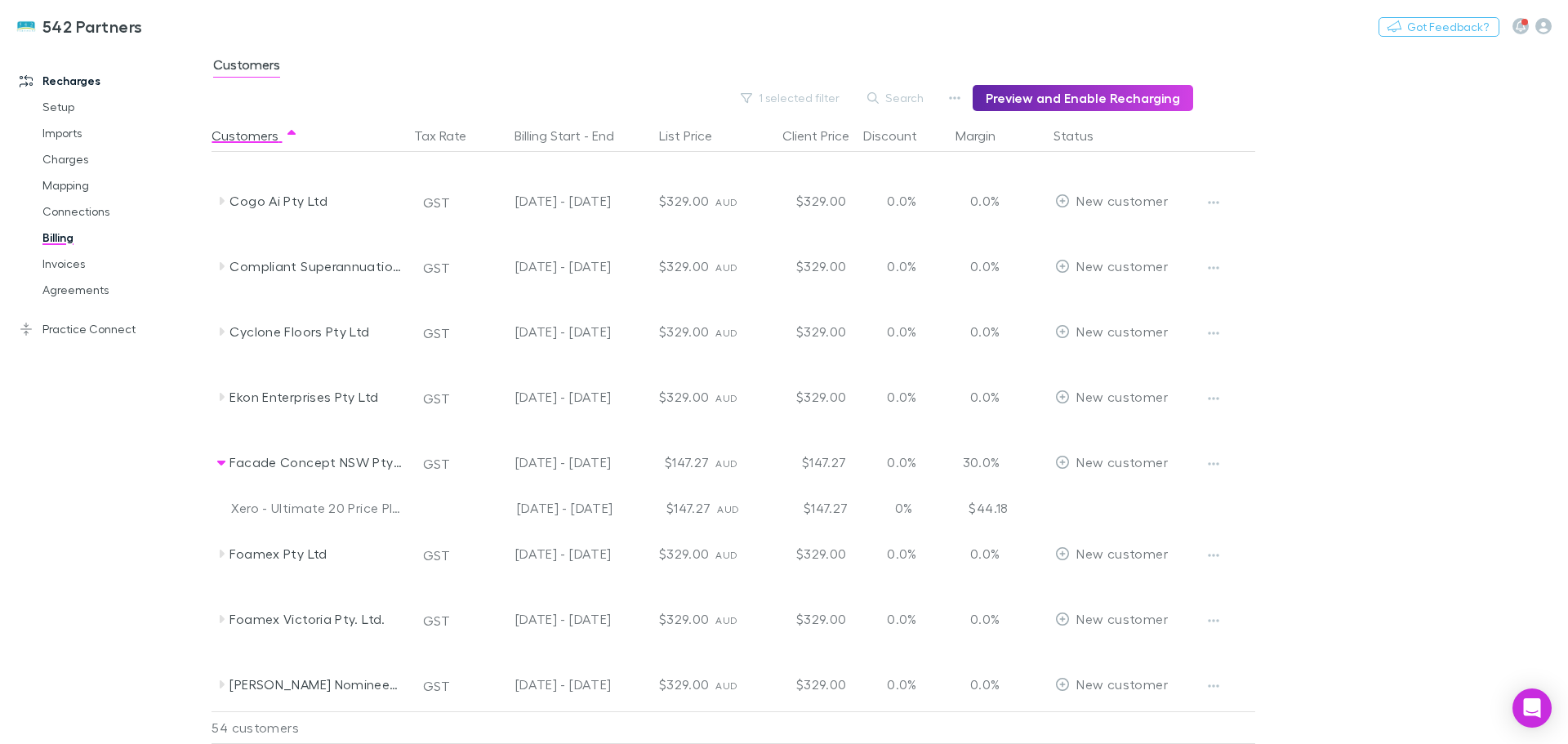
click at [1210, 457] on icon "button" at bounding box center [1213, 463] width 11 height 13
click at [1065, 499] on p "Enable Customer" at bounding box center [1112, 497] width 198 height 20
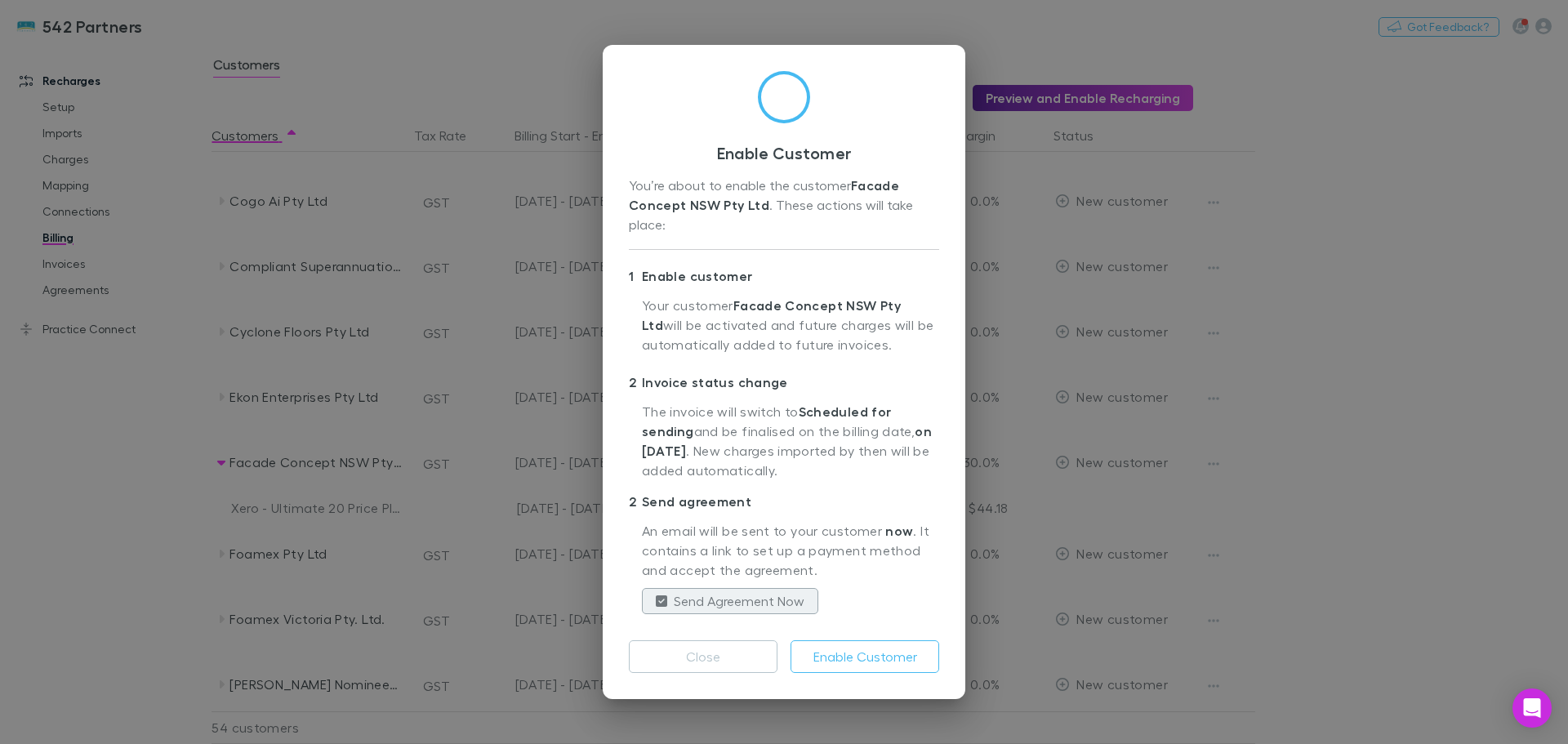
click at [912, 658] on button "Enable Customer" at bounding box center [864, 656] width 149 height 33
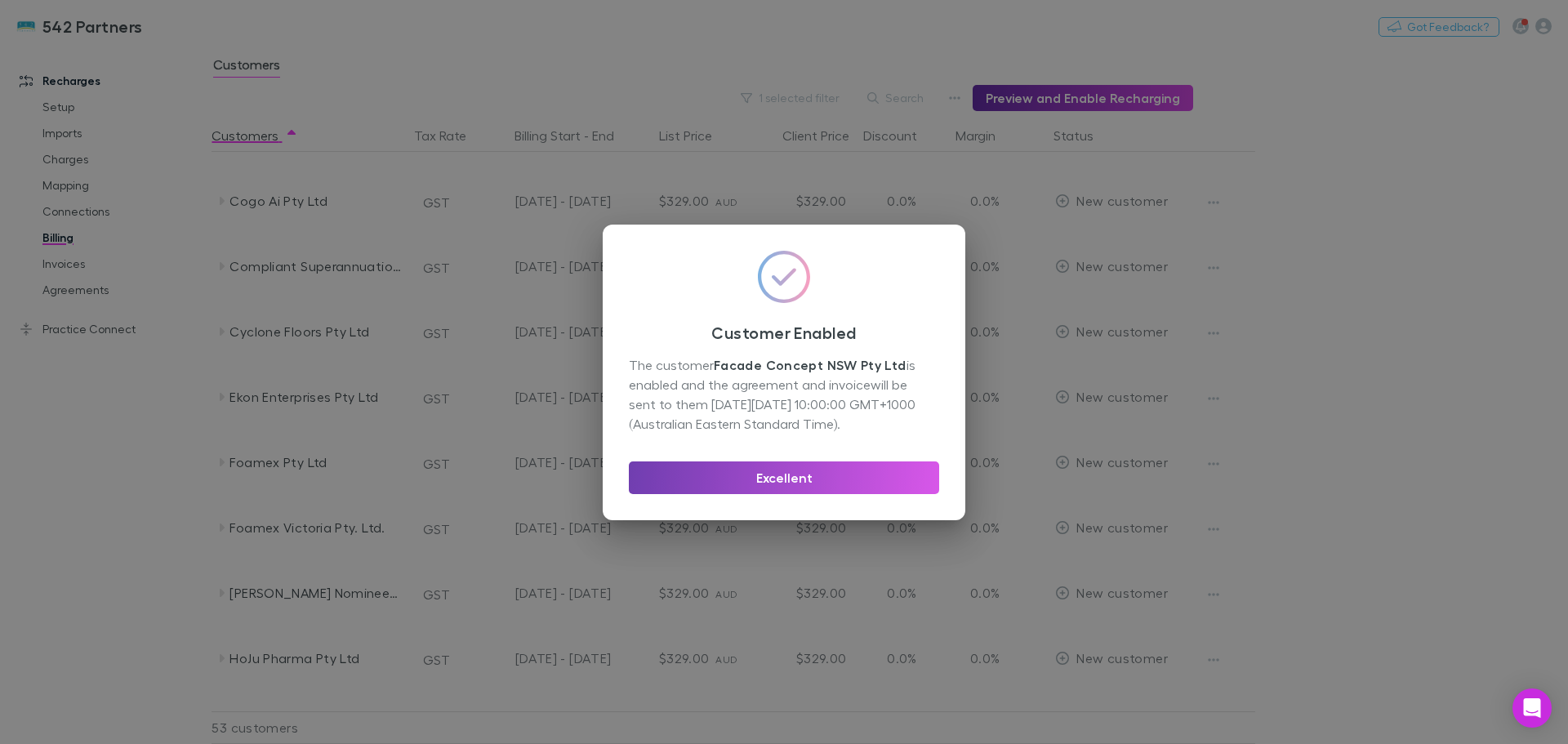
click at [783, 478] on button "Excellent" at bounding box center [784, 477] width 310 height 33
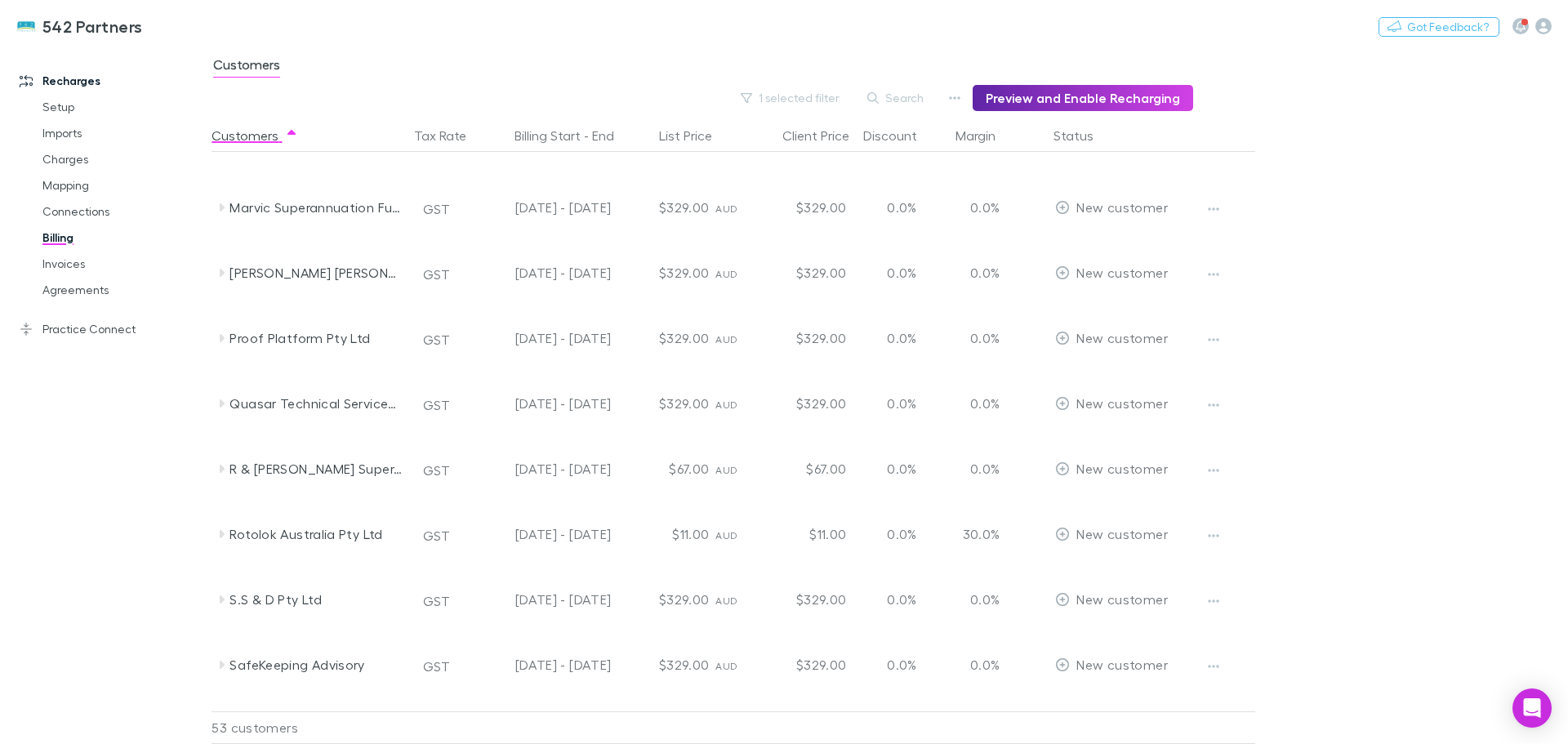
scroll to position [1633, 0]
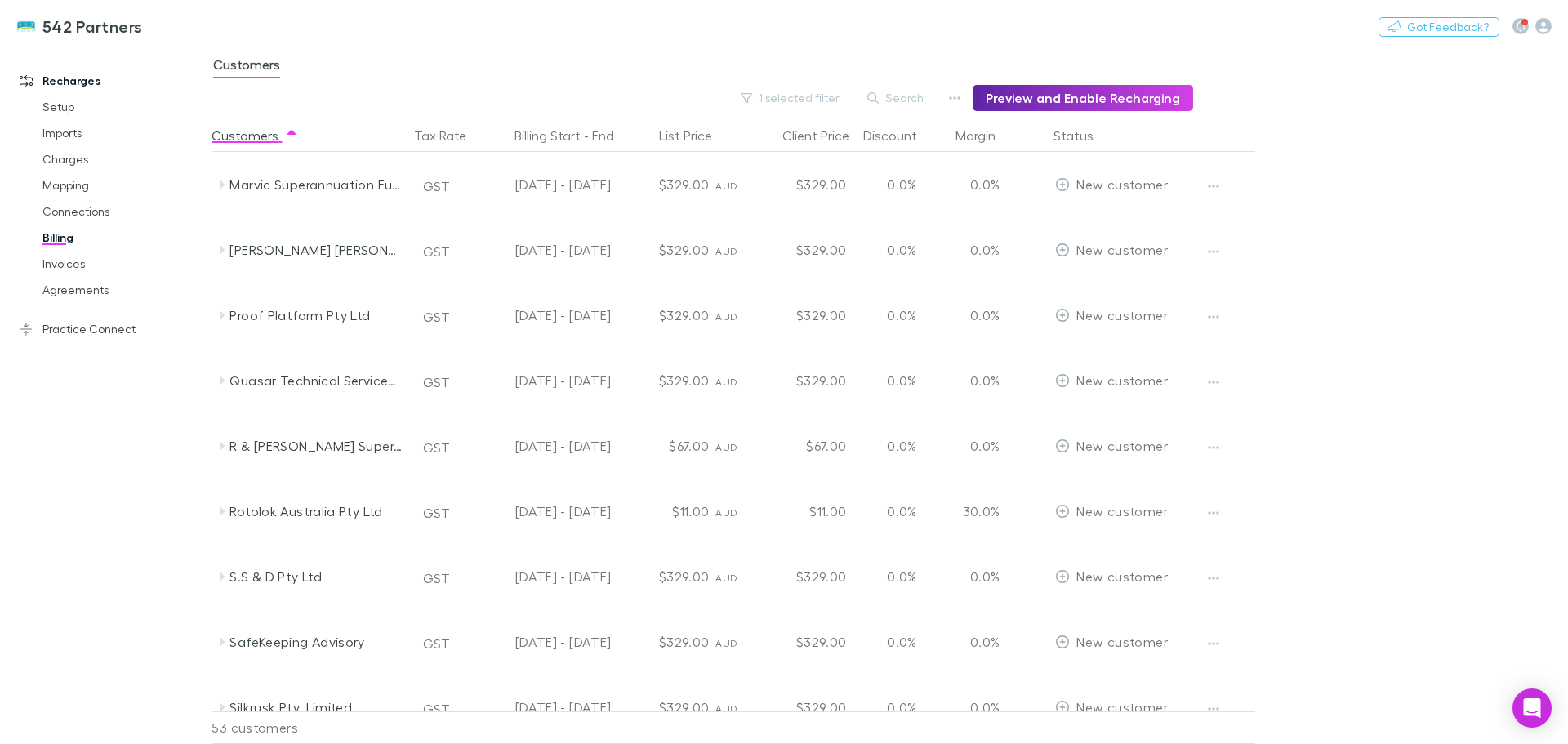
click at [226, 447] on icon at bounding box center [221, 445] width 13 height 13
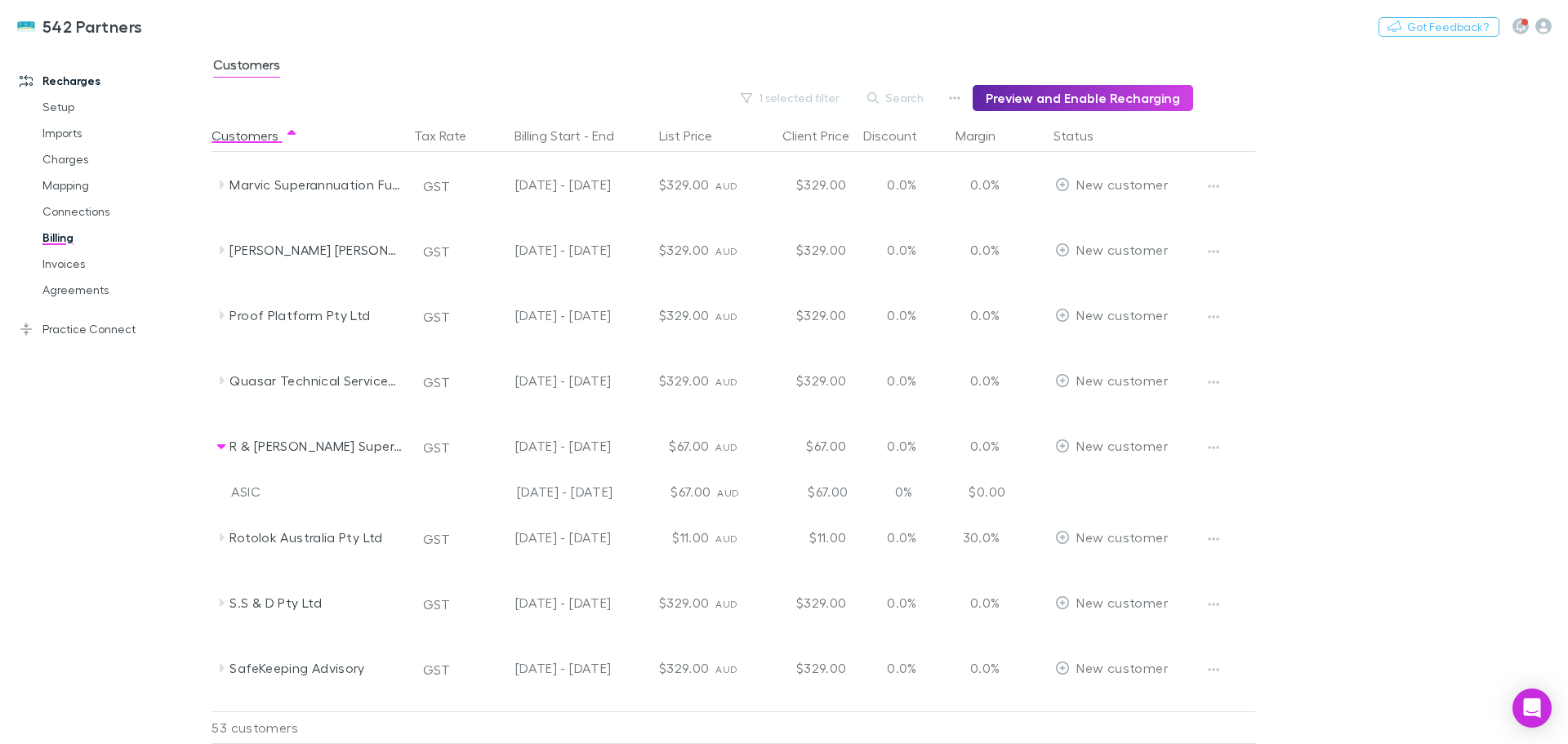
click at [226, 447] on icon at bounding box center [221, 445] width 13 height 13
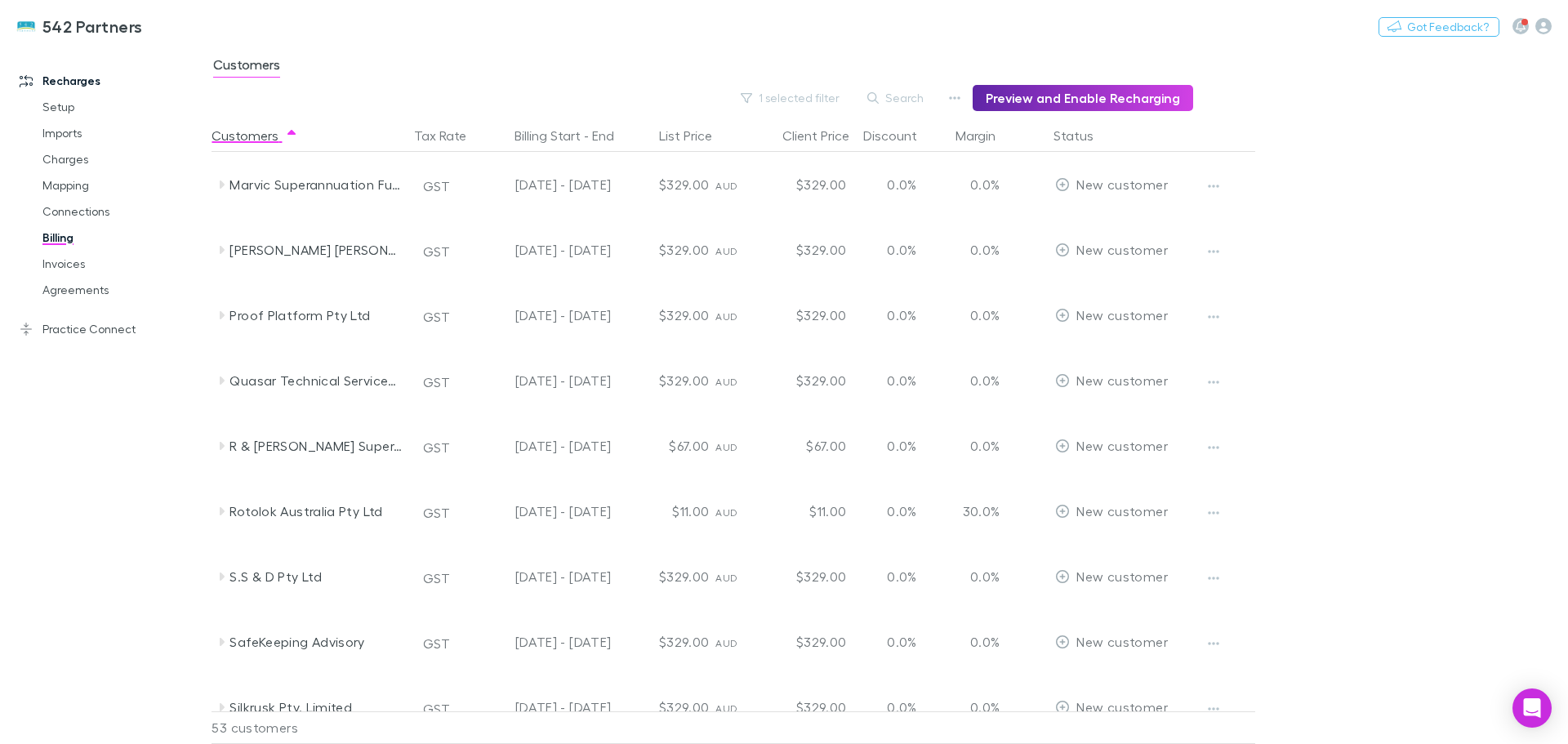
click at [219, 510] on icon at bounding box center [221, 511] width 13 height 13
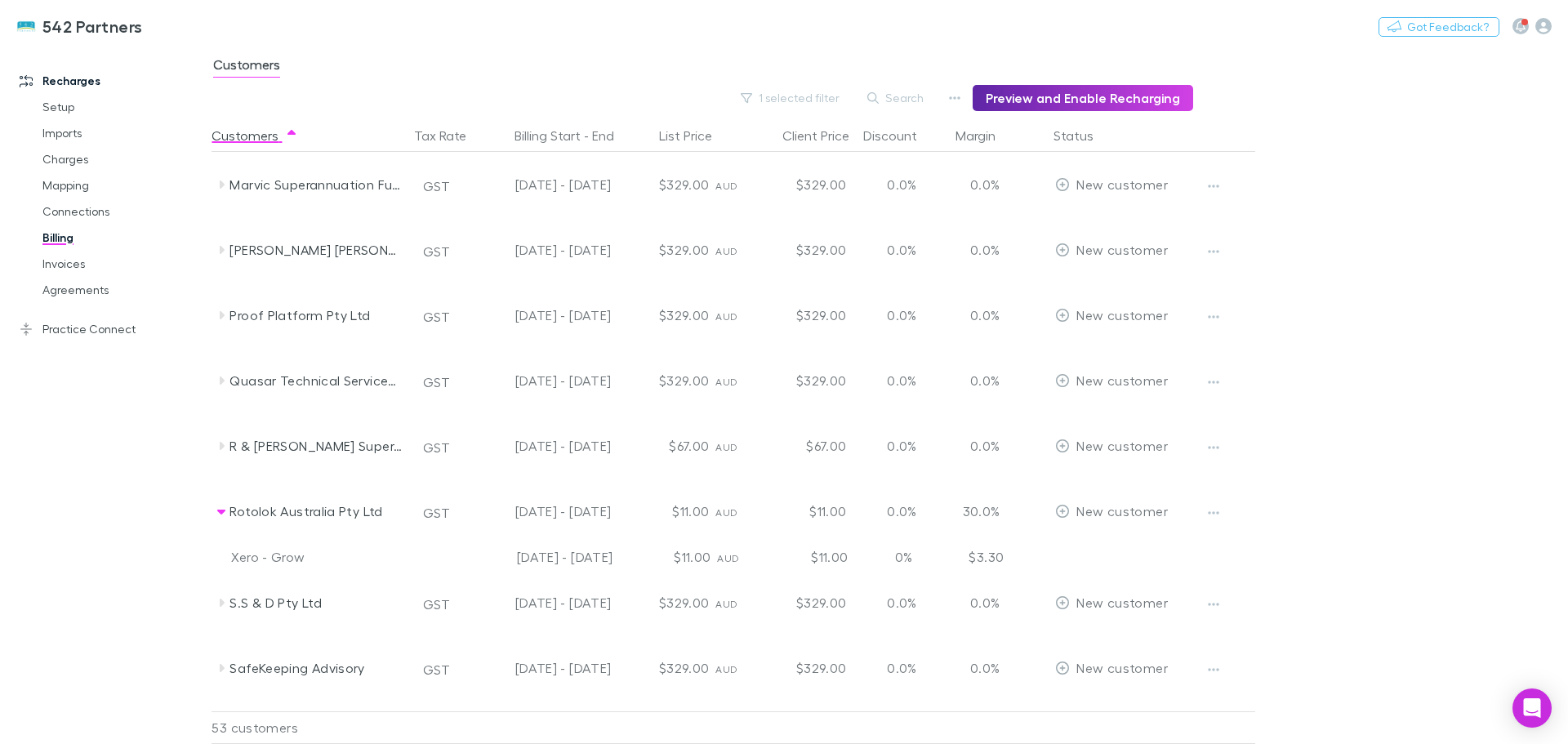
click at [1209, 510] on icon "button" at bounding box center [1213, 512] width 11 height 13
click at [1084, 541] on p "Enable Customer" at bounding box center [1112, 546] width 198 height 20
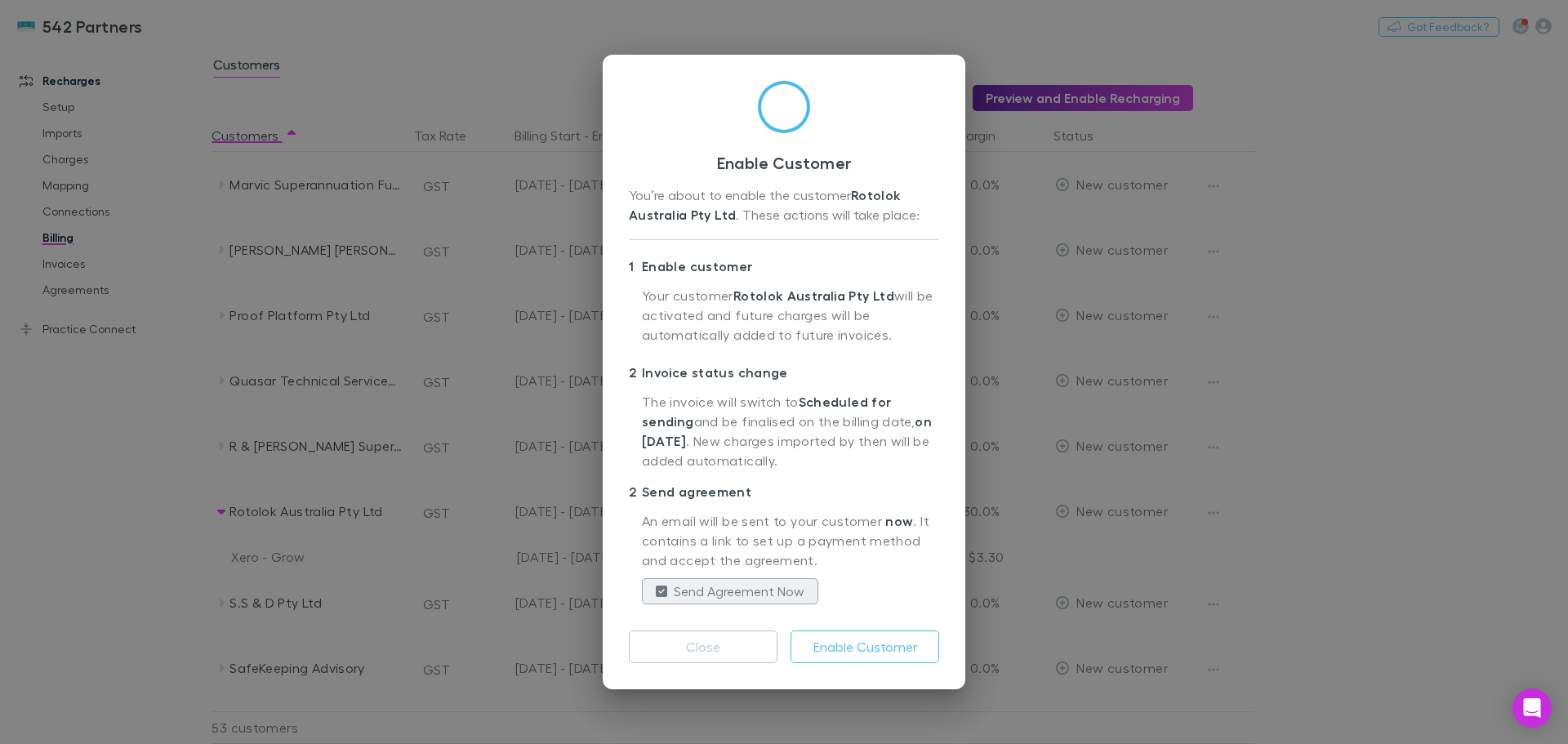
click at [881, 647] on button "Enable Customer" at bounding box center [864, 646] width 149 height 33
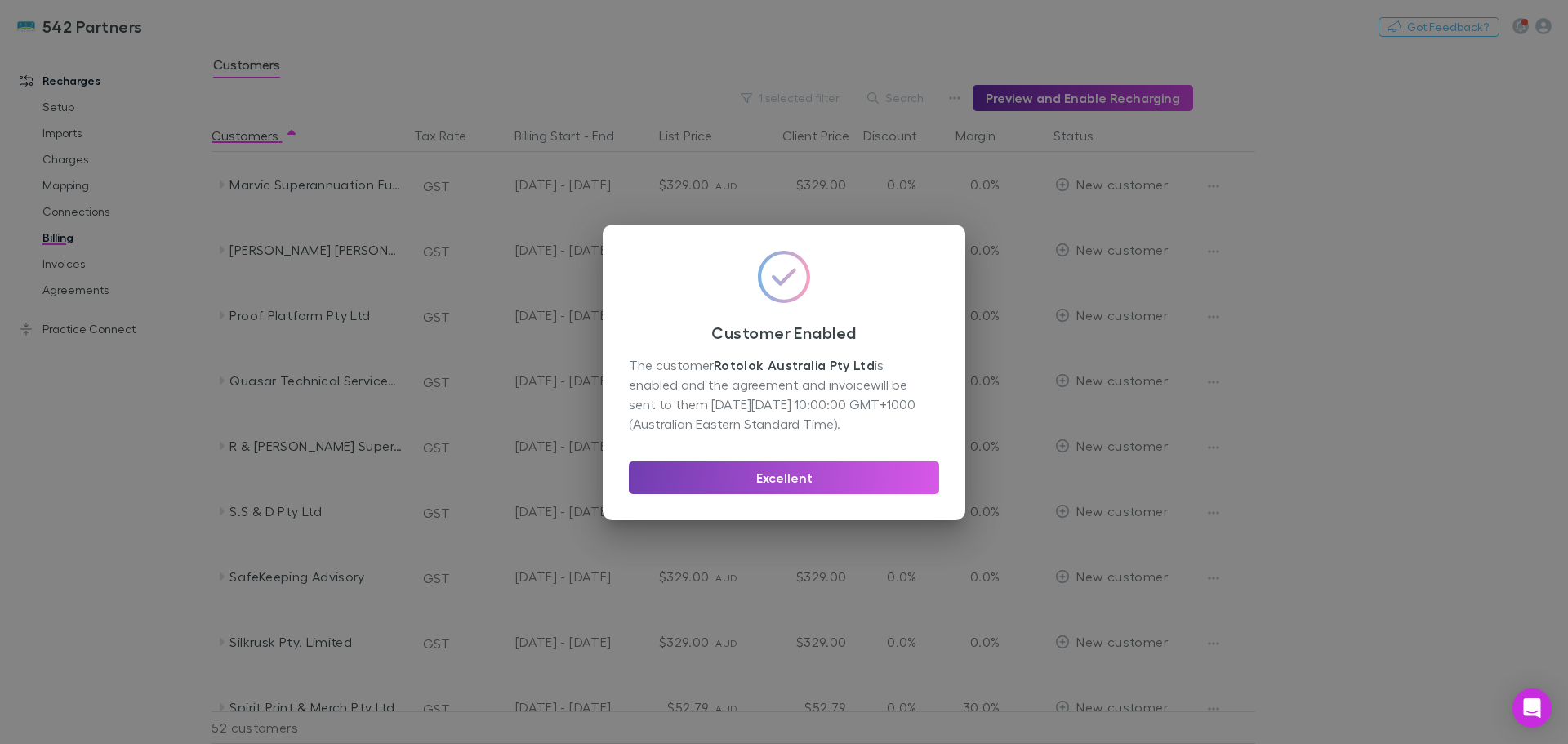
click at [790, 480] on button "Excellent" at bounding box center [784, 477] width 310 height 33
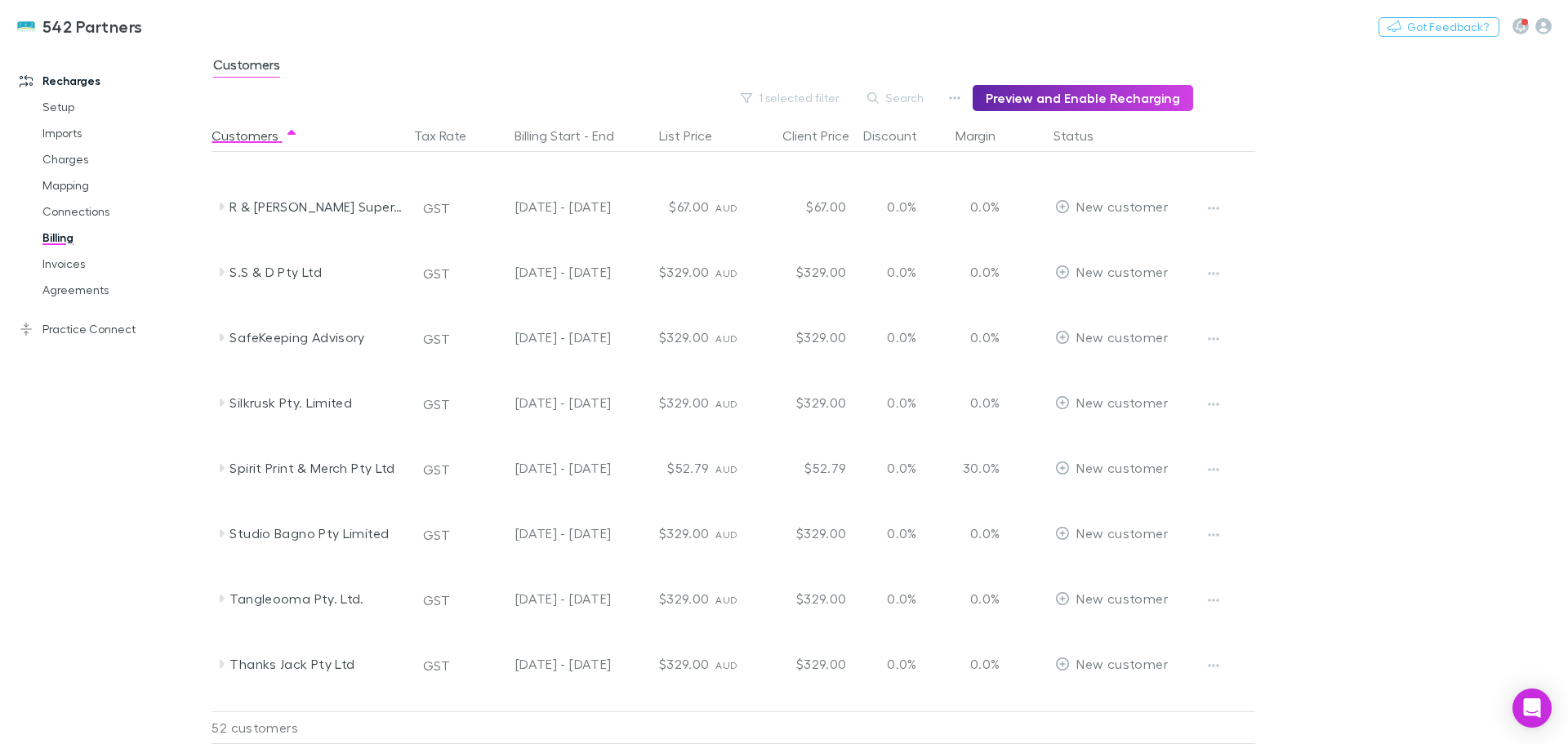
scroll to position [1878, 0]
click at [221, 470] on div "Spirit Print & Merch Pty Ltd" at bounding box center [311, 462] width 196 height 65
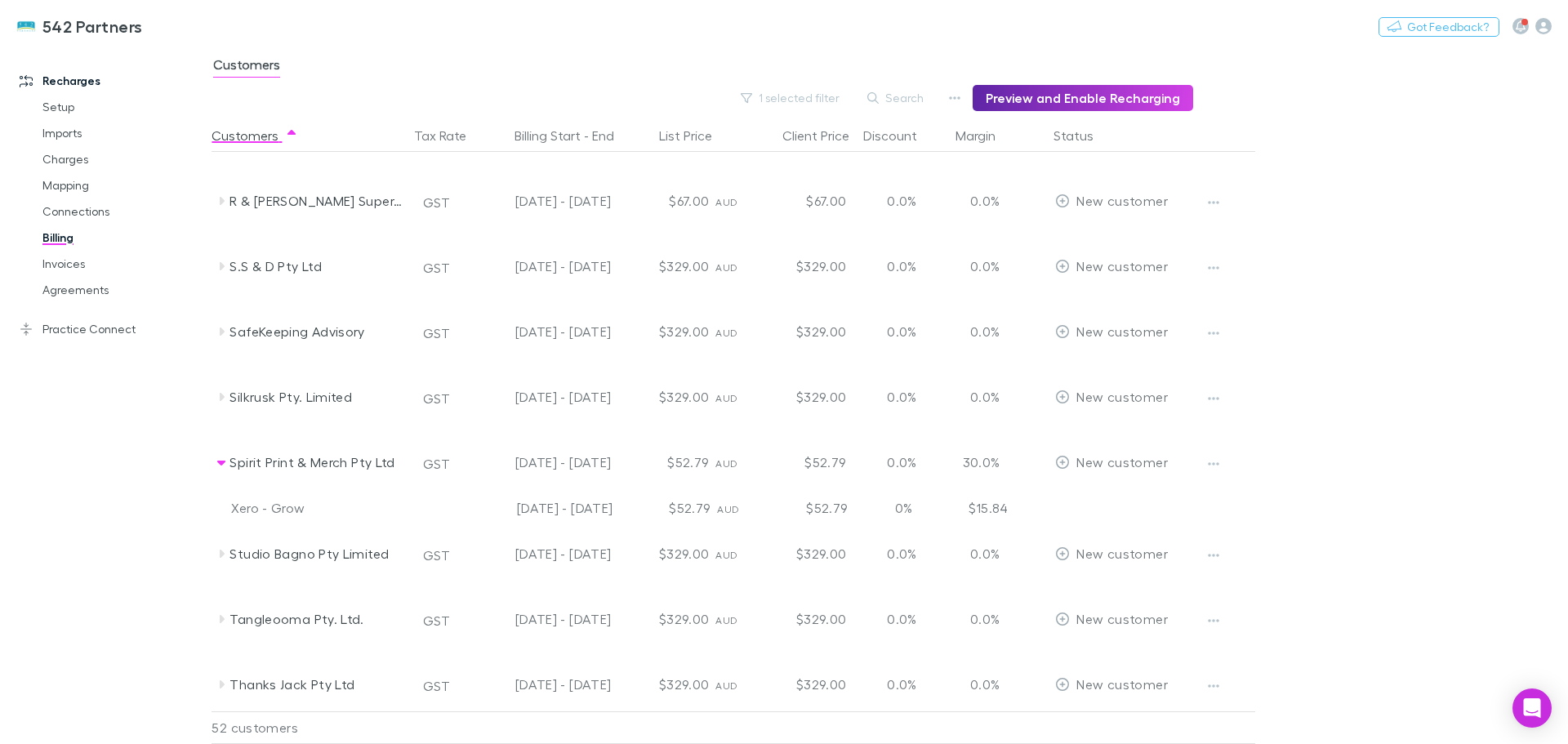
click at [1211, 461] on icon "button" at bounding box center [1213, 463] width 11 height 13
click at [1097, 496] on p "Enable Customer" at bounding box center [1112, 497] width 198 height 20
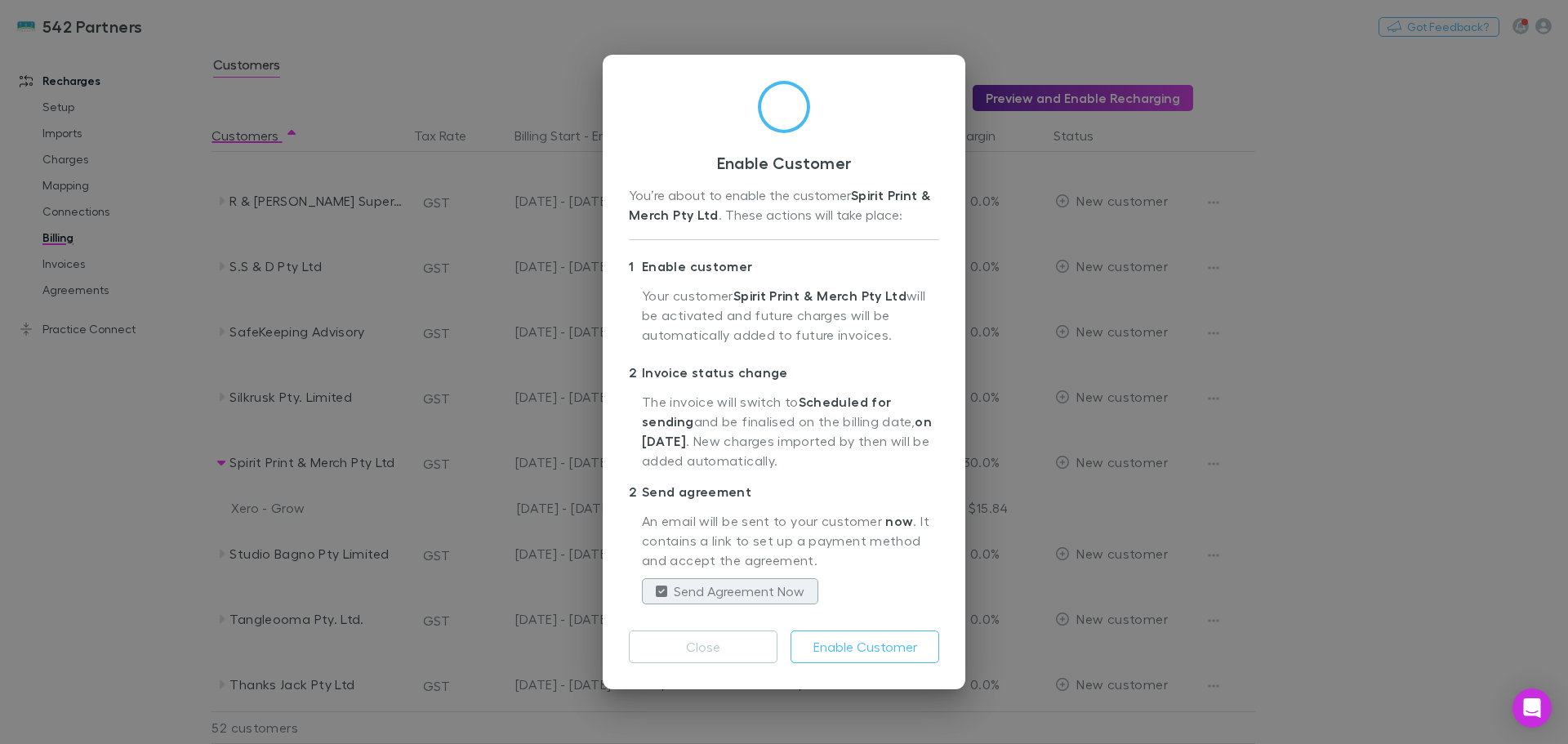
click at [858, 640] on button "Enable Customer" at bounding box center [864, 646] width 149 height 33
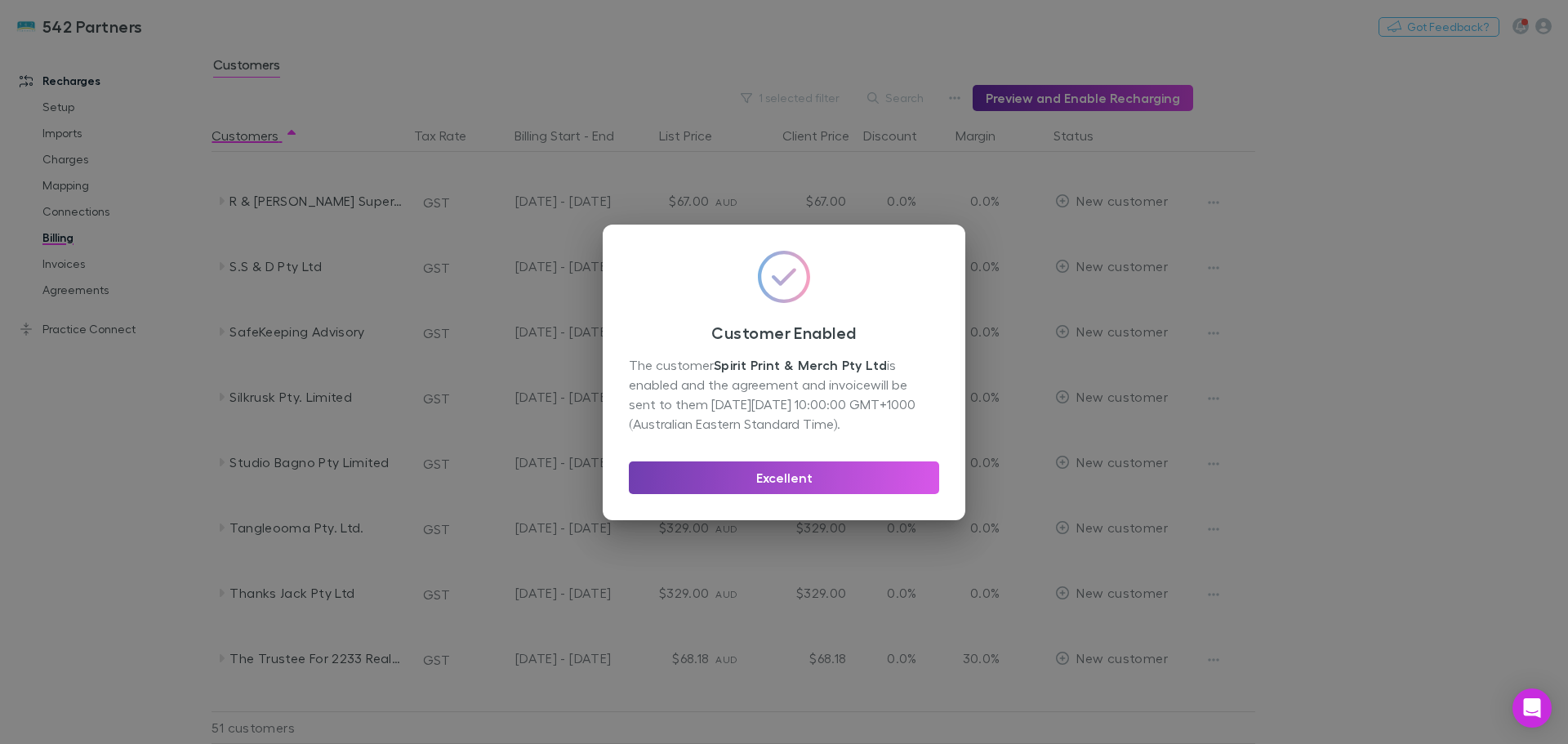
click at [773, 474] on button "Excellent" at bounding box center [784, 477] width 310 height 33
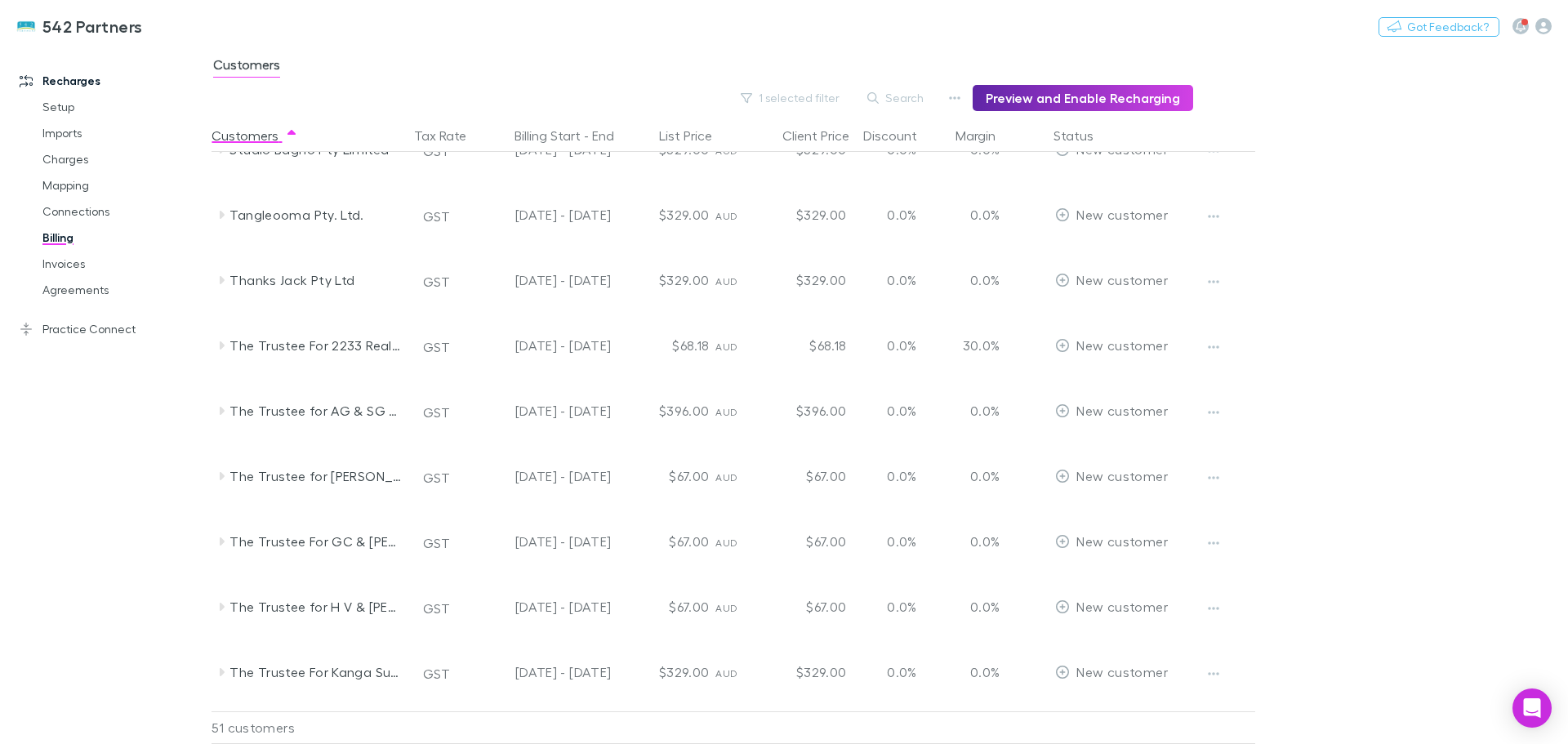
scroll to position [2205, 0]
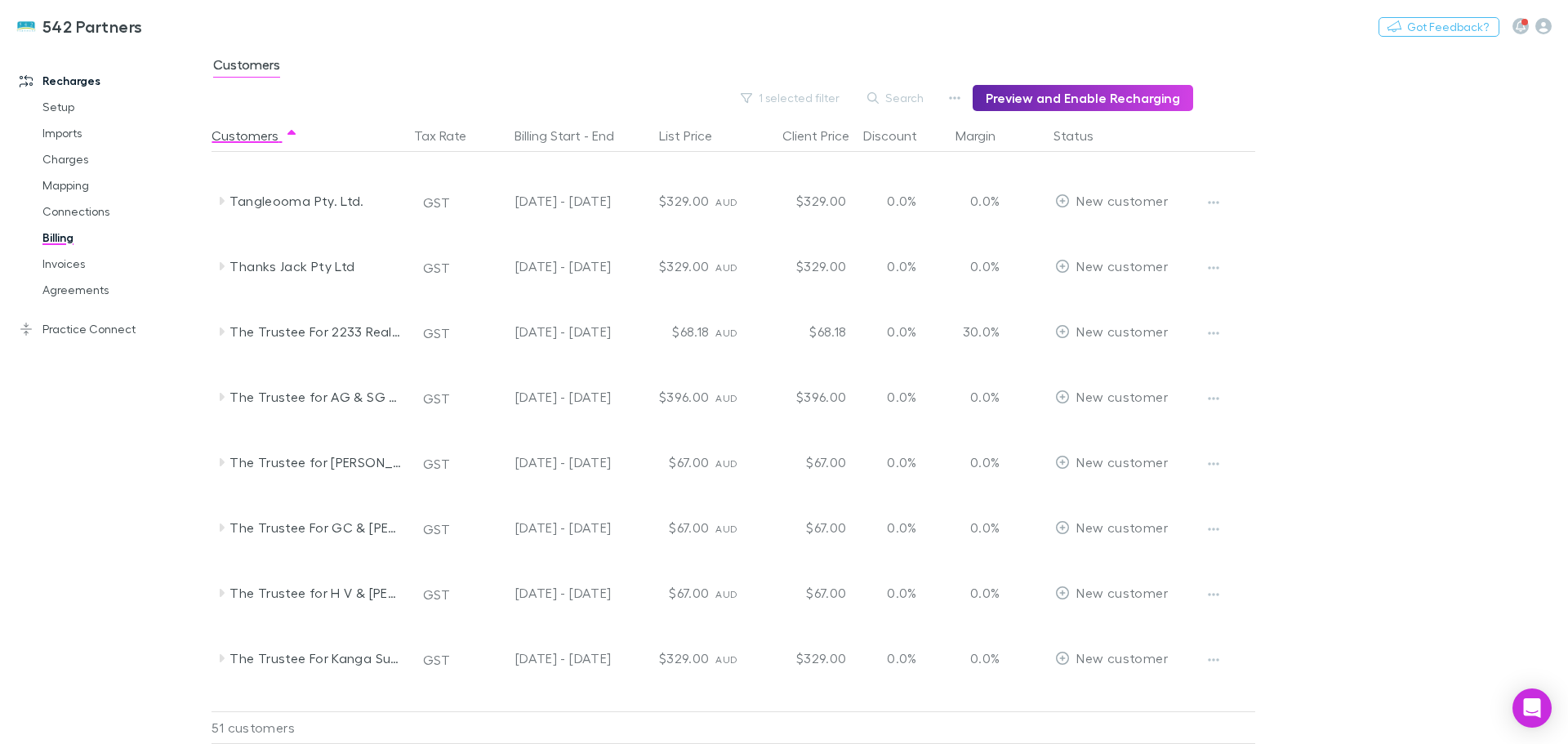
click at [220, 332] on icon at bounding box center [222, 331] width 5 height 8
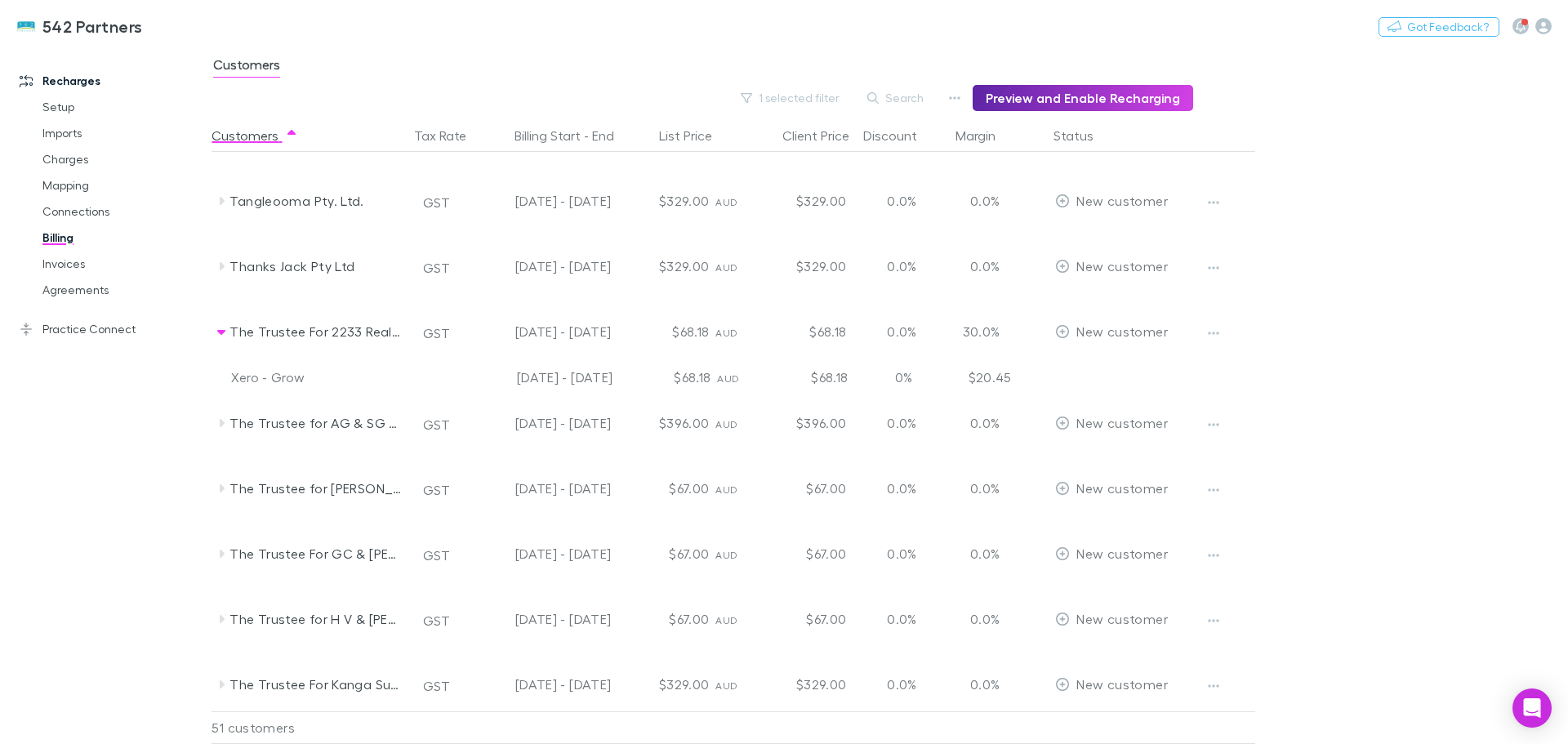
click at [1210, 332] on icon "button" at bounding box center [1214, 333] width 11 height 3
click at [1124, 361] on p "Enable Customer" at bounding box center [1112, 366] width 198 height 20
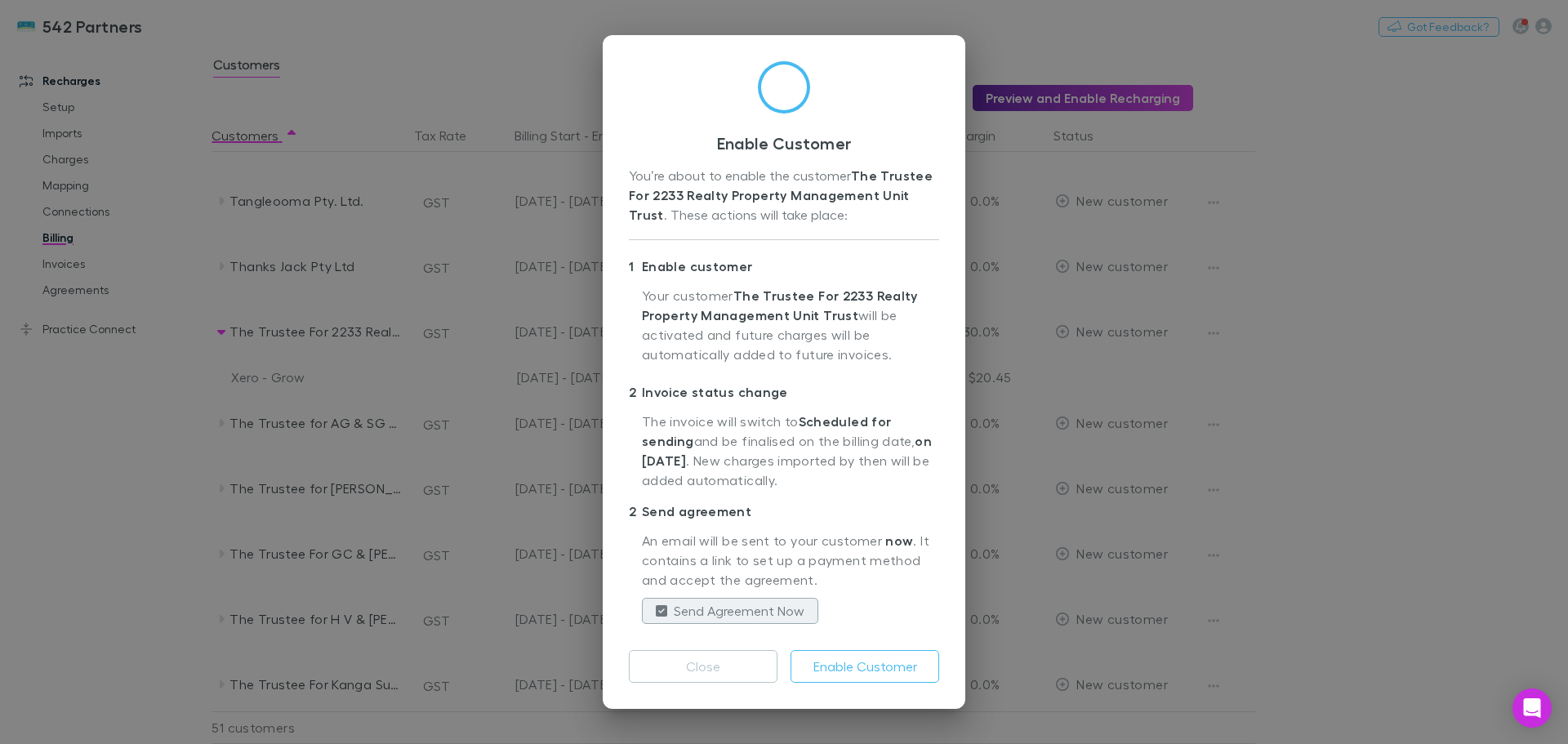
click at [857, 666] on button "Enable Customer" at bounding box center [864, 666] width 149 height 33
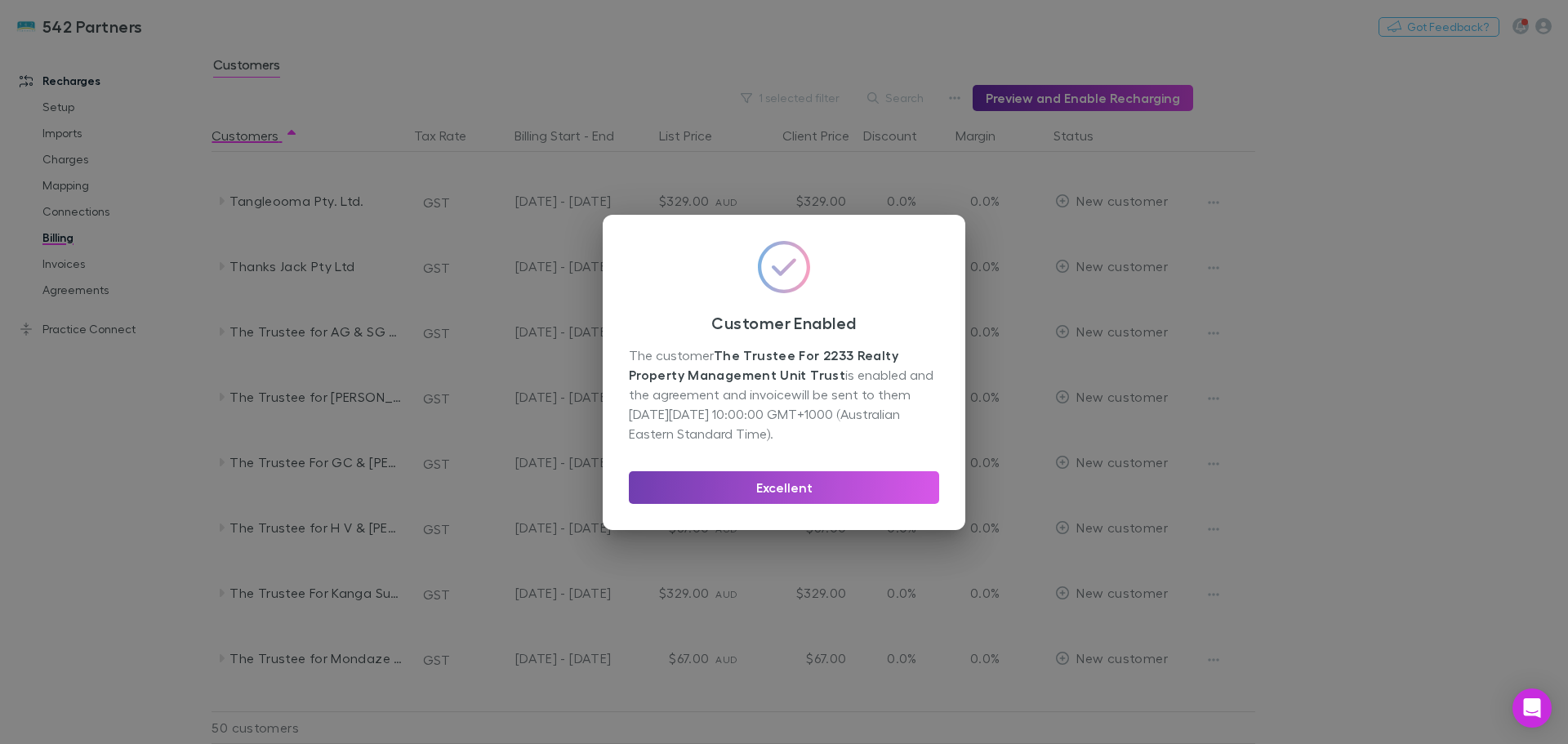
click at [803, 488] on button "Excellent" at bounding box center [784, 487] width 310 height 33
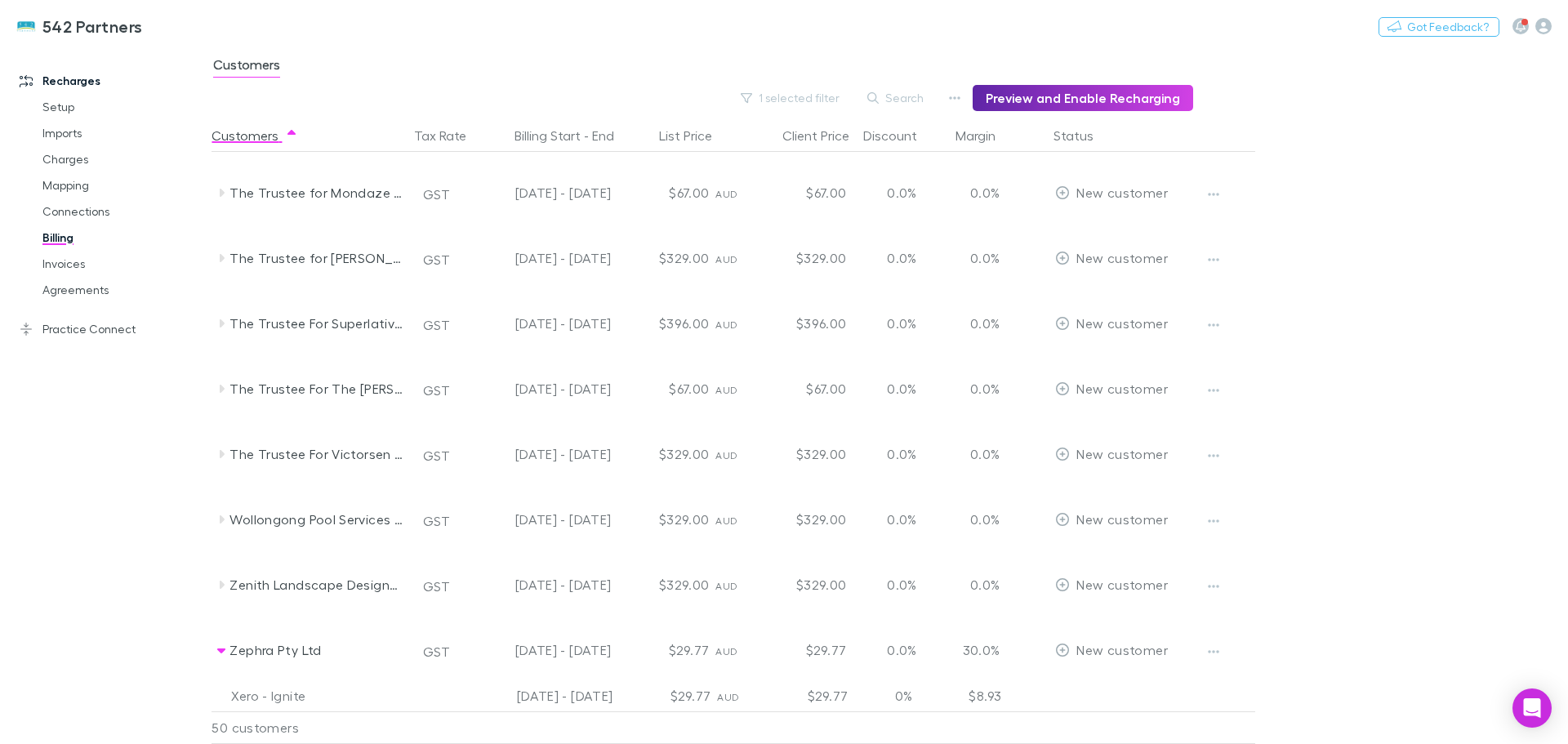
scroll to position [2733, 0]
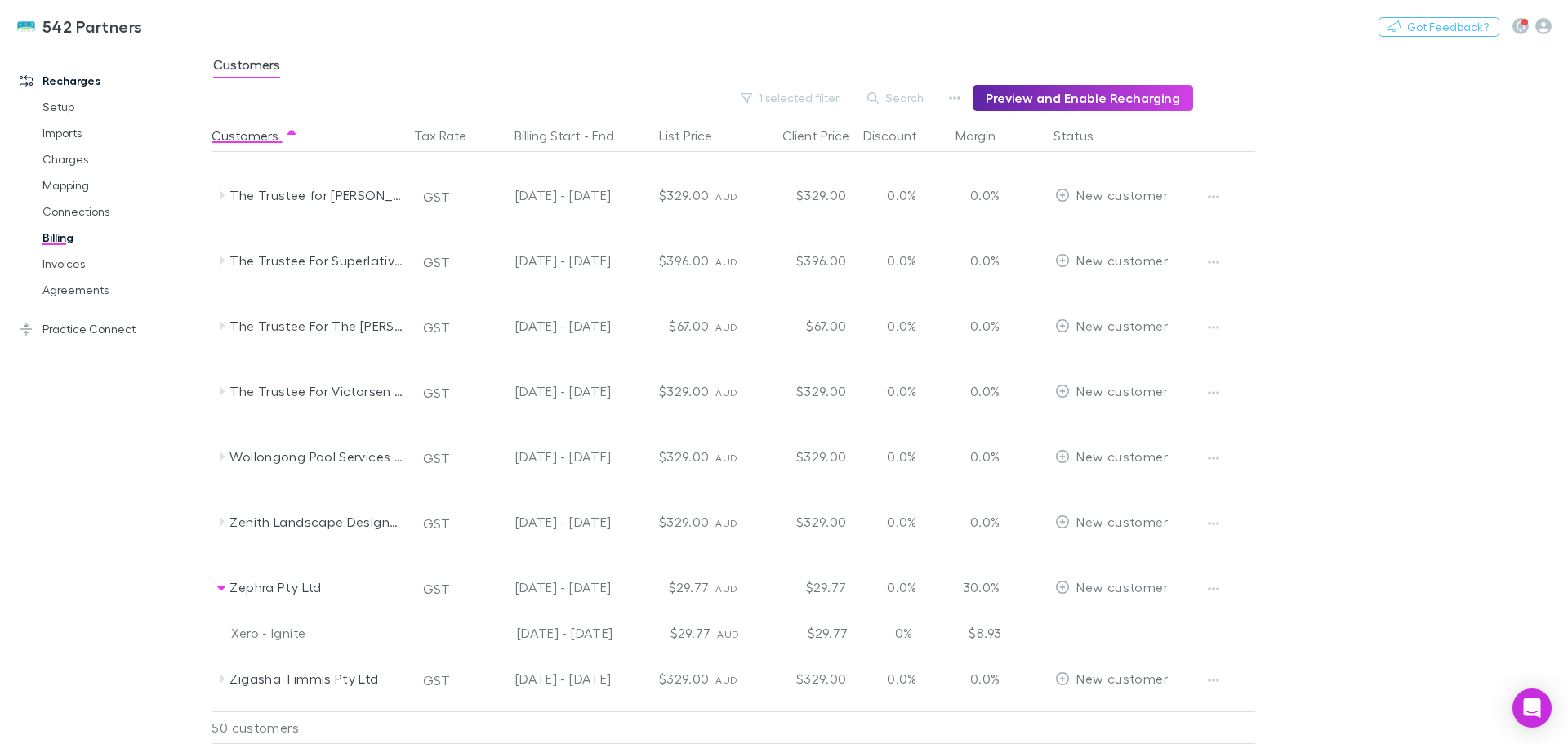
click at [1213, 589] on icon "button" at bounding box center [1214, 588] width 11 height 3
click at [1085, 625] on p "Enable Customer" at bounding box center [1112, 622] width 198 height 20
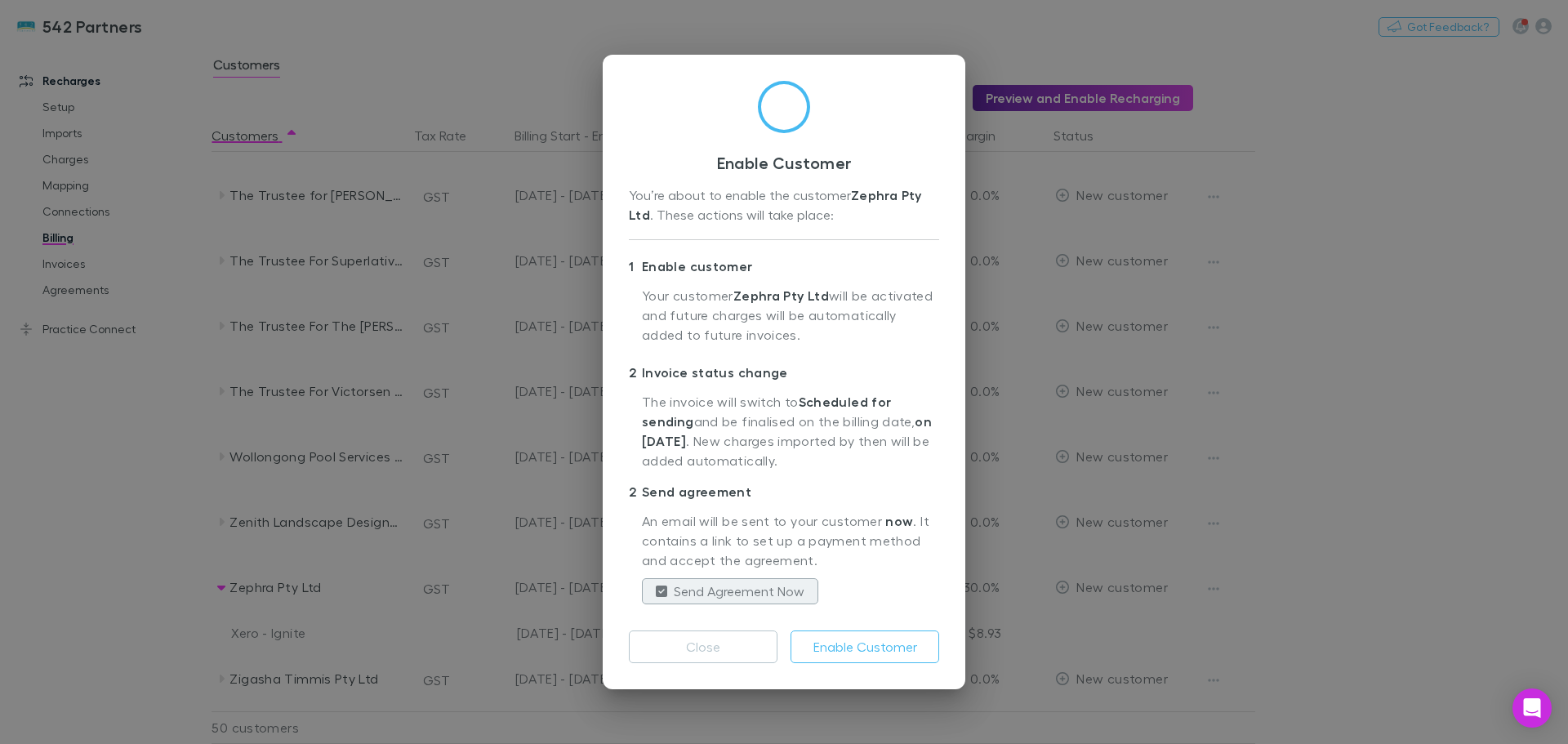
click at [839, 648] on button "Enable Customer" at bounding box center [864, 646] width 149 height 33
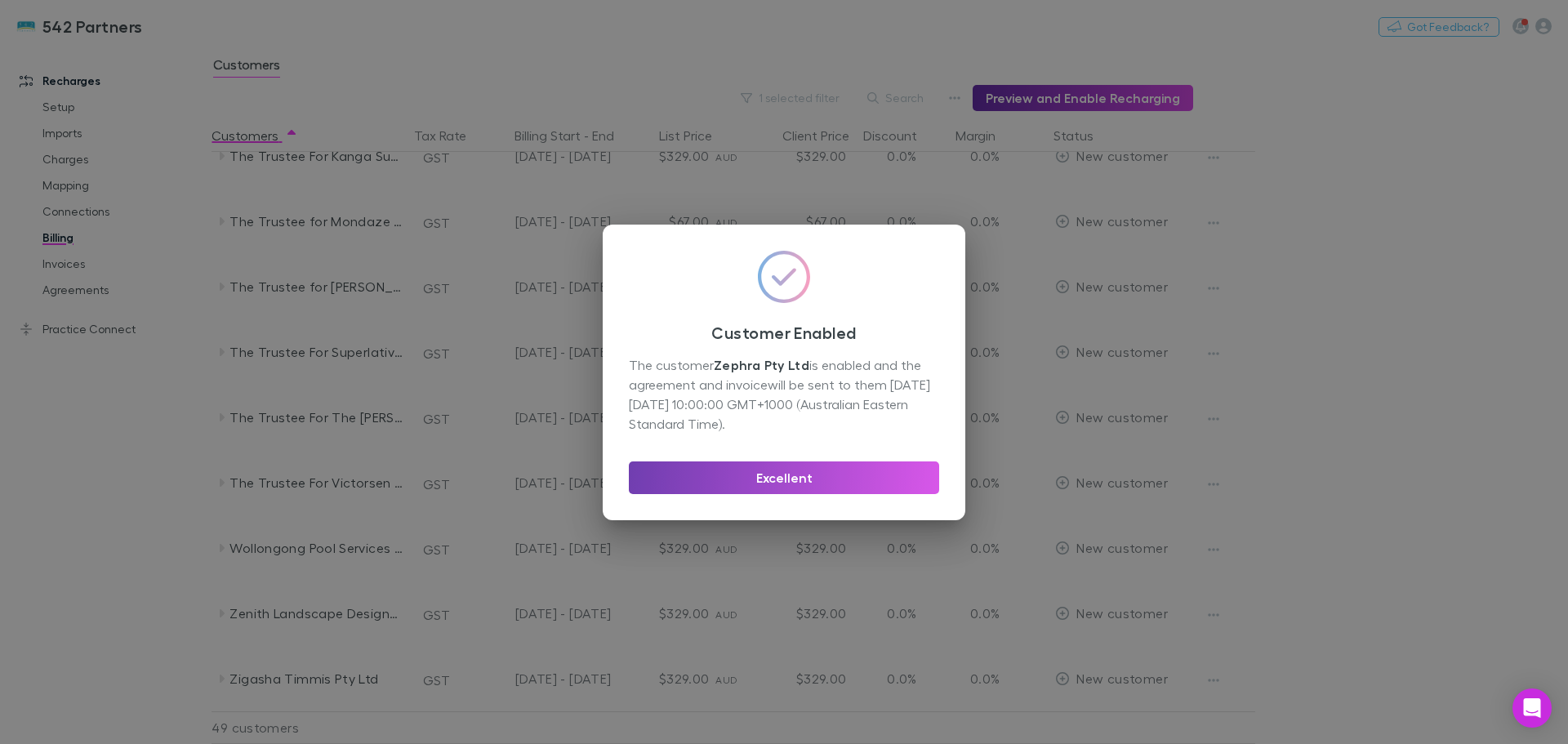
click at [841, 477] on button "Excellent" at bounding box center [784, 477] width 310 height 33
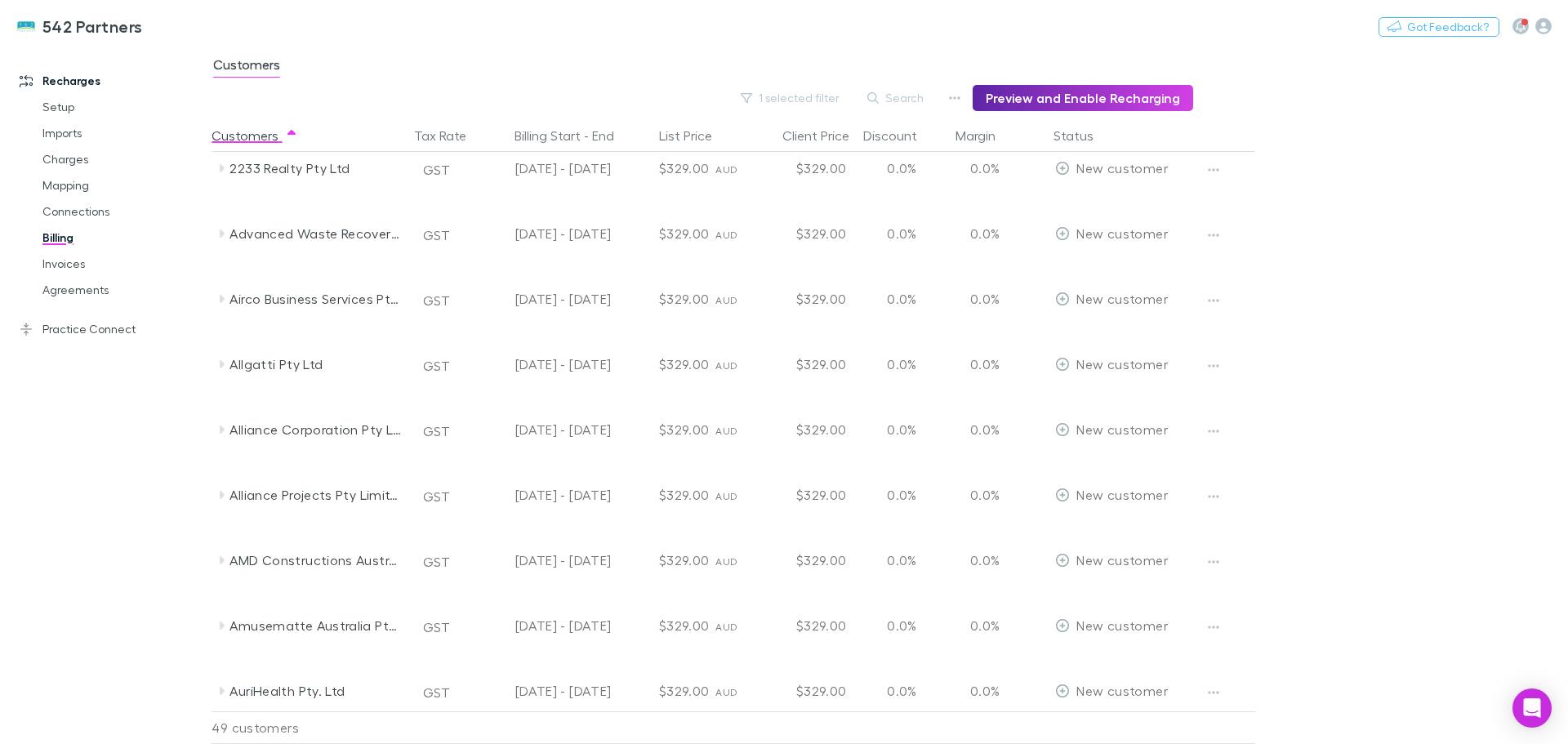
scroll to position [0, 0]
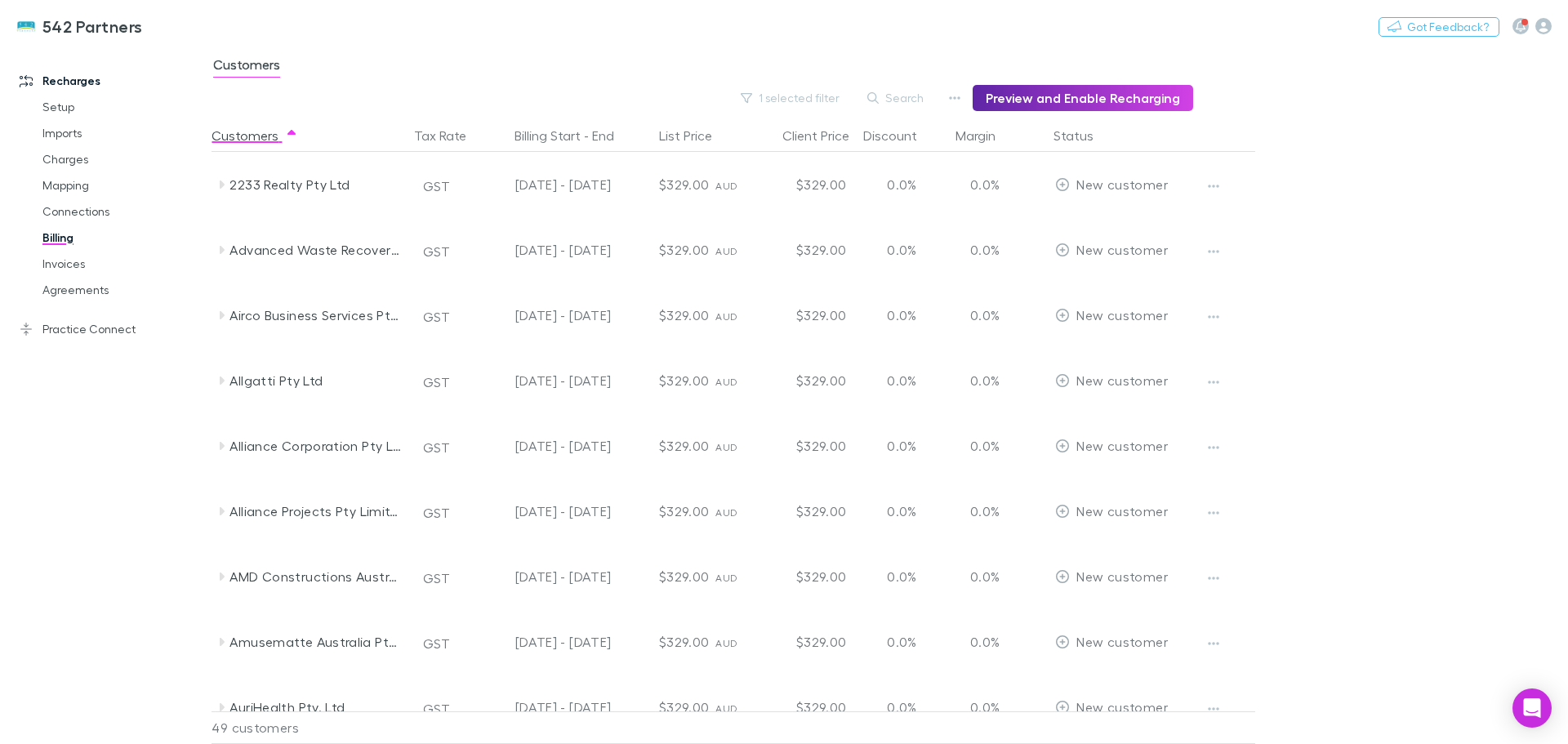
click at [223, 185] on icon at bounding box center [222, 184] width 5 height 8
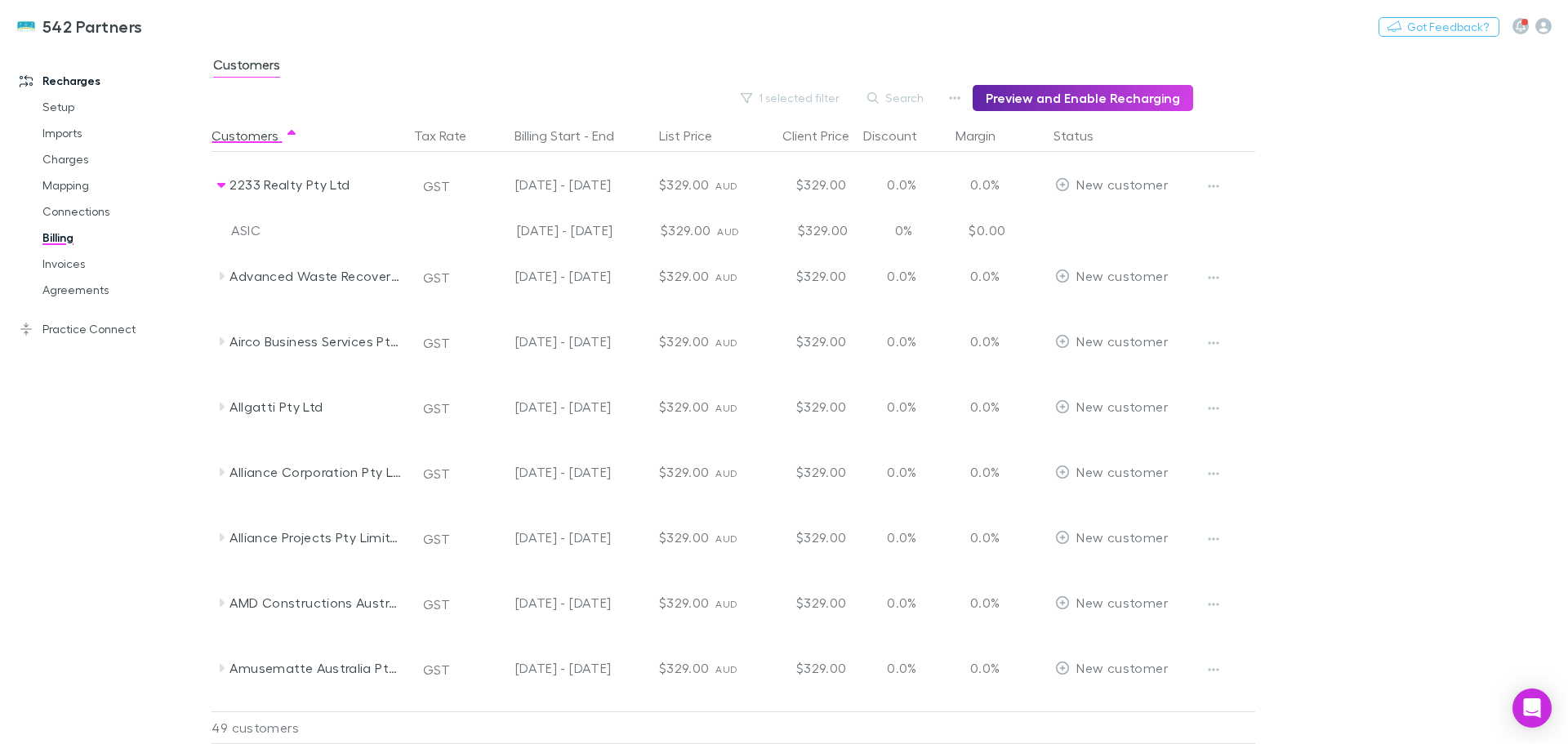
click at [223, 185] on icon at bounding box center [221, 185] width 8 height 5
